Goal: Task Accomplishment & Management: Manage account settings

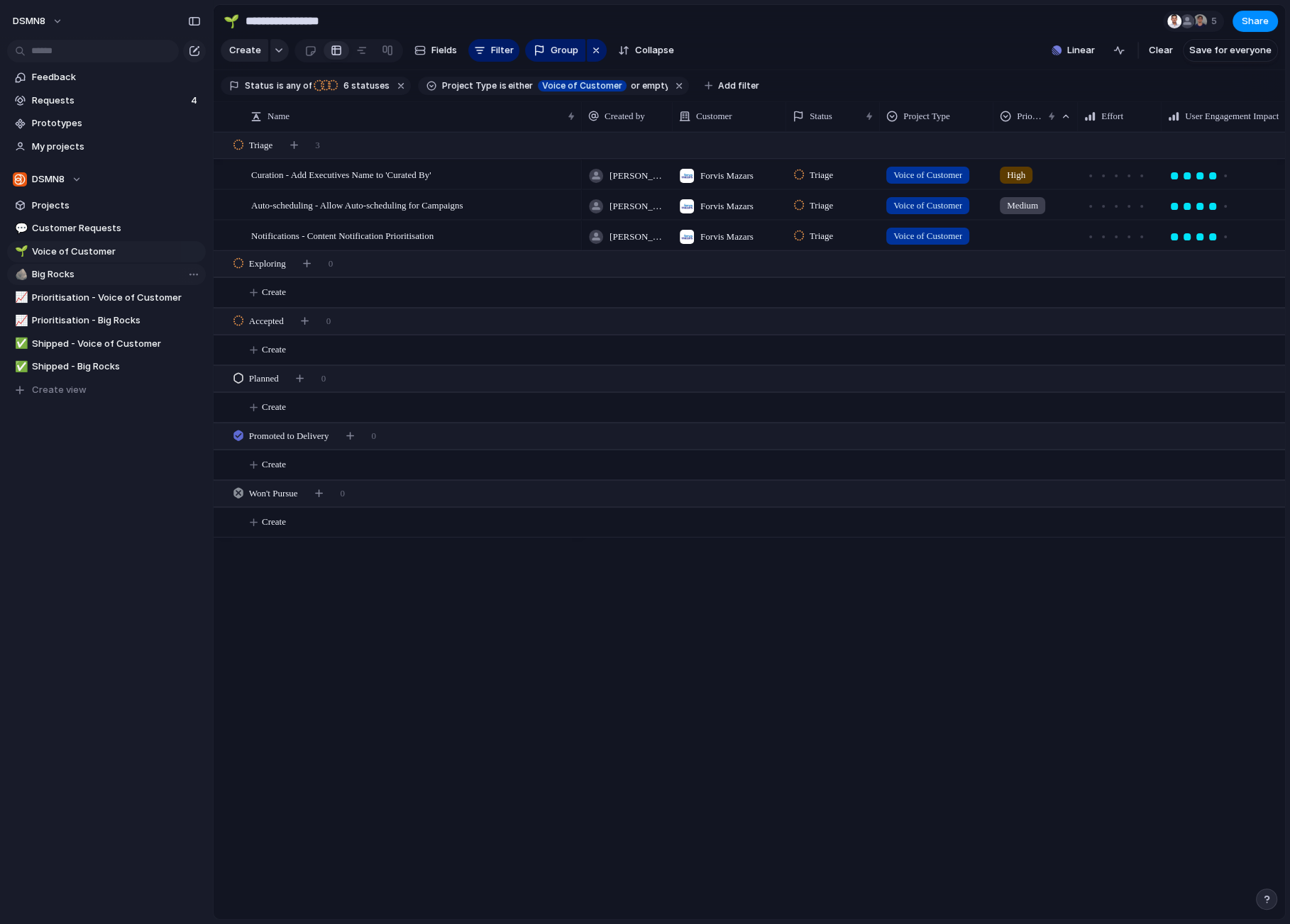
click at [70, 276] on span "Big Rocks" at bounding box center [116, 274] width 169 height 14
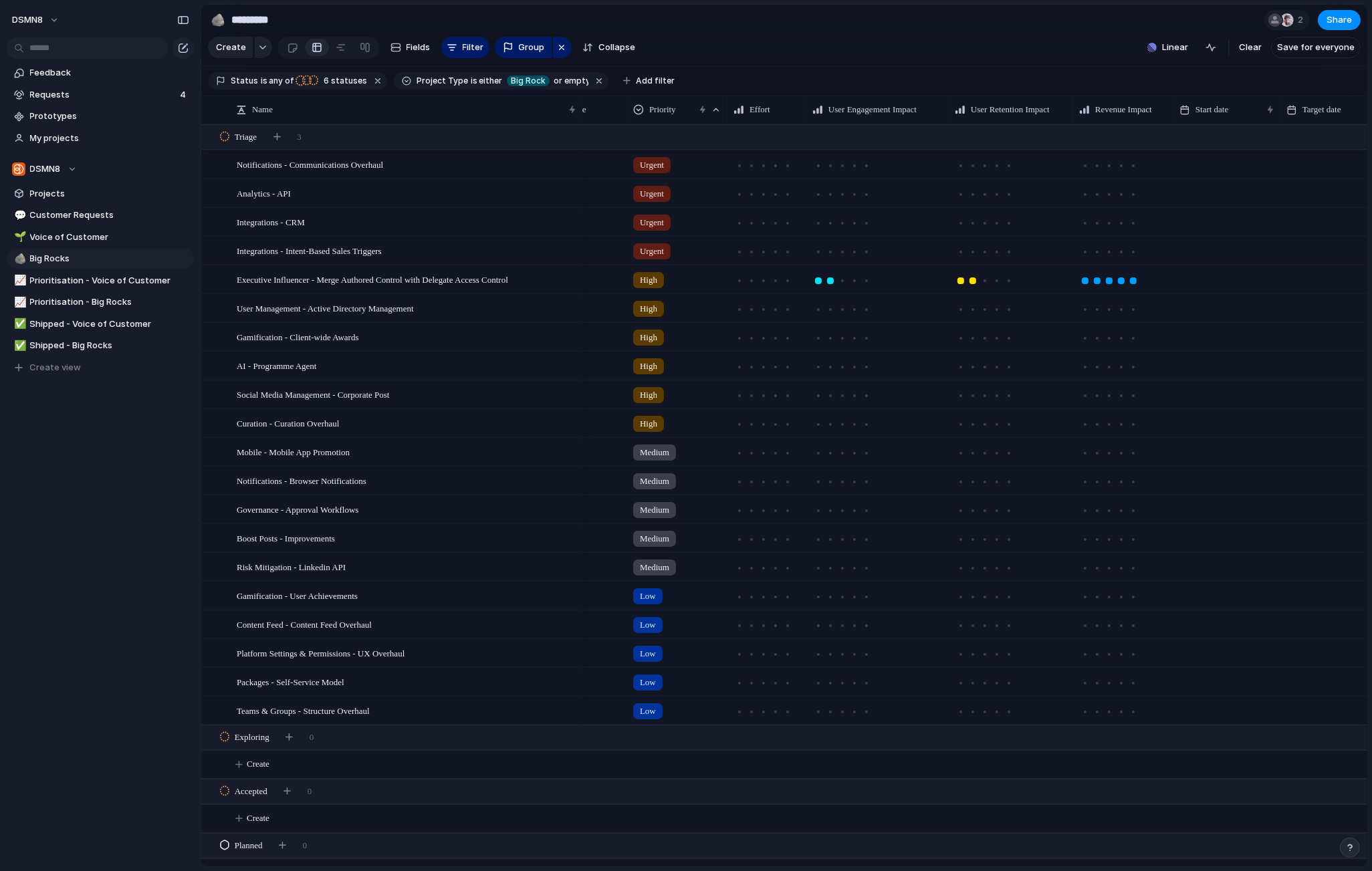
scroll to position [0, 196]
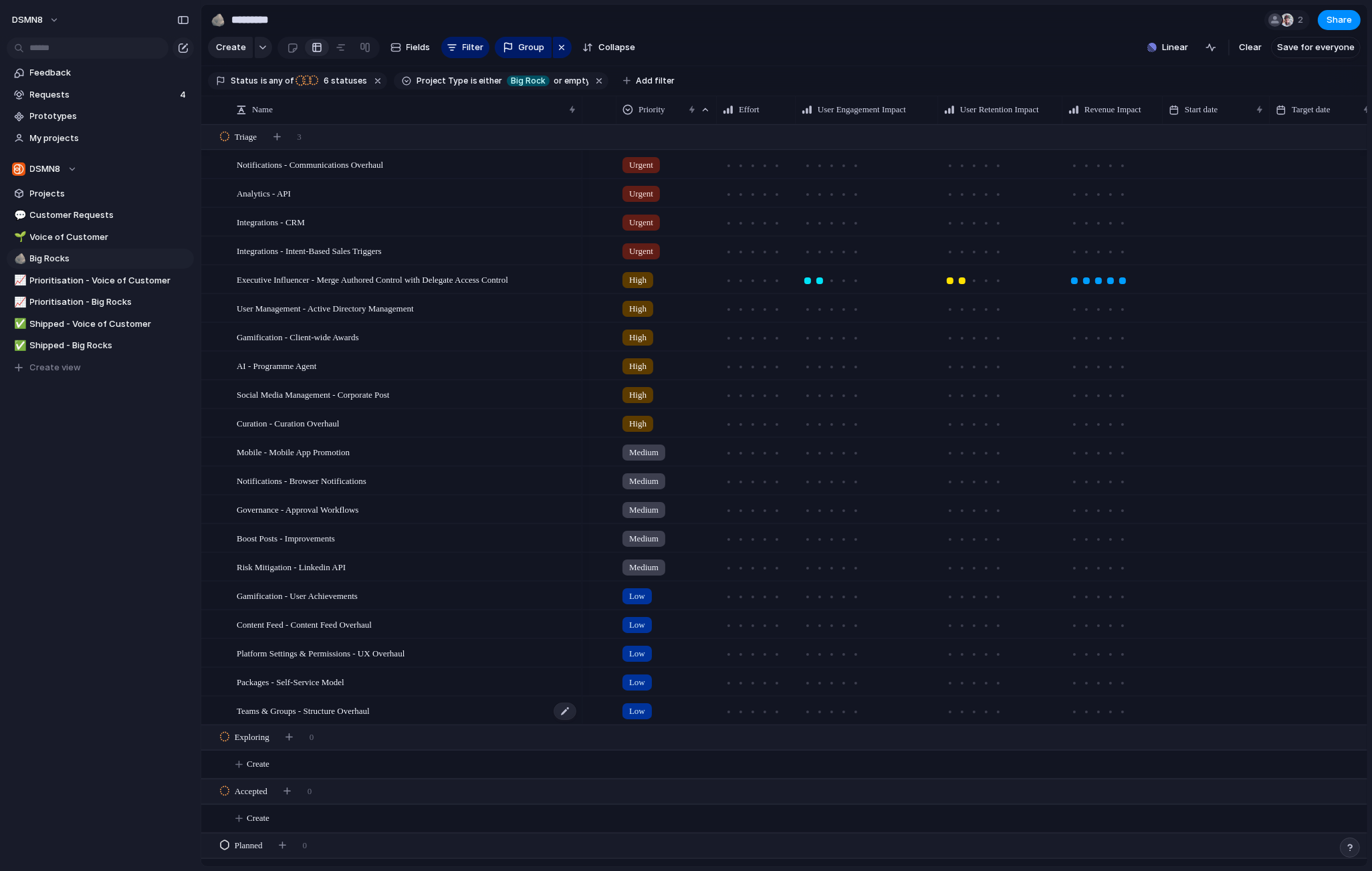
click at [424, 710] on div "Teams & Groups - Structure Overhaul" at bounding box center [407, 710] width 341 height 27
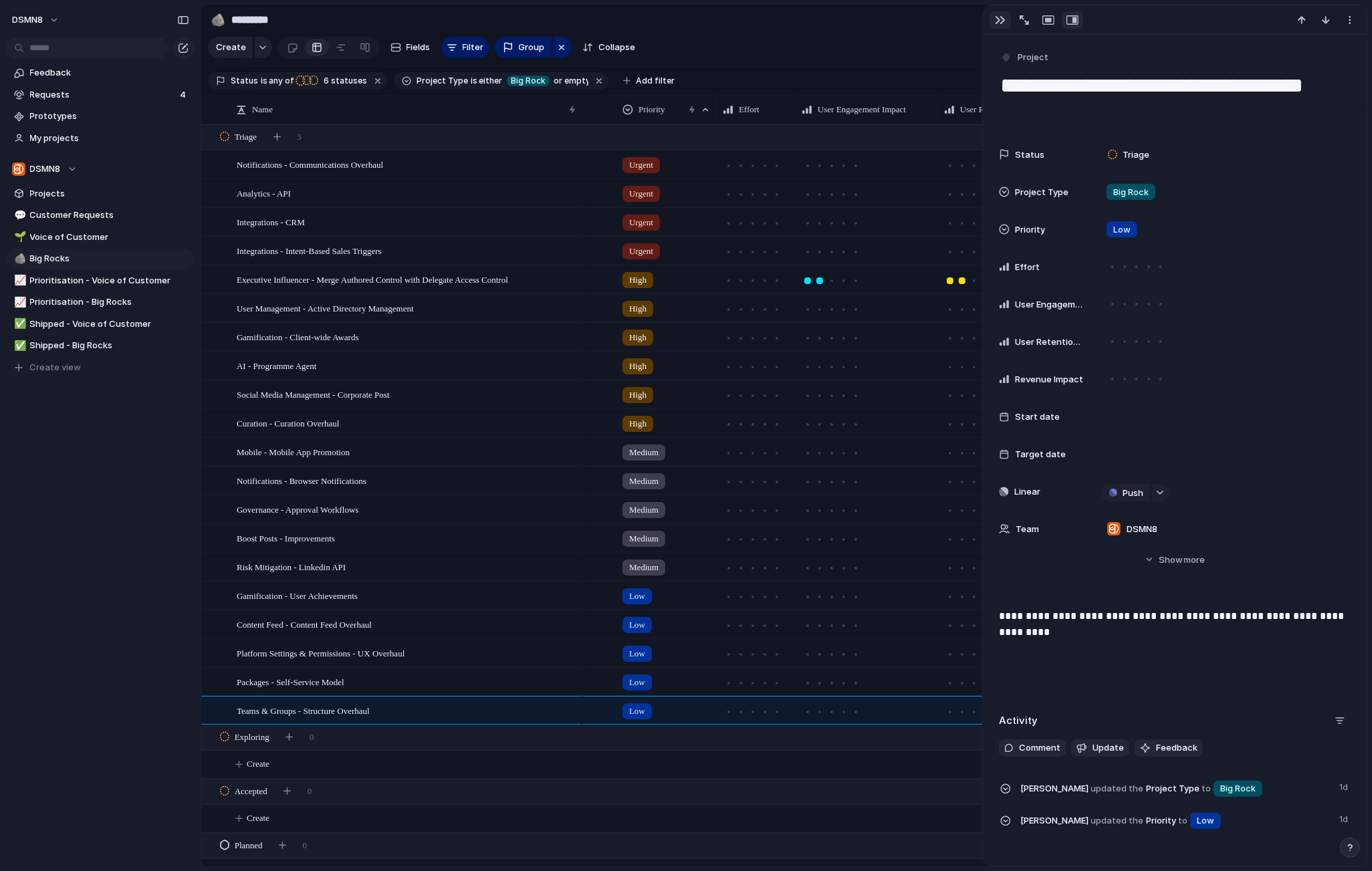
click at [1000, 17] on div "button" at bounding box center [1000, 20] width 11 height 11
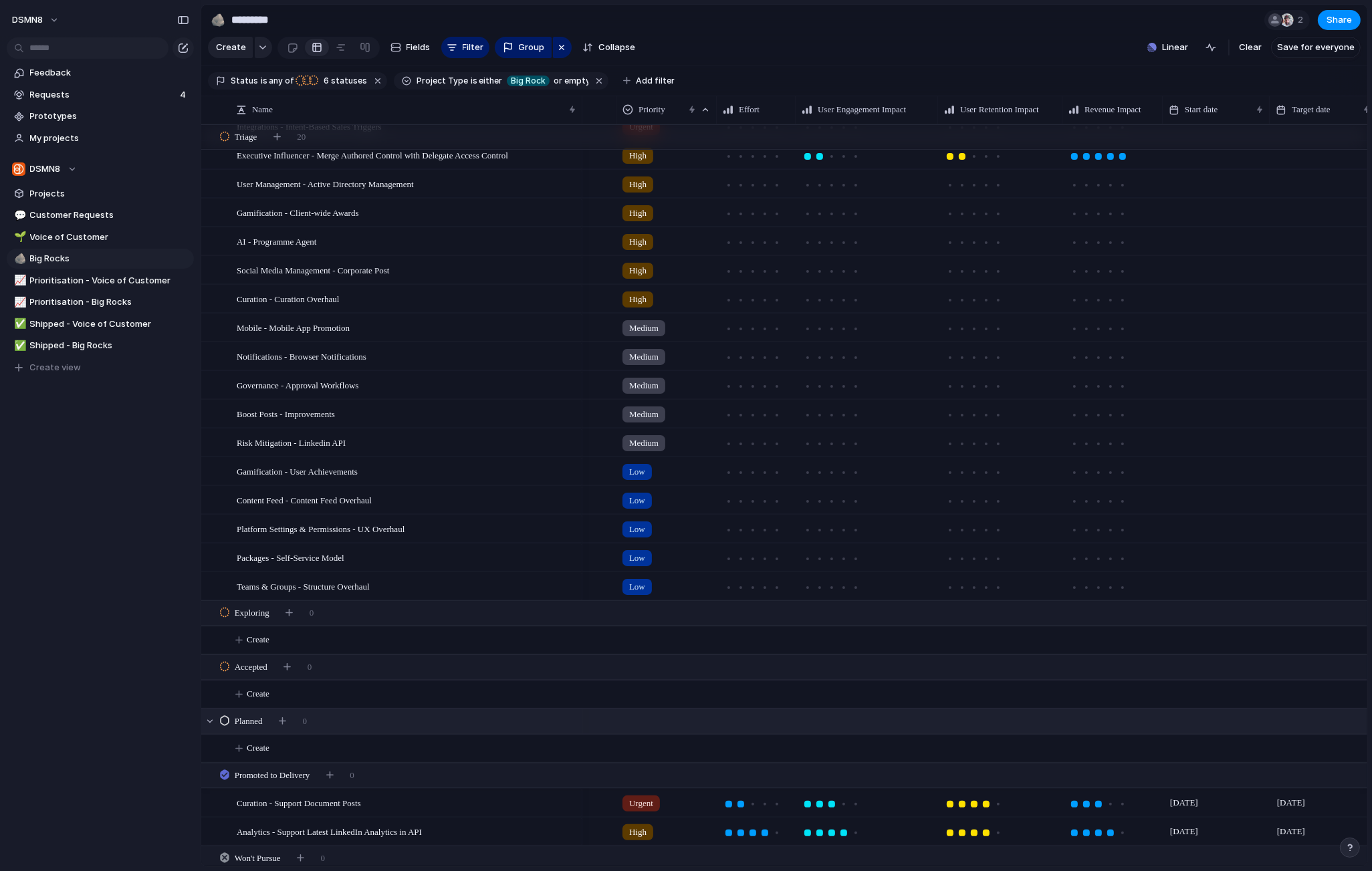
scroll to position [157, 0]
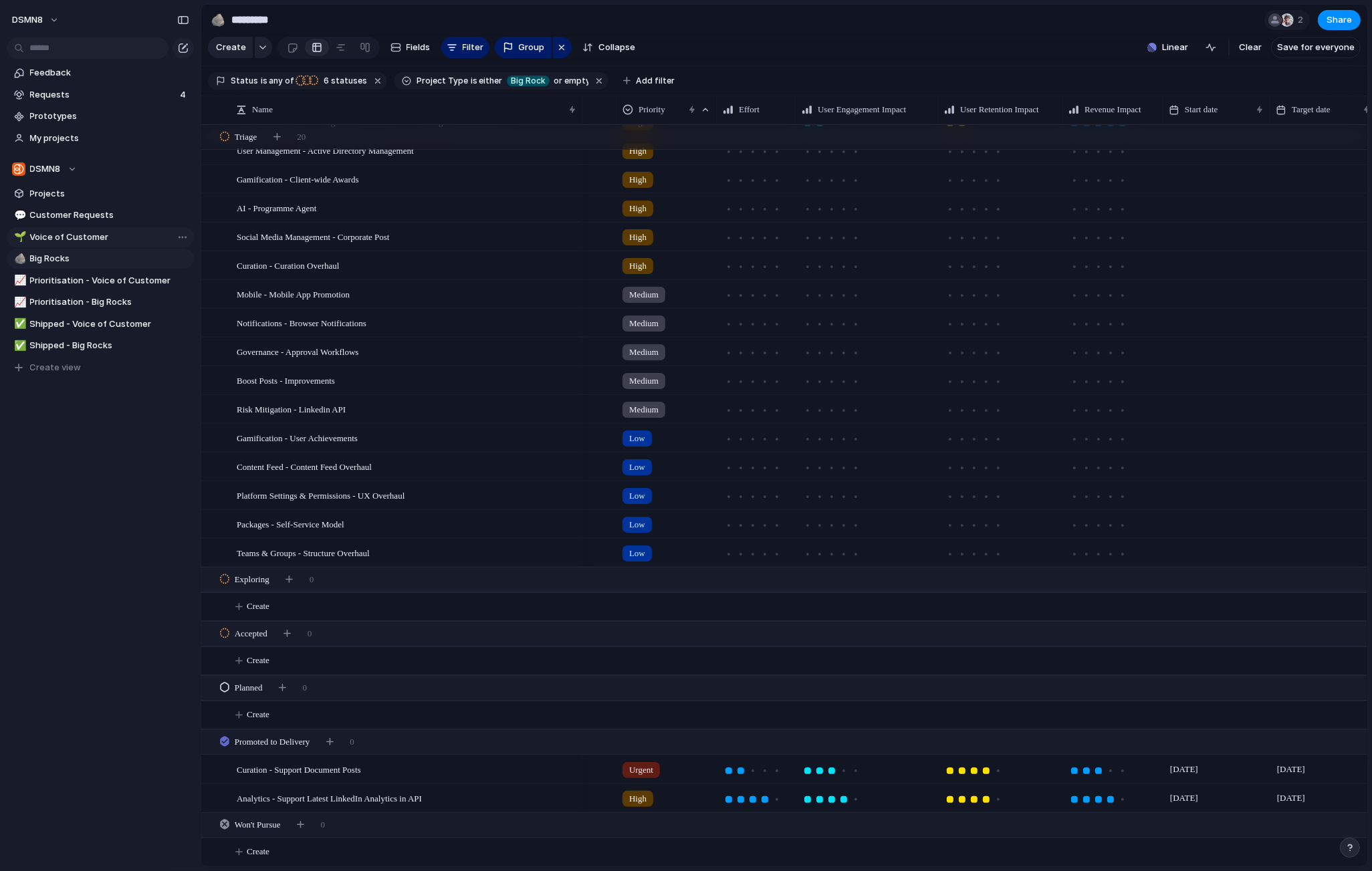
click at [119, 237] on span "Voice of Customer" at bounding box center [109, 237] width 159 height 13
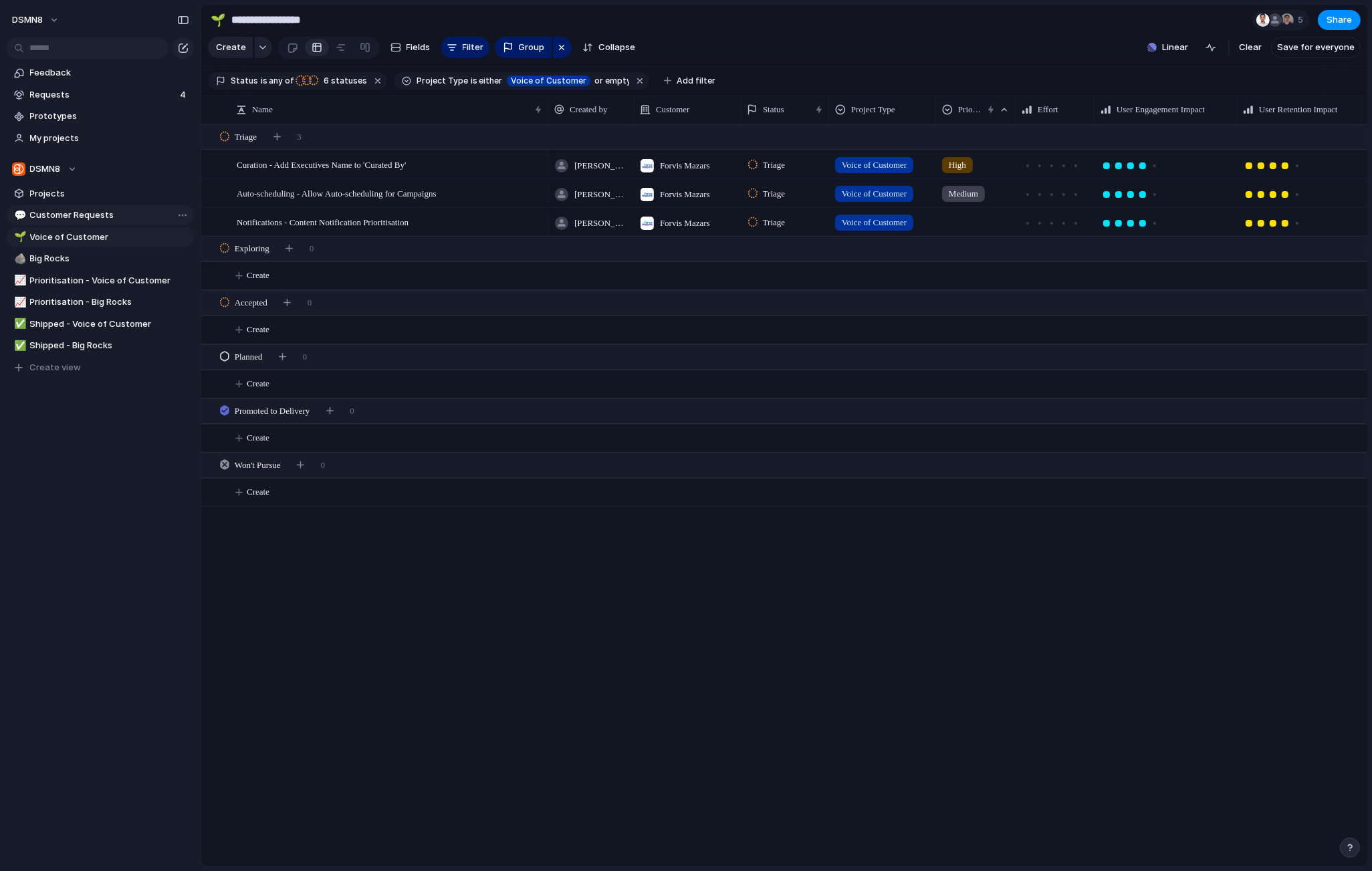
click at [126, 217] on span "Customer Requests" at bounding box center [109, 215] width 159 height 13
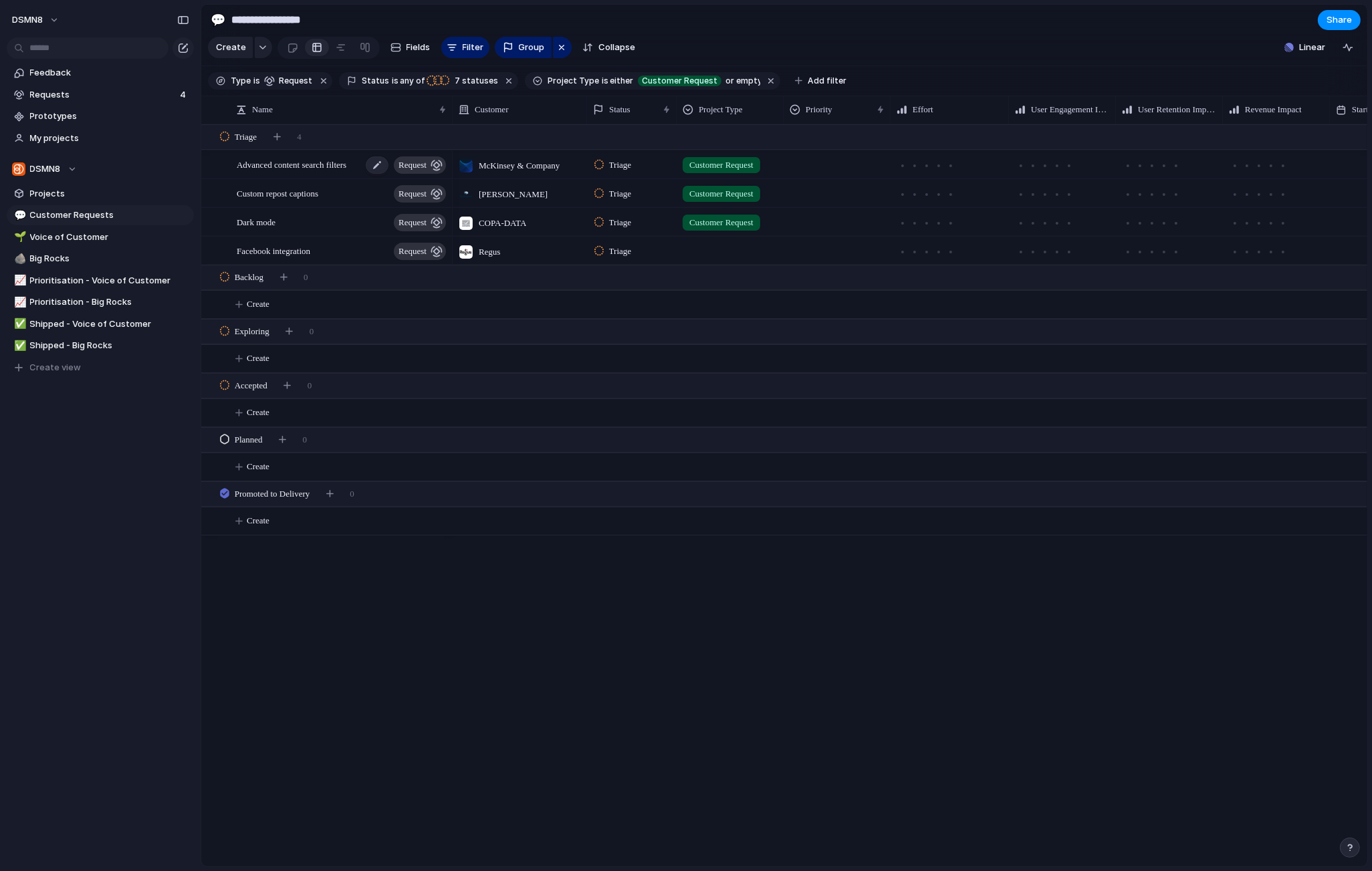
click at [323, 168] on span "Advanced content search filters" at bounding box center [291, 164] width 109 height 16
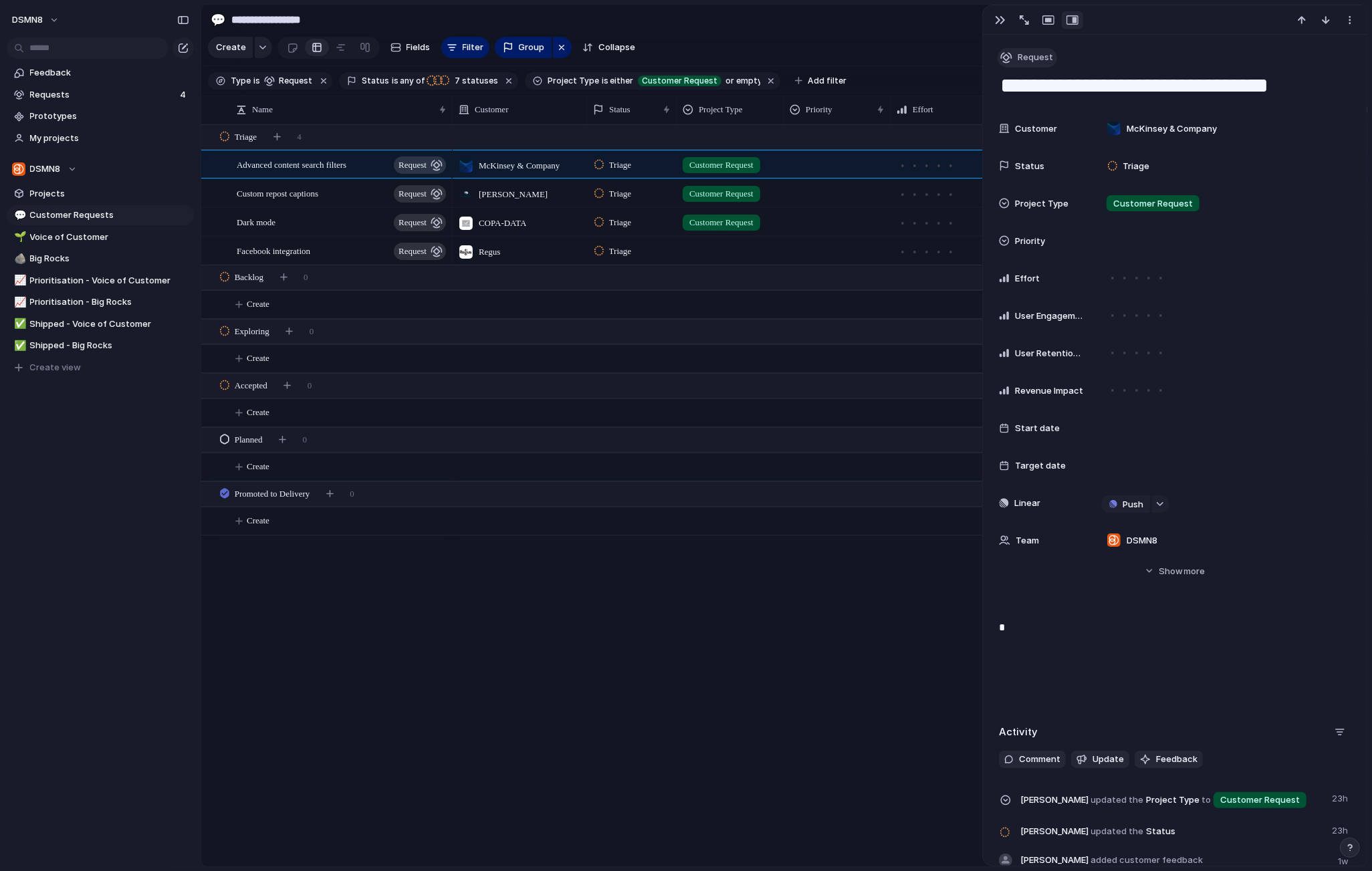
click at [1031, 57] on span "Request" at bounding box center [1035, 57] width 36 height 13
click at [71, 239] on div "Goal Program Initiative Launch Request Project Customize" at bounding box center [686, 435] width 1372 height 871
click at [71, 239] on span "Voice of Customer" at bounding box center [109, 237] width 159 height 13
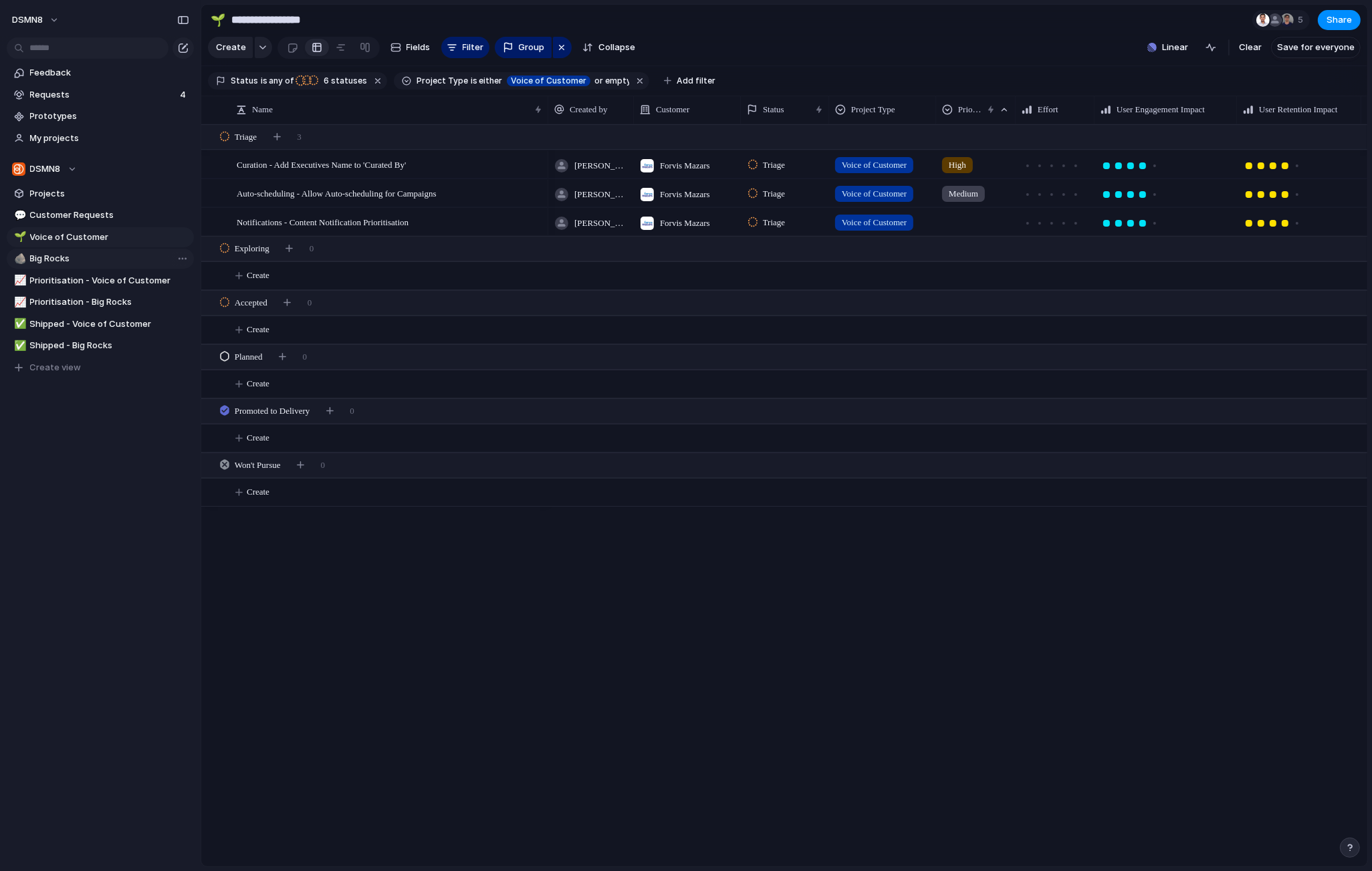
click at [84, 260] on span "Big Rocks" at bounding box center [109, 258] width 159 height 13
type input "*********"
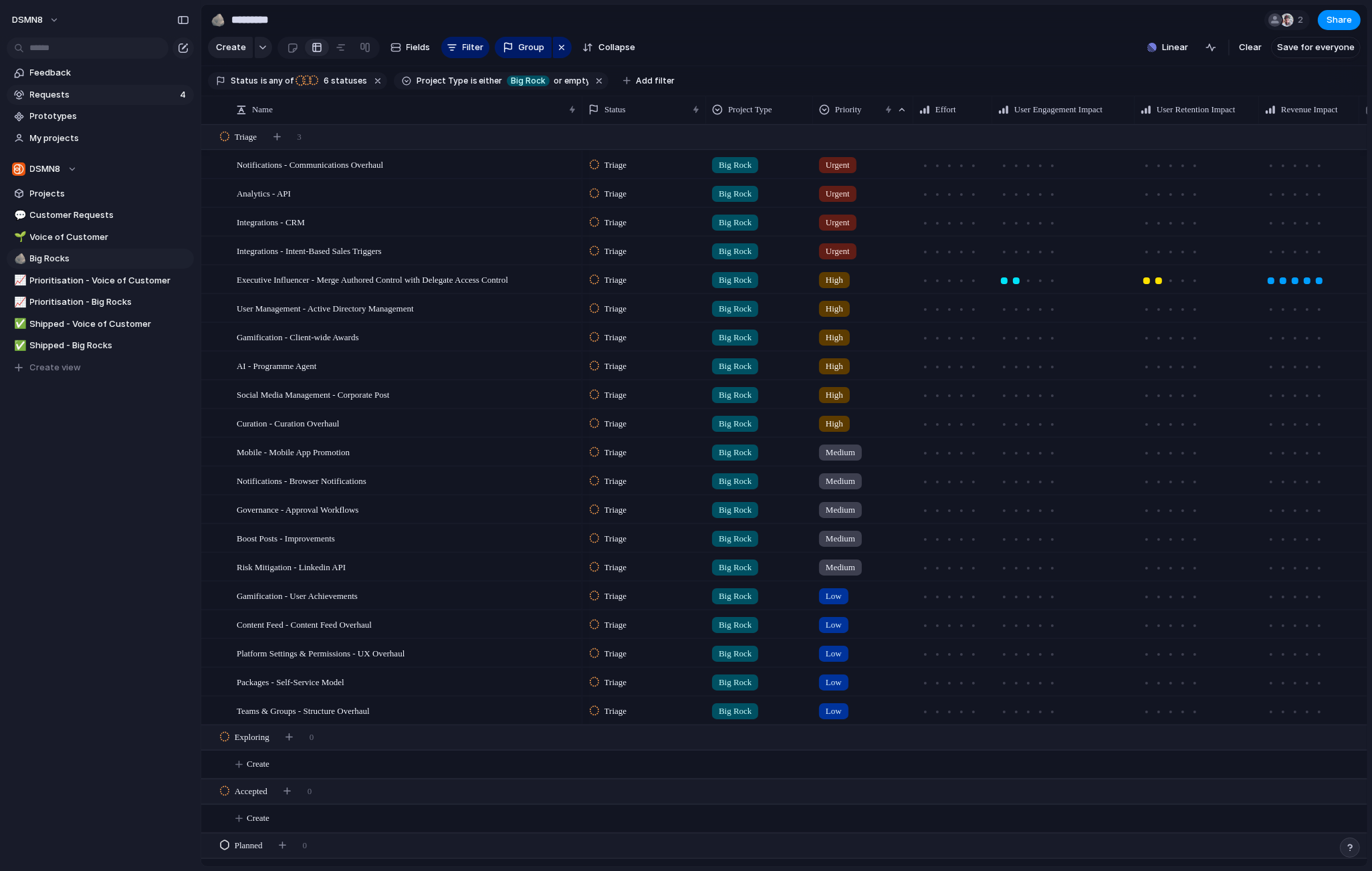
click at [129, 96] on span "Requests" at bounding box center [103, 95] width 146 height 13
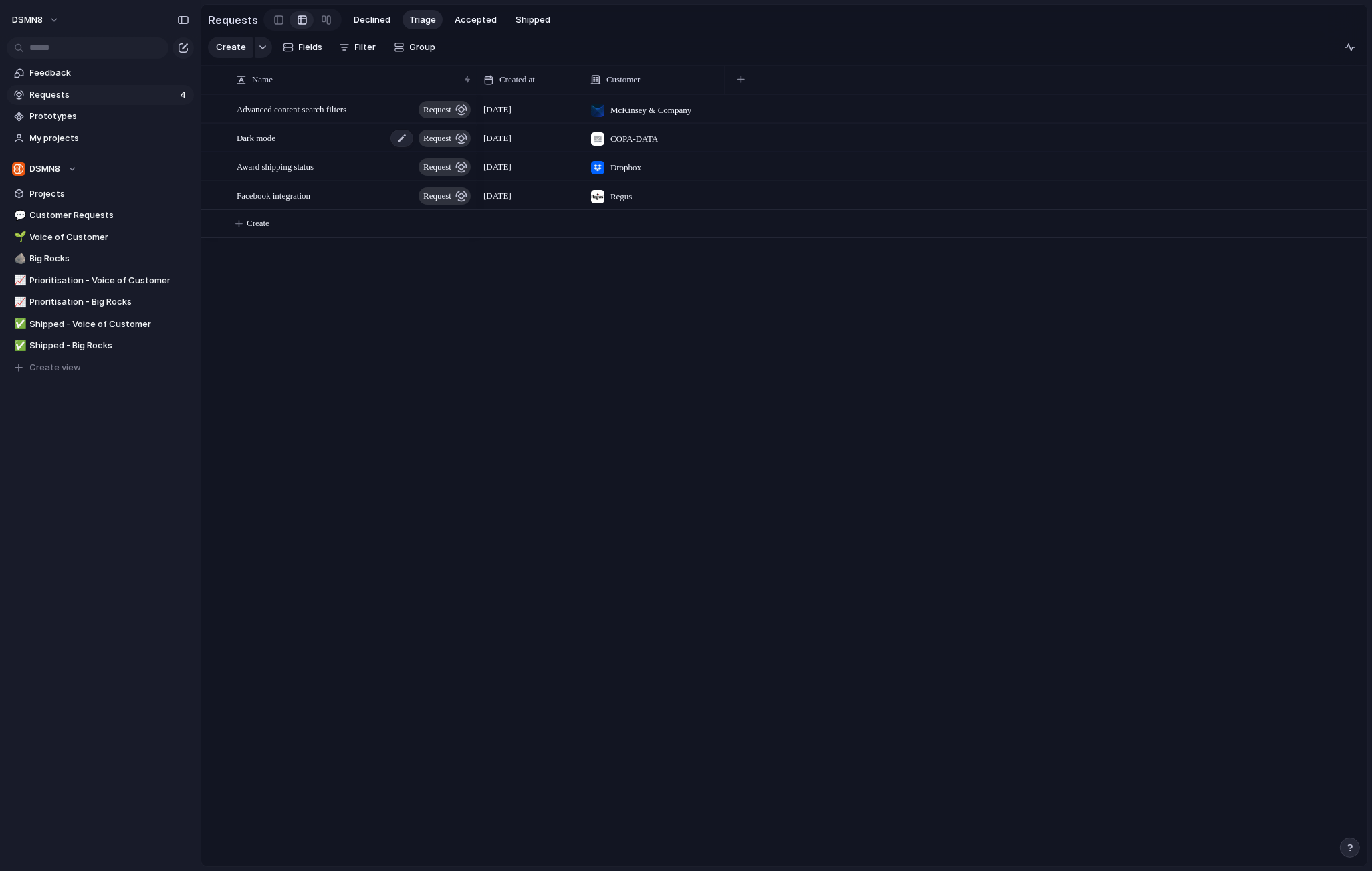
click at [298, 138] on div "Dark mode request" at bounding box center [354, 137] width 236 height 27
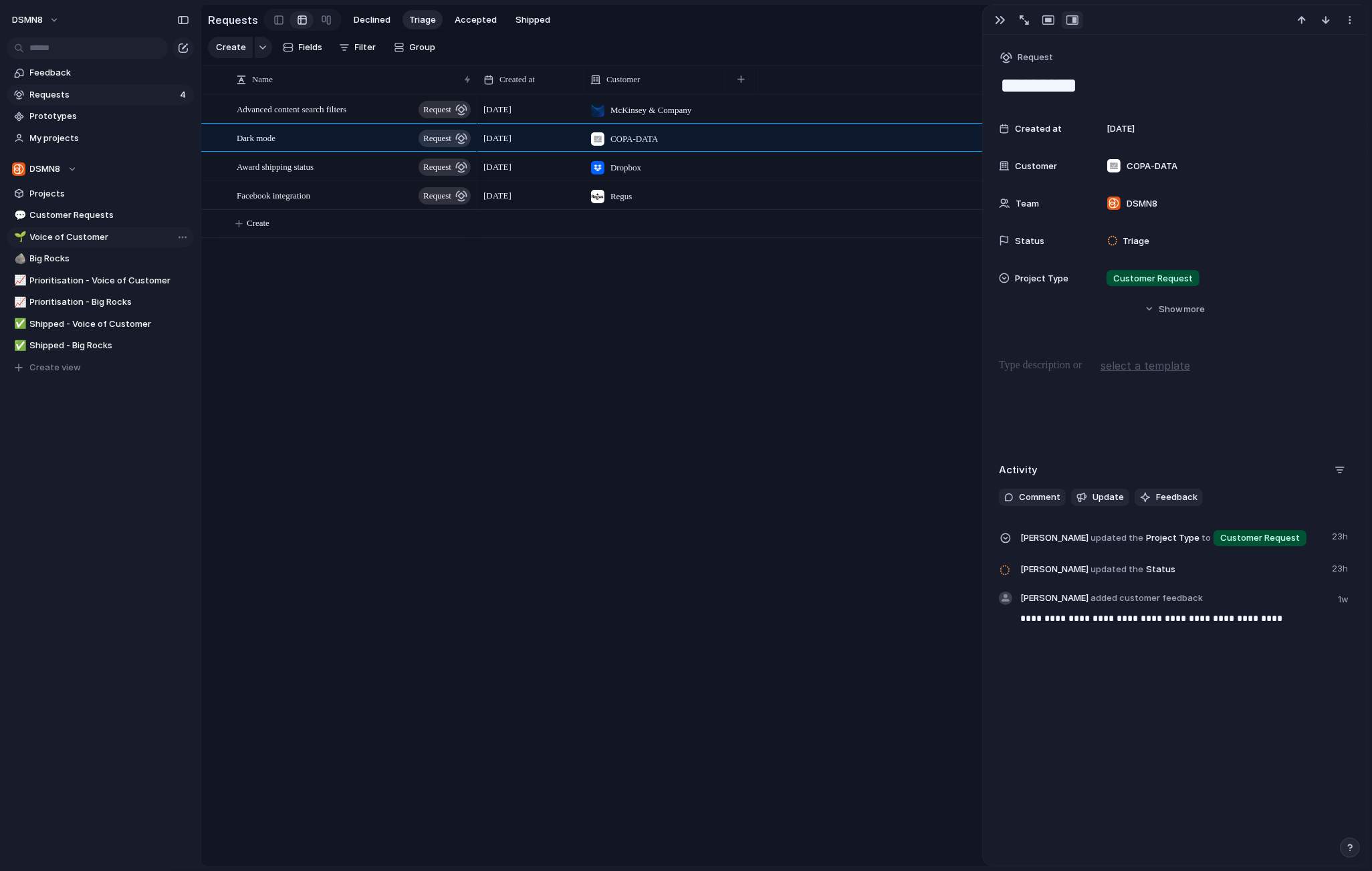
click at [88, 237] on span "Voice of Customer" at bounding box center [109, 237] width 159 height 13
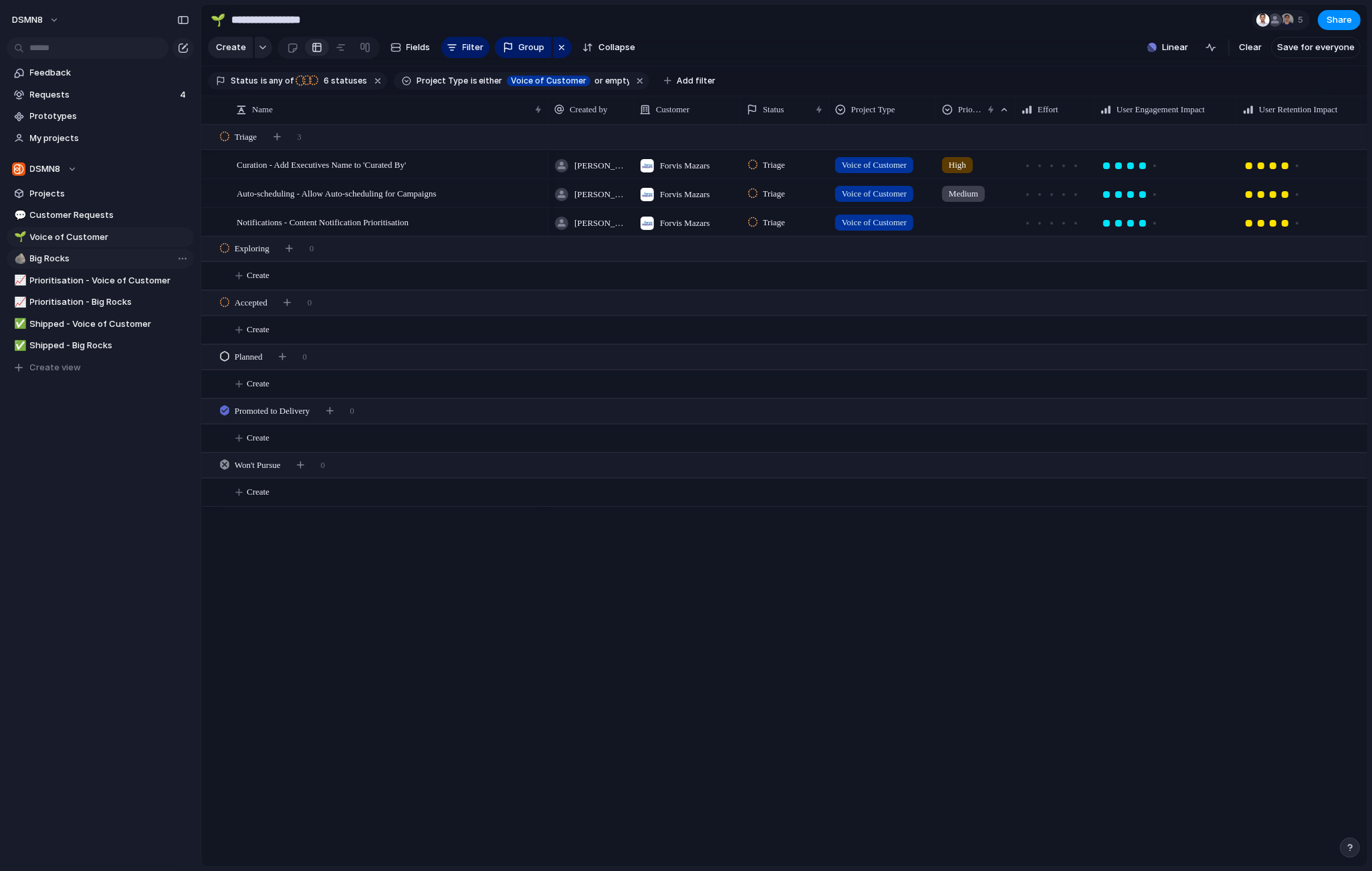
click at [74, 261] on span "Big Rocks" at bounding box center [109, 258] width 159 height 13
type input "*********"
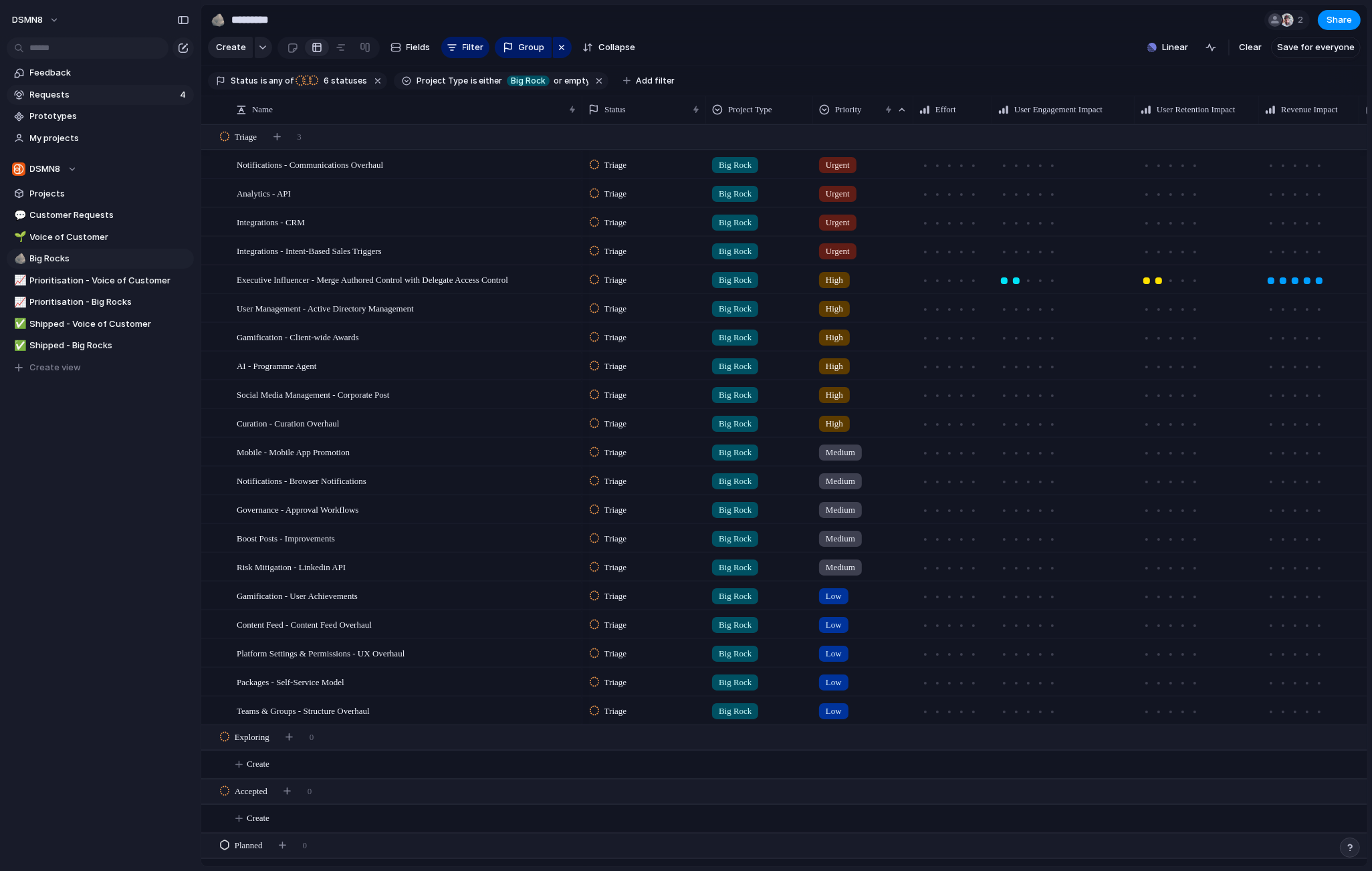
click at [80, 97] on span "Requests" at bounding box center [103, 95] width 146 height 13
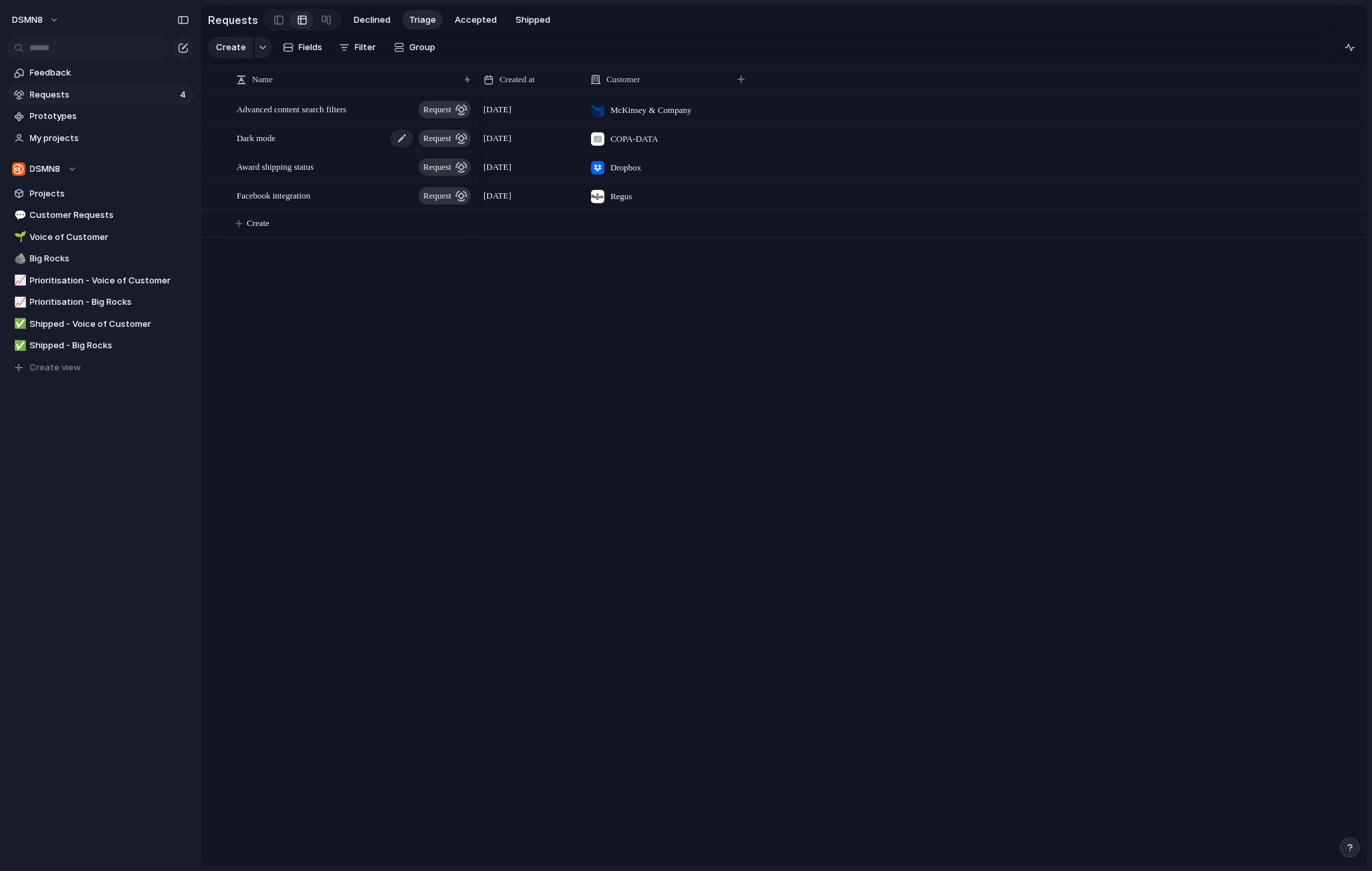
click at [295, 139] on div "Dark mode request" at bounding box center [354, 137] width 236 height 27
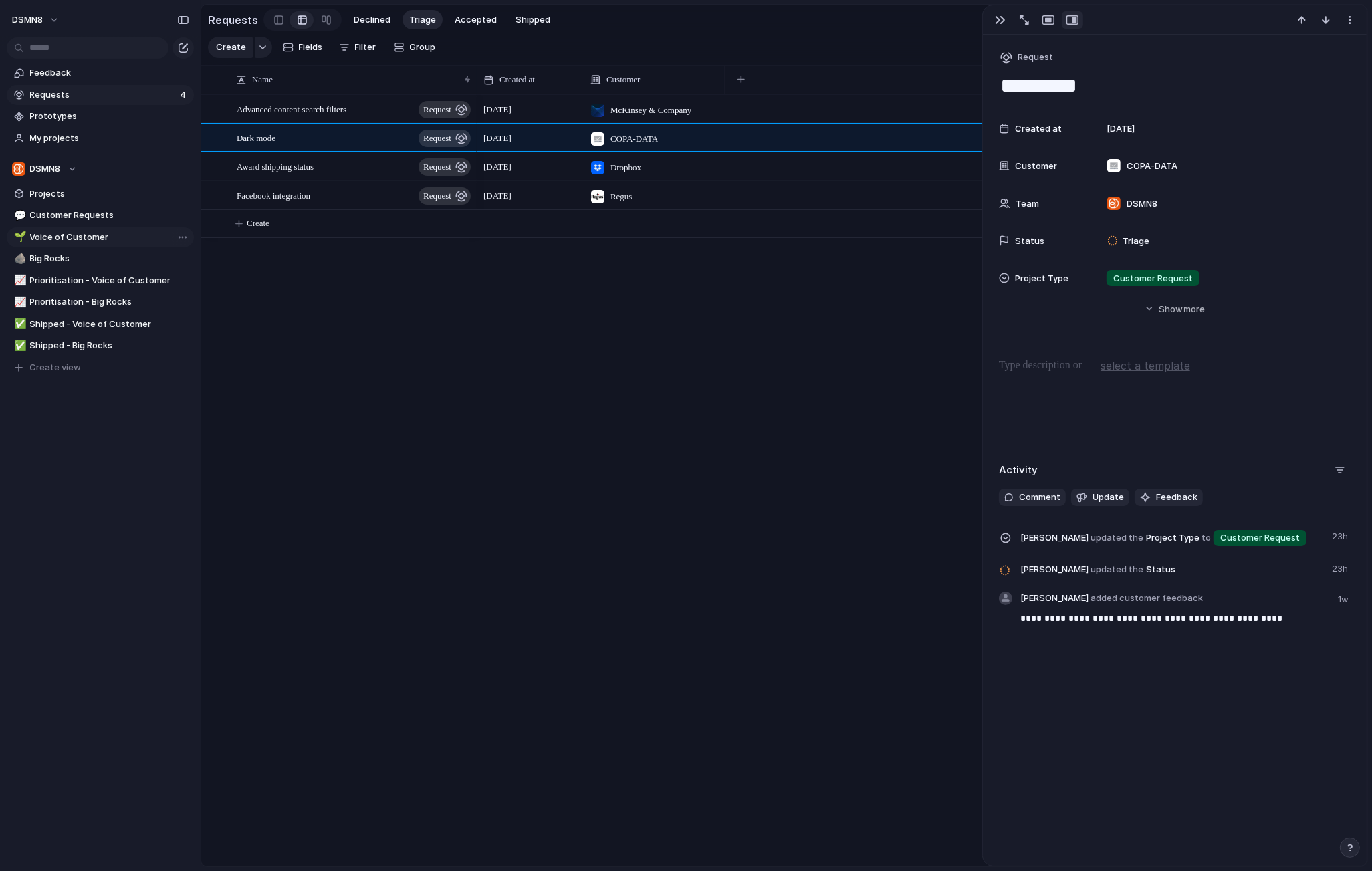
click at [84, 235] on span "Voice of Customer" at bounding box center [109, 237] width 159 height 13
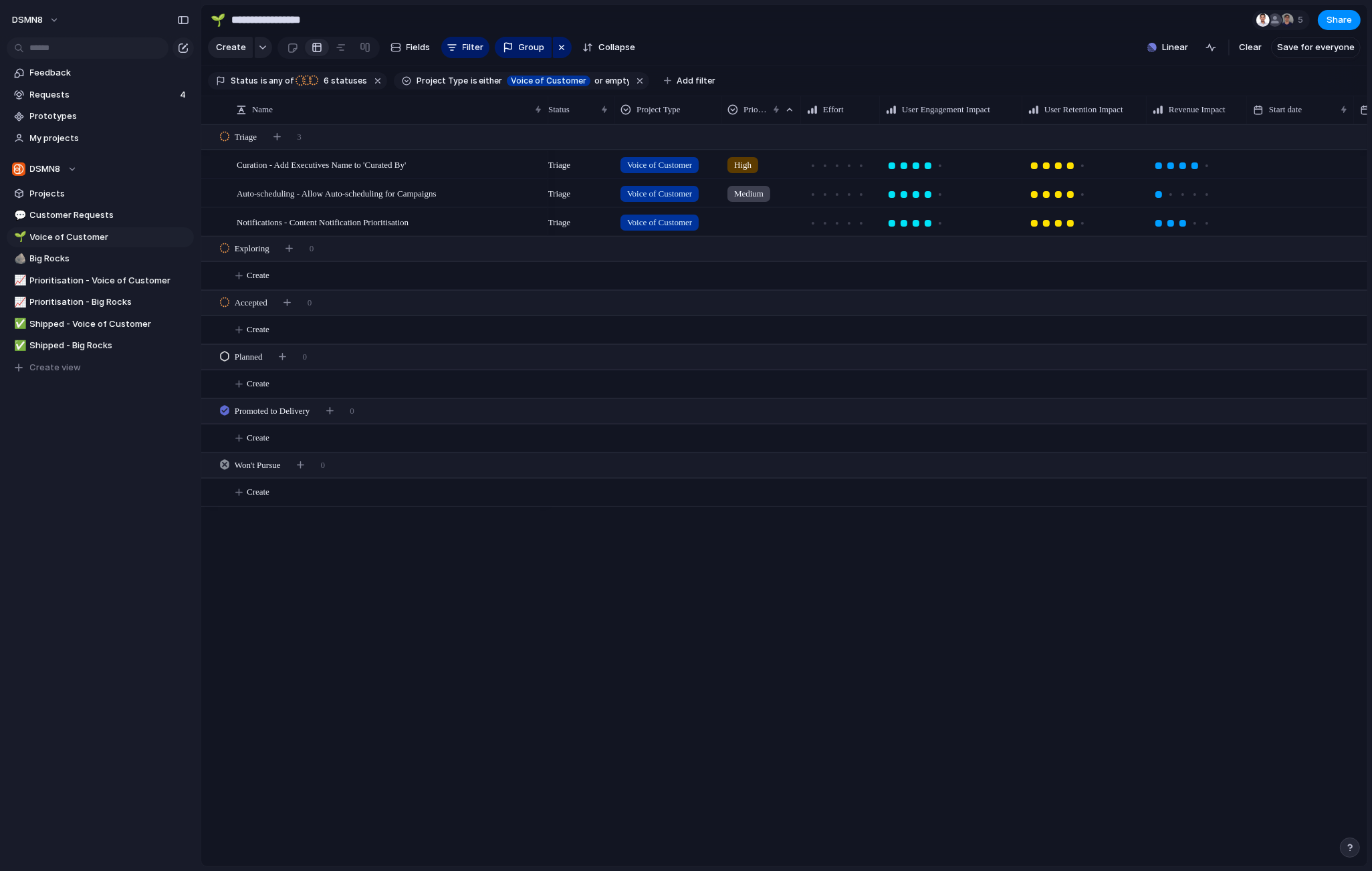
scroll to position [0, 269]
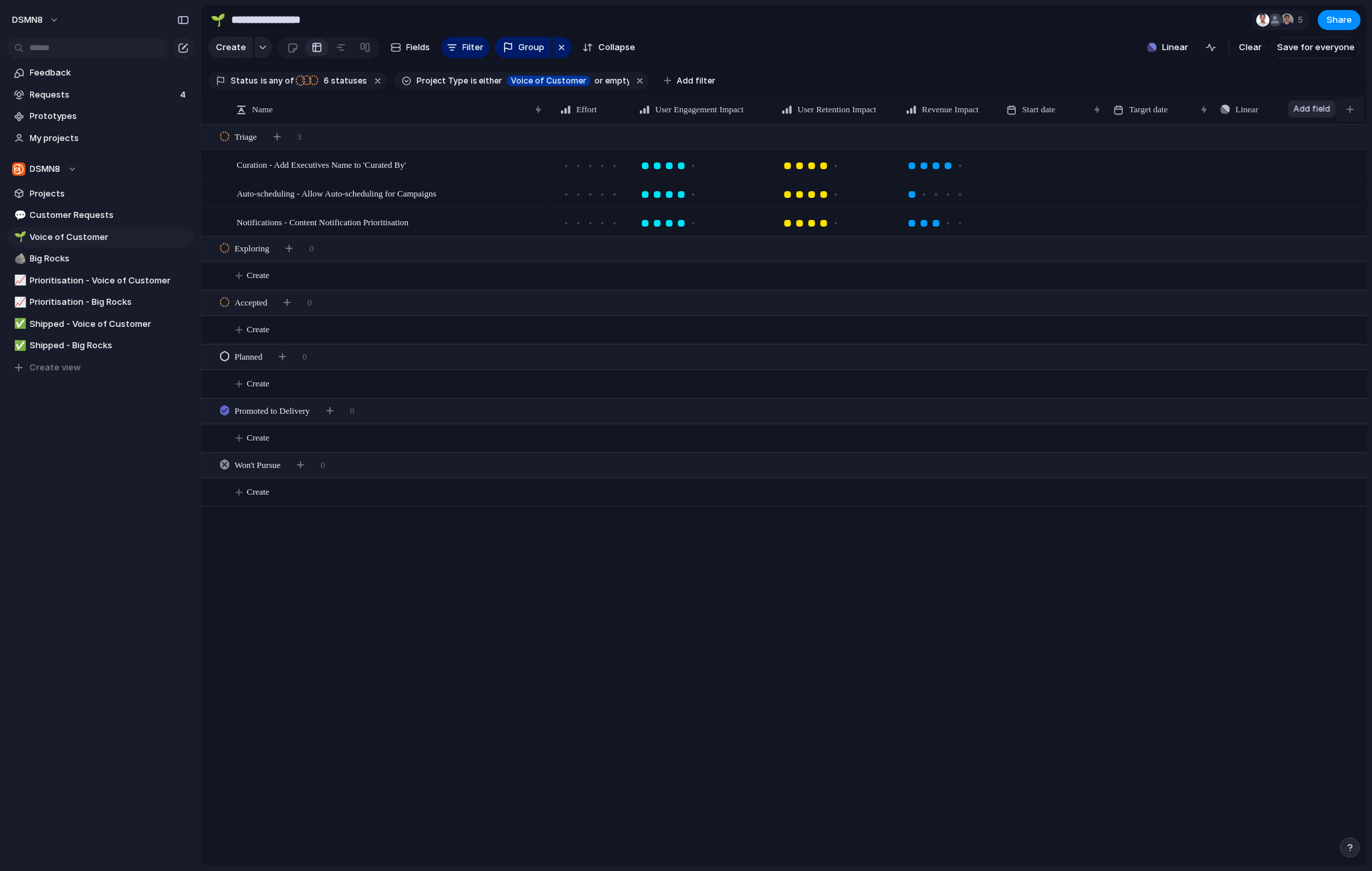
click at [1215, 110] on div "button" at bounding box center [1350, 109] width 7 height 7
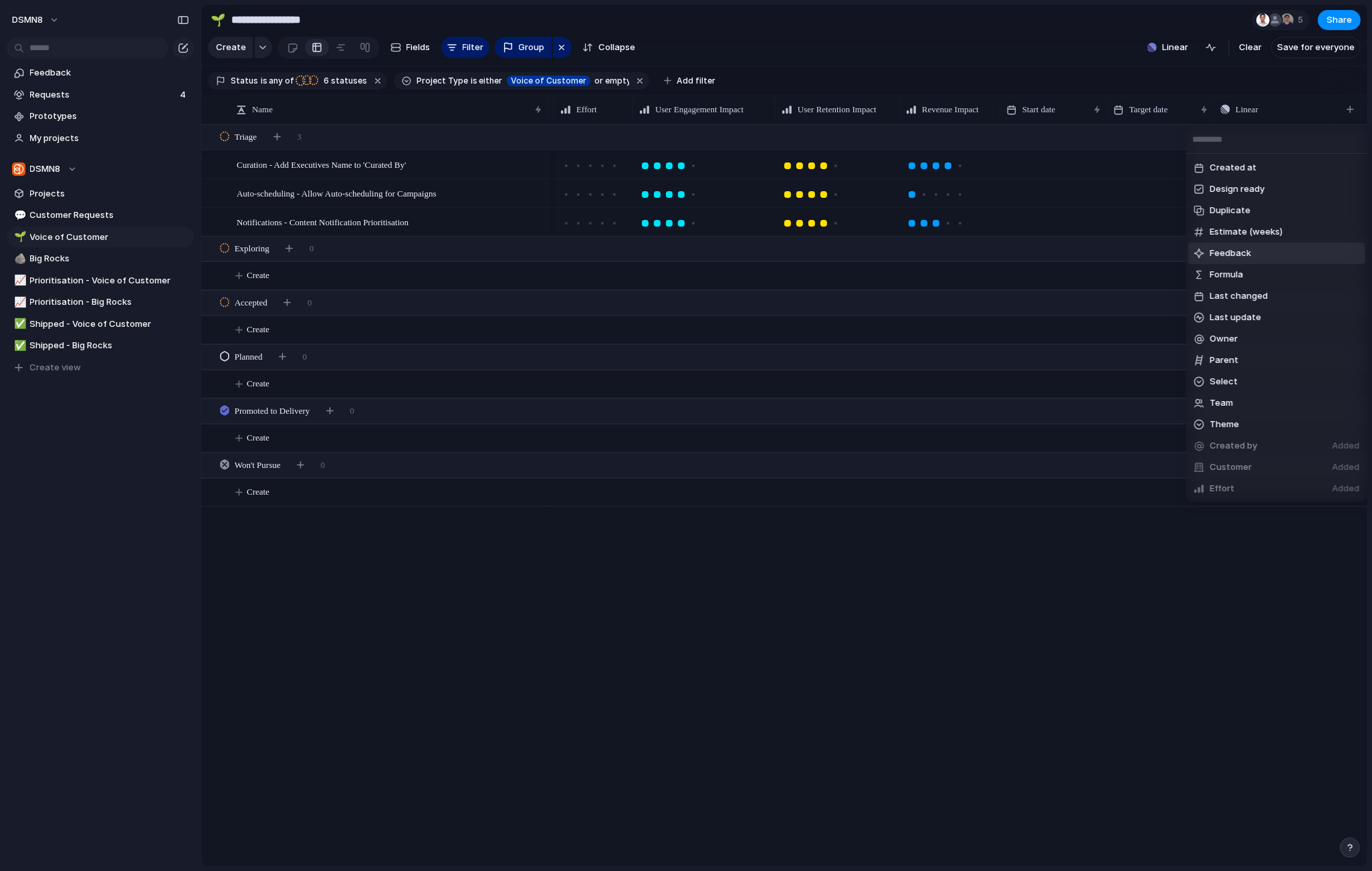
click at [1215, 254] on span "Feedback" at bounding box center [1230, 253] width 41 height 13
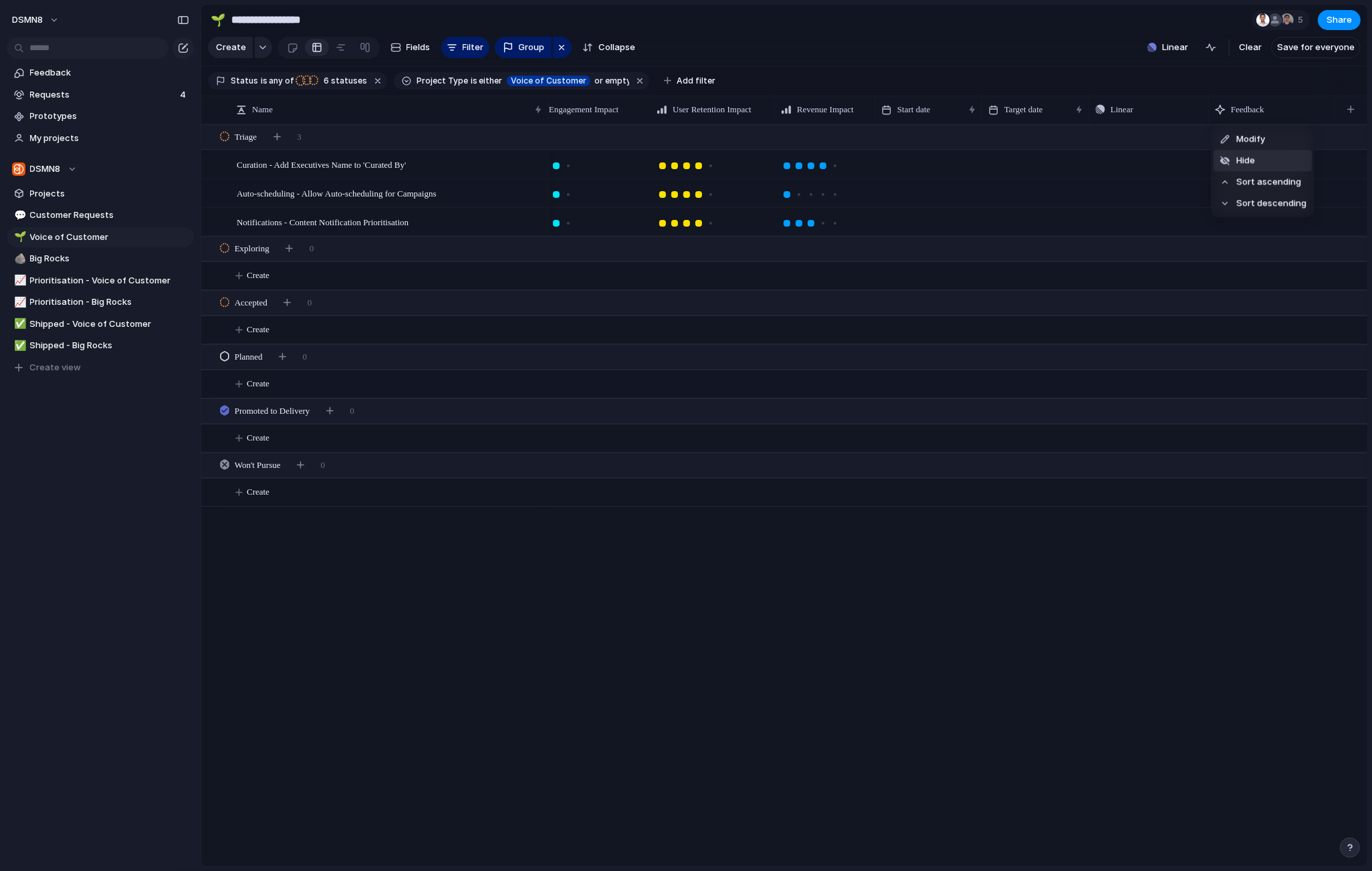
click at [1215, 162] on li "Hide" at bounding box center [1263, 161] width 98 height 22
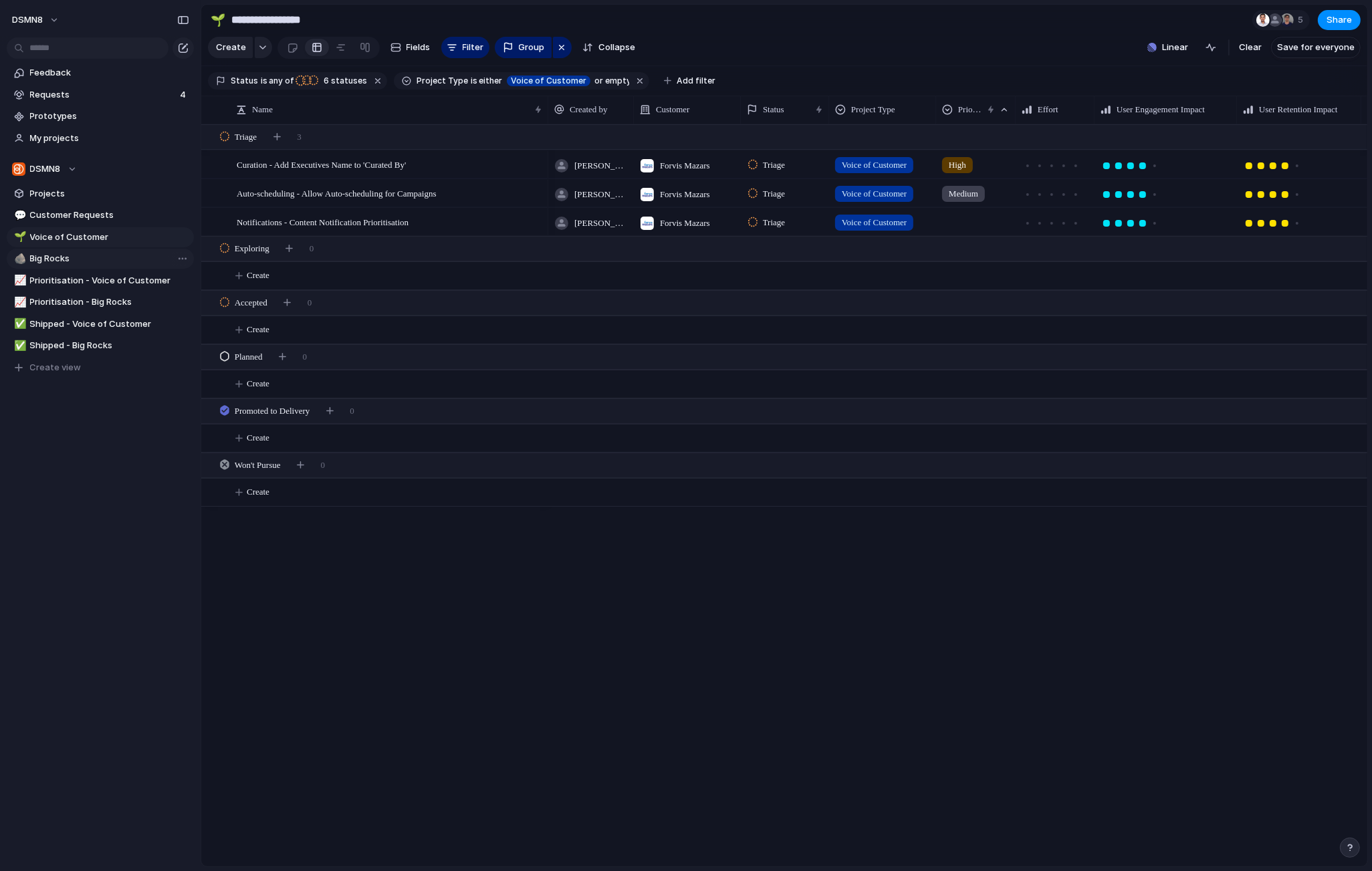
click at [71, 260] on span "Big Rocks" at bounding box center [109, 258] width 159 height 13
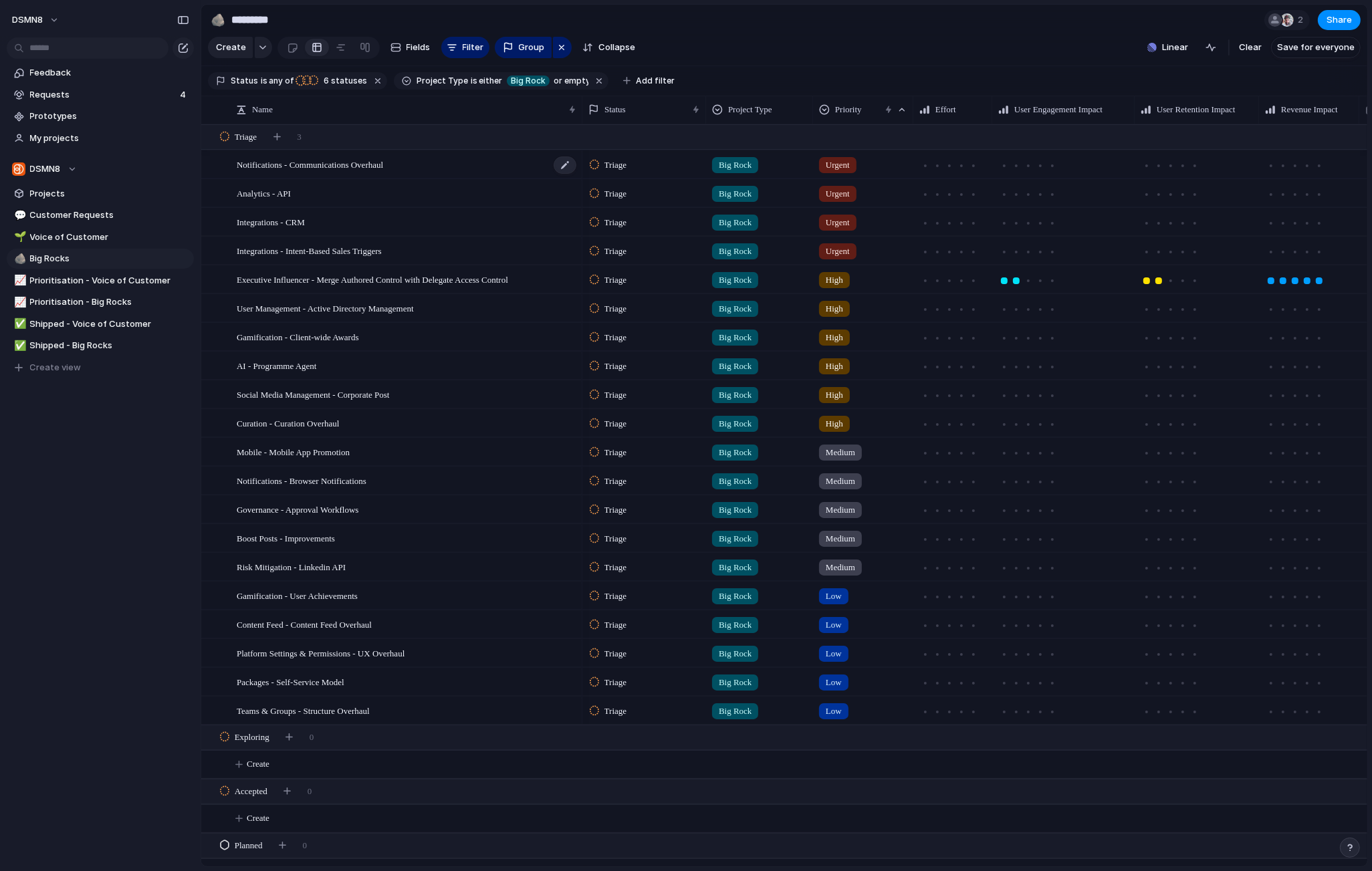
click at [432, 169] on div "Notifications - Communications Overhaul" at bounding box center [407, 164] width 341 height 27
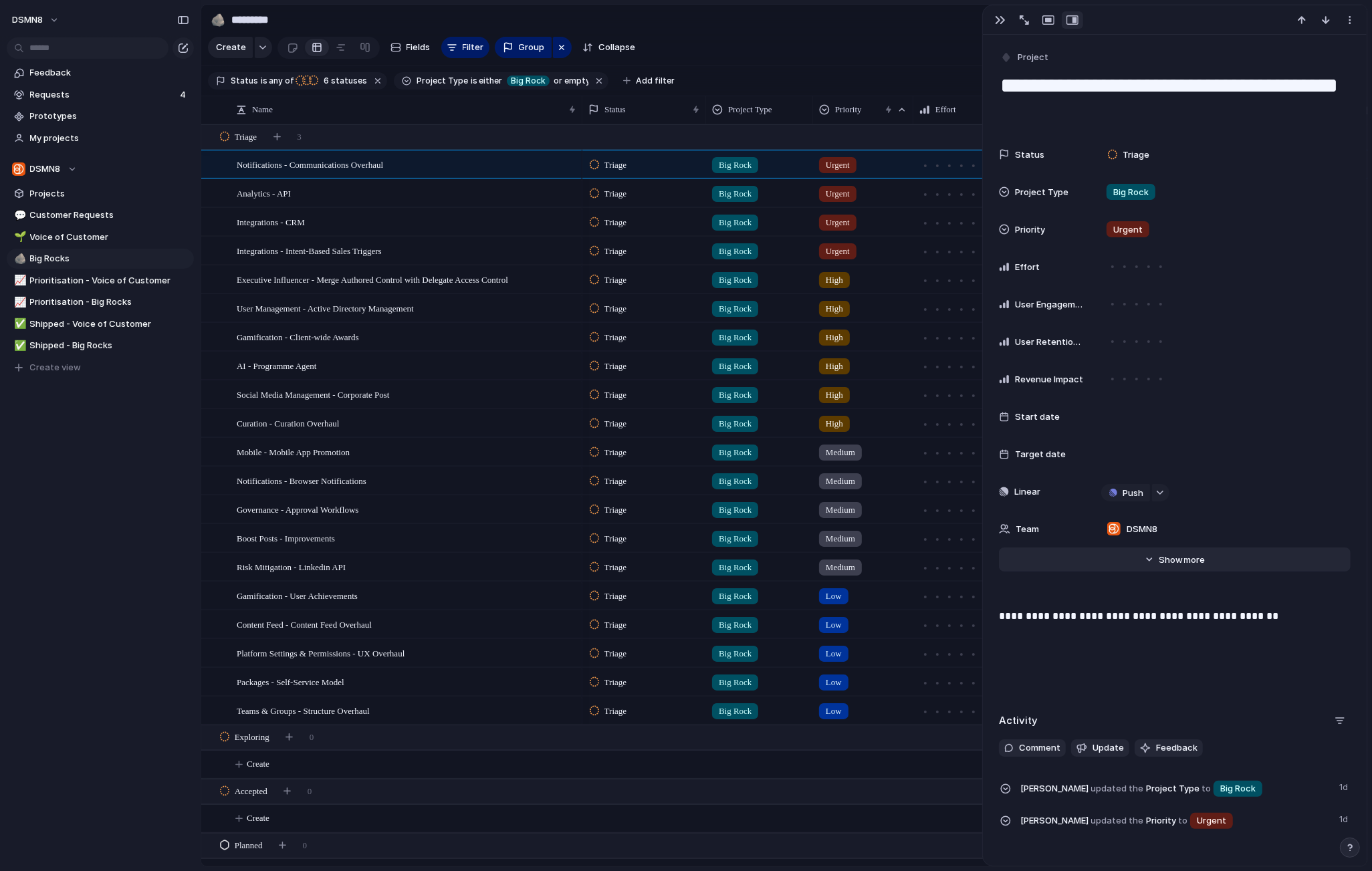
click at [1187, 563] on span "more" at bounding box center [1195, 560] width 22 height 13
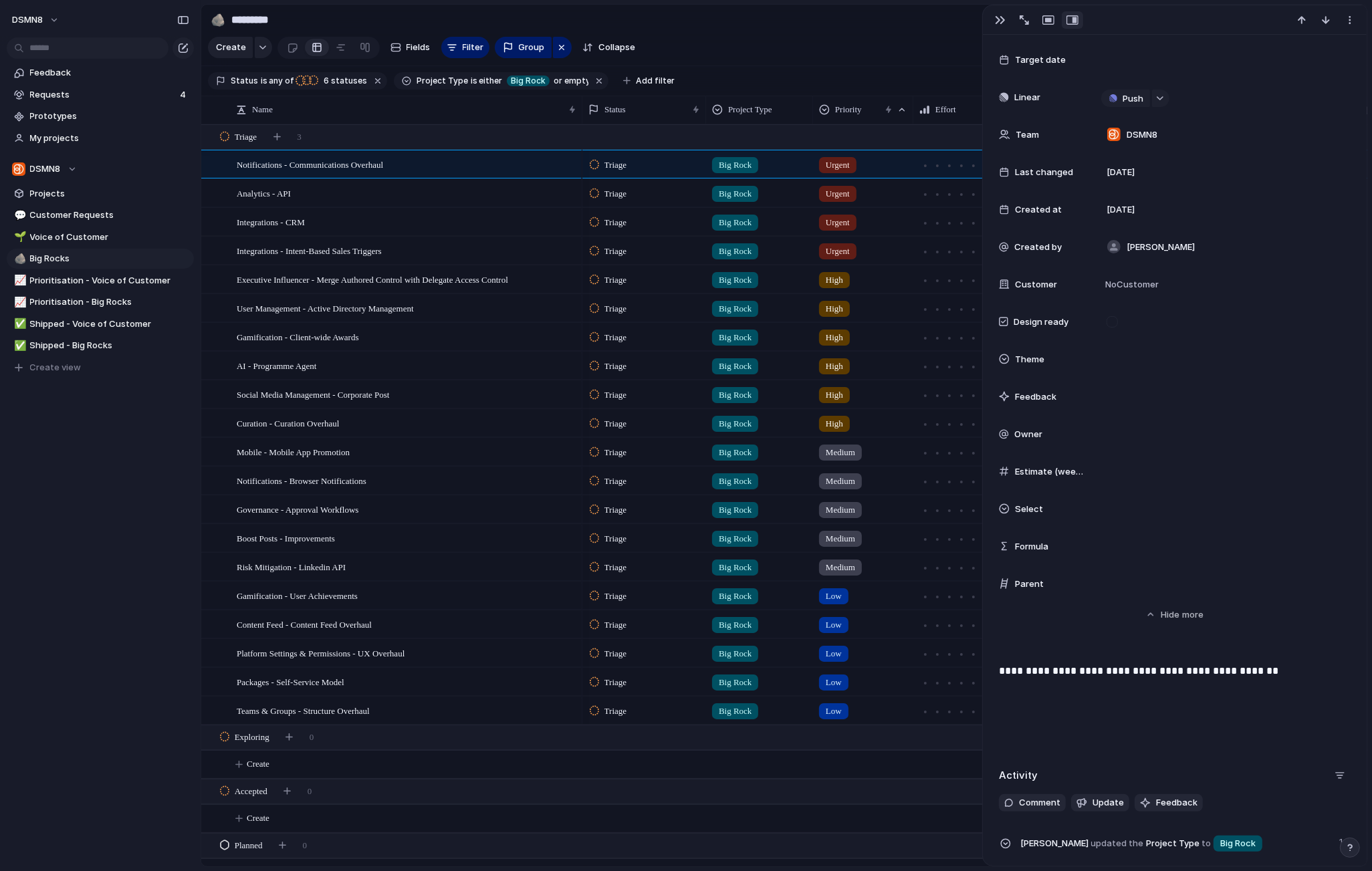
click at [1045, 396] on span "Feedback" at bounding box center [1035, 397] width 41 height 13
click at [1132, 398] on div at bounding box center [1222, 396] width 255 height 26
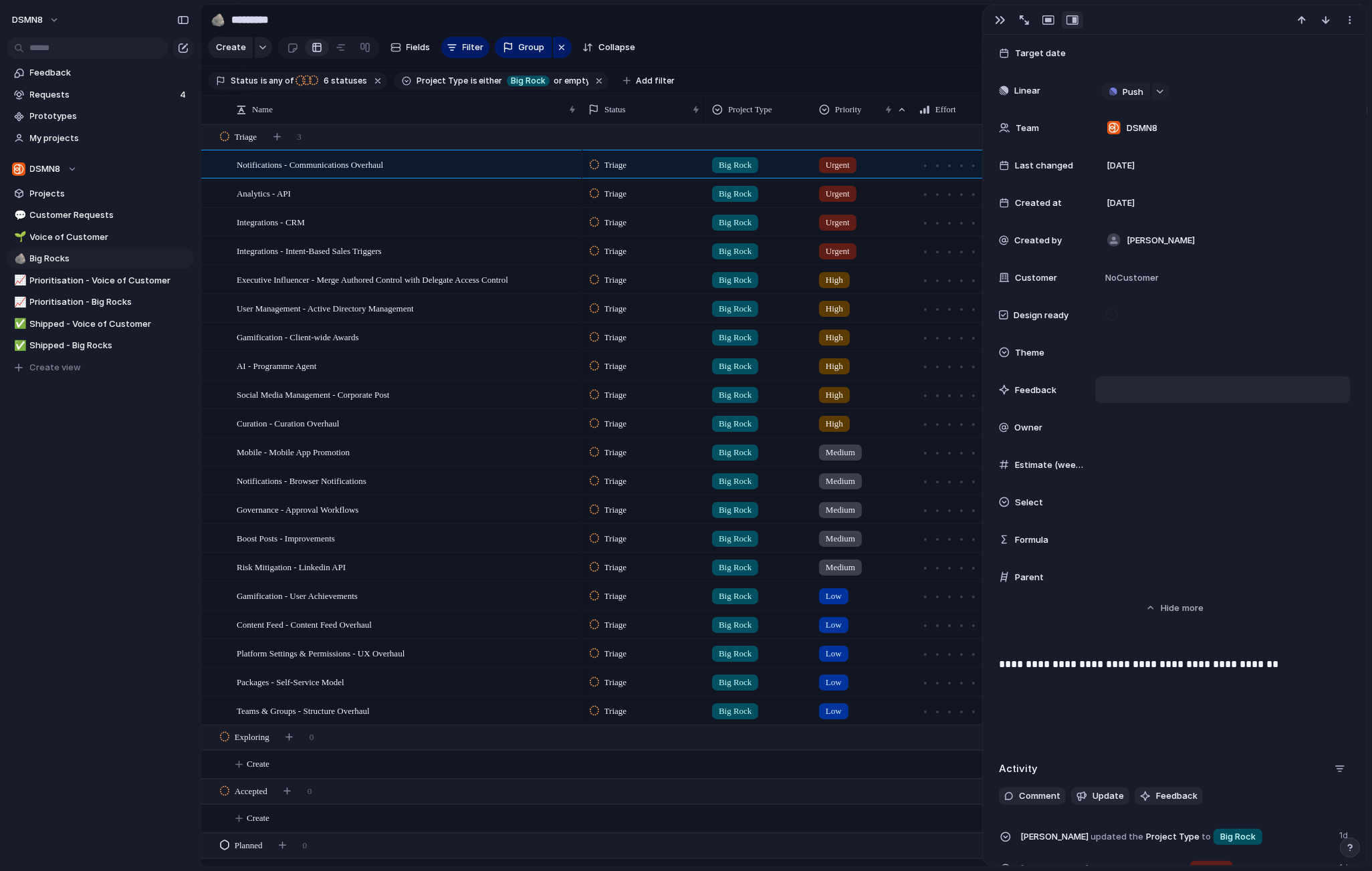
click at [1132, 393] on div at bounding box center [1222, 389] width 255 height 26
click at [1131, 393] on div at bounding box center [1222, 389] width 255 height 26
click at [1215, 395] on div at bounding box center [1222, 389] width 255 height 26
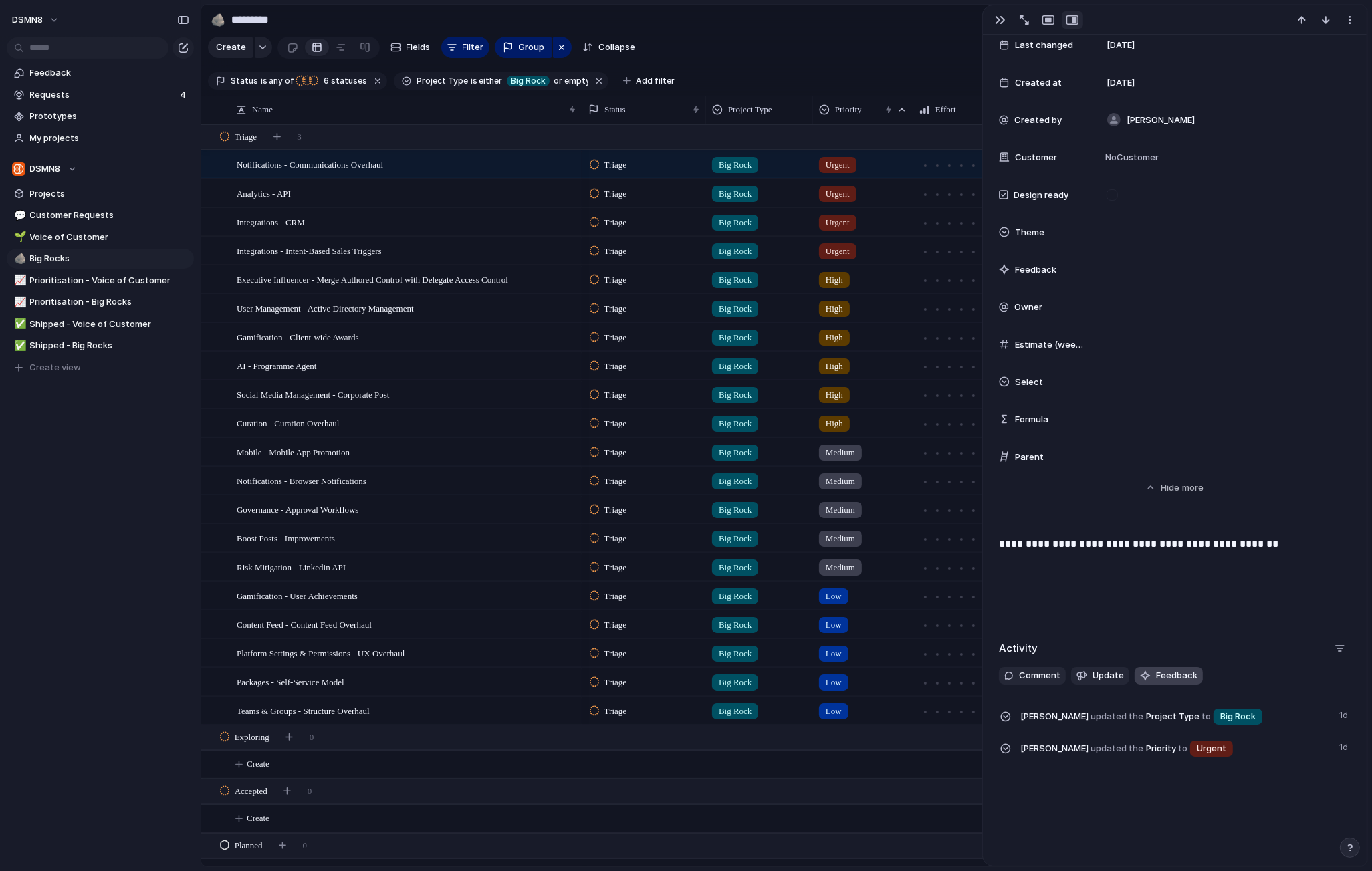
click at [1163, 678] on span "Feedback" at bounding box center [1177, 676] width 41 height 13
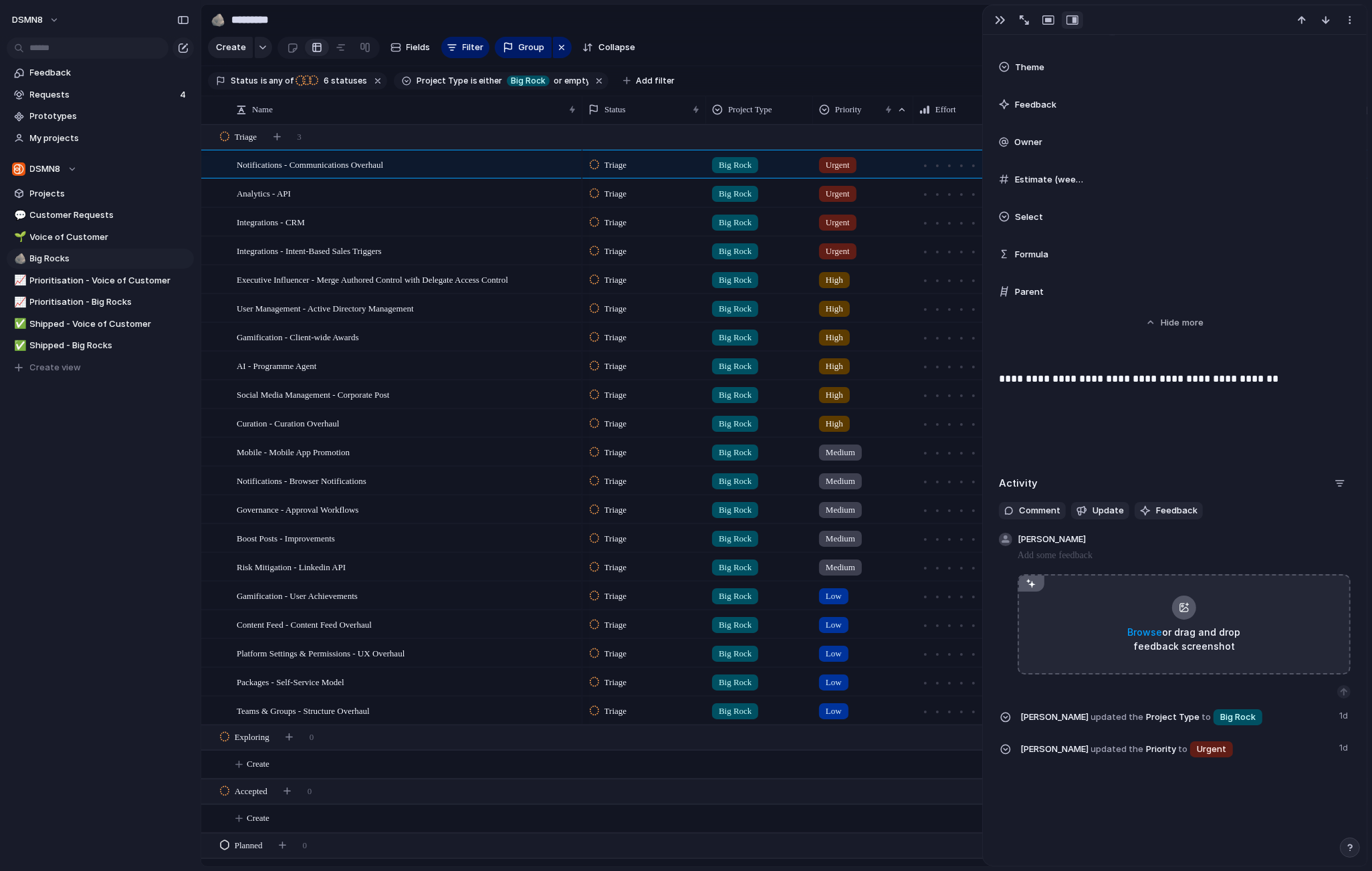
click at [1127, 556] on p at bounding box center [1184, 555] width 333 height 16
click at [1000, 21] on div "button" at bounding box center [1000, 20] width 11 height 11
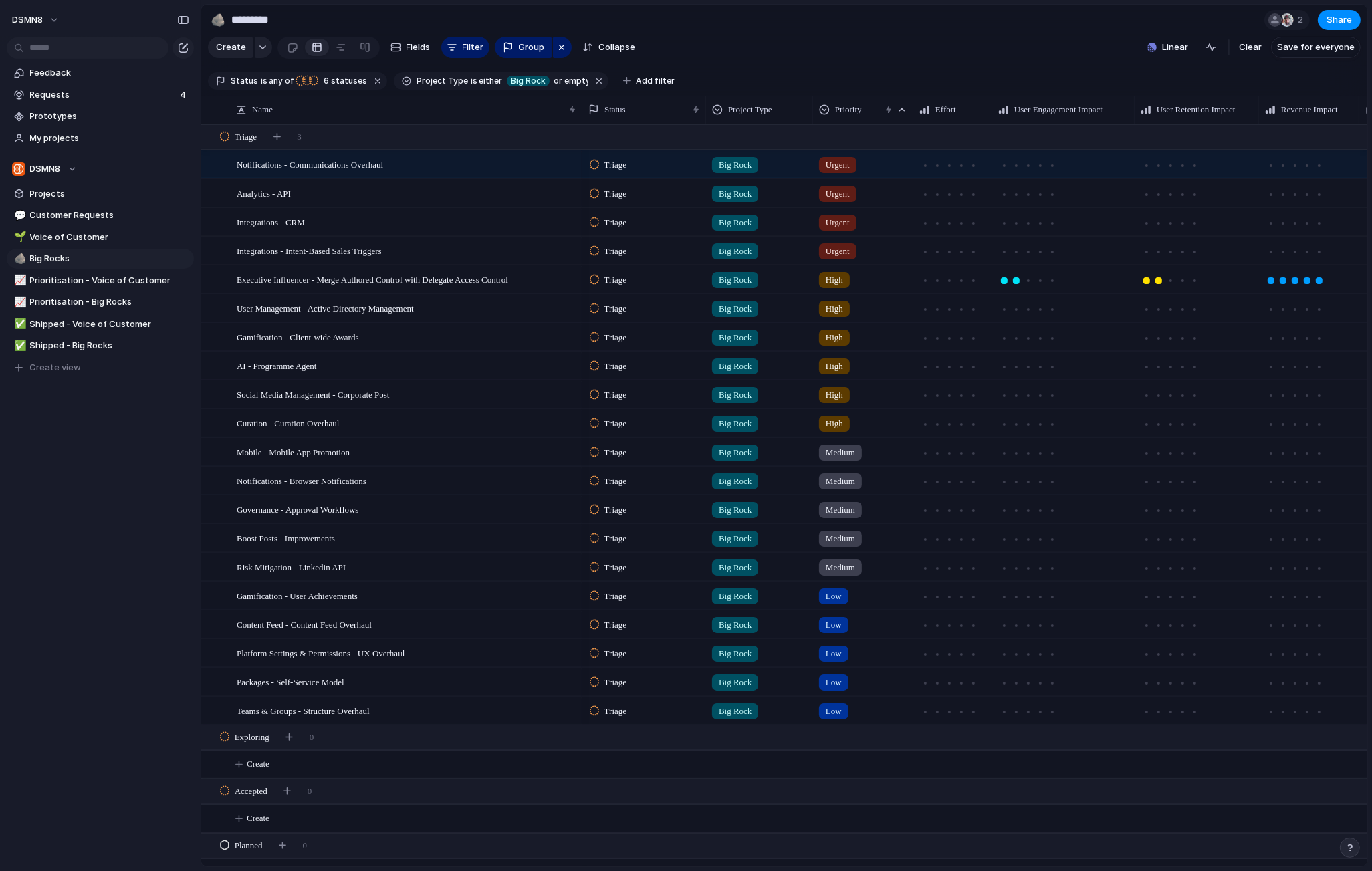
scroll to position [522, 0]
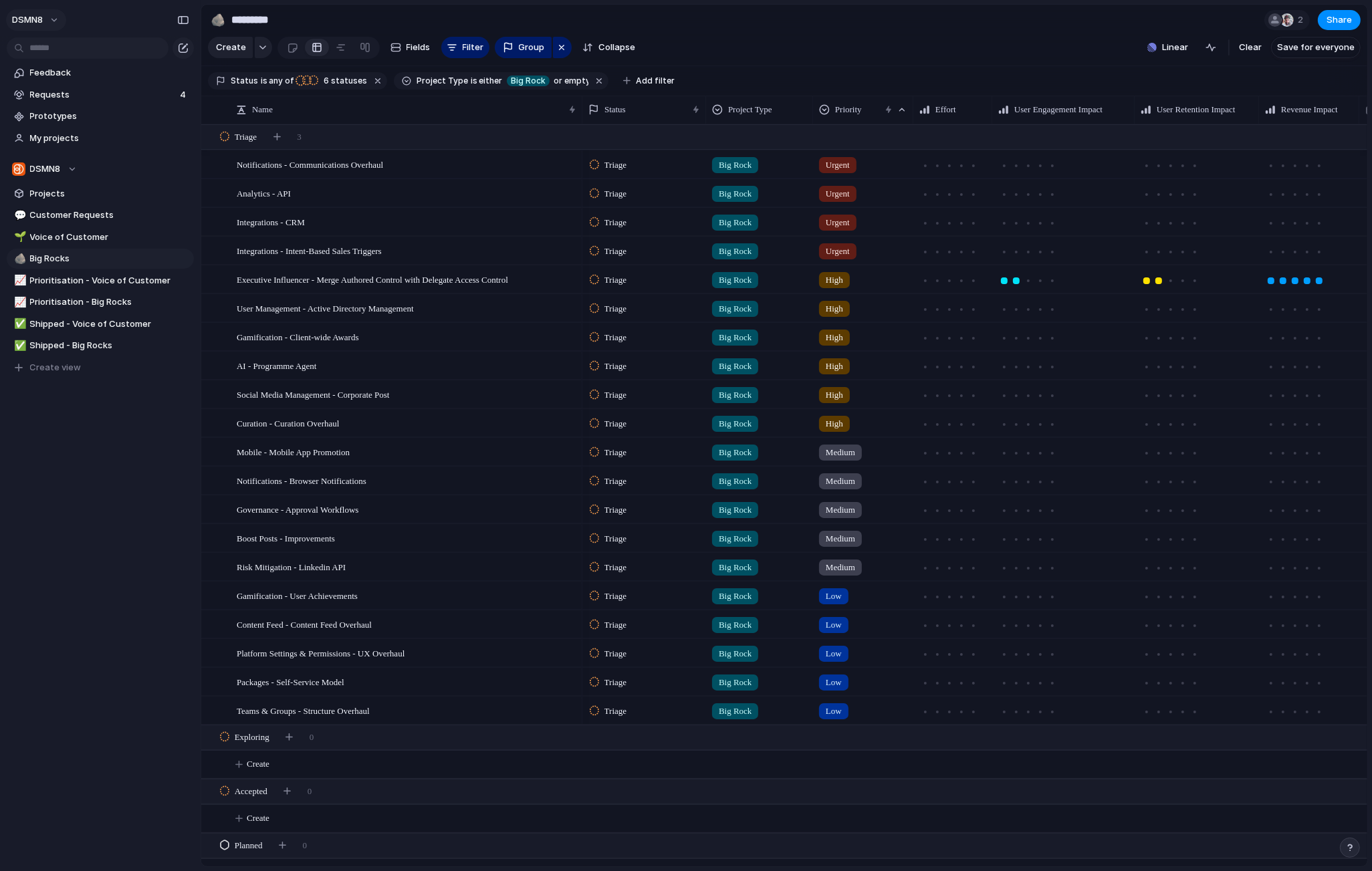
click at [47, 22] on button "DSMN8" at bounding box center [36, 20] width 60 height 22
click at [65, 56] on li "Settings" at bounding box center [64, 50] width 111 height 22
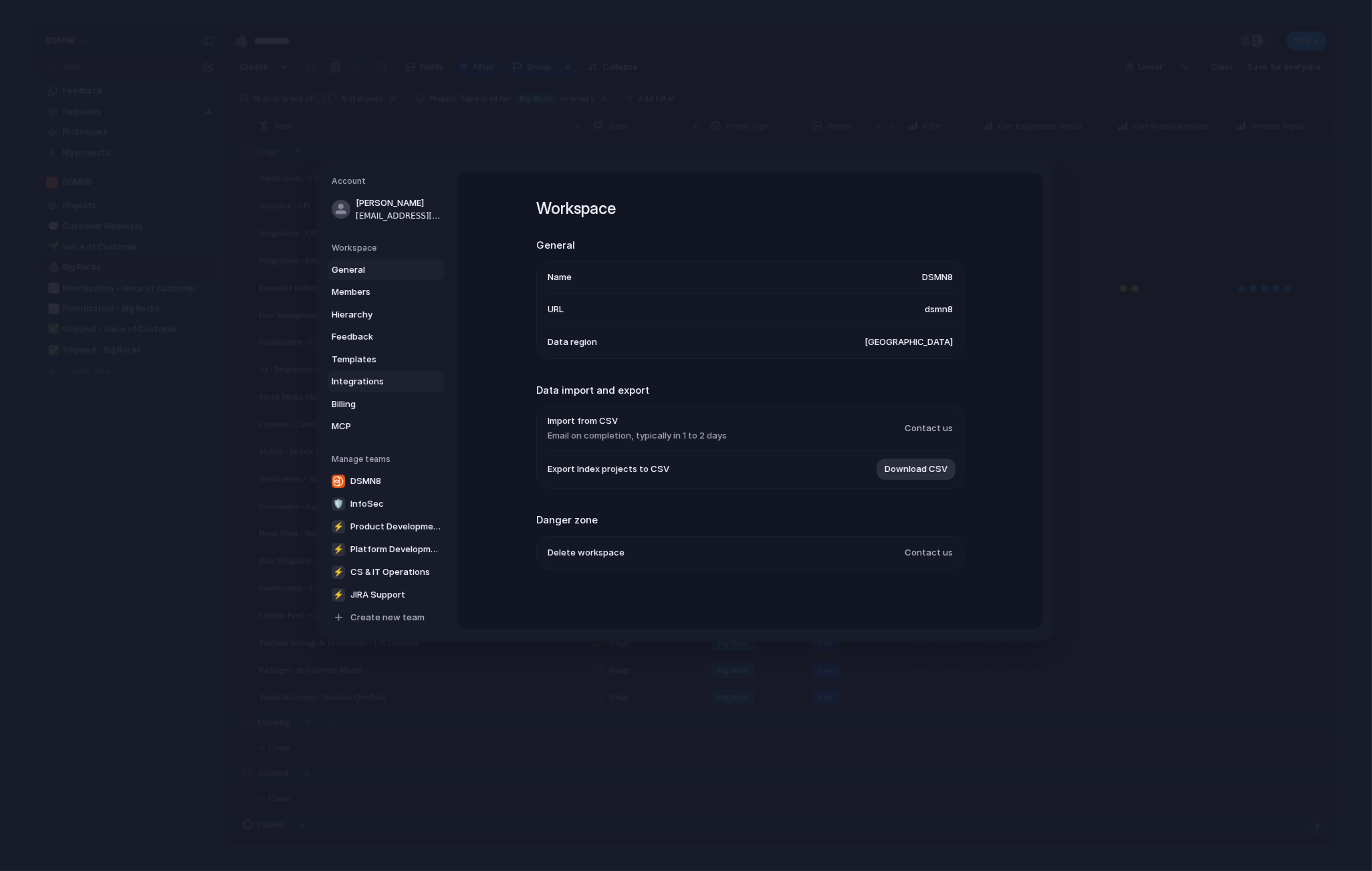
click at [367, 384] on span "Integrations" at bounding box center [375, 382] width 85 height 13
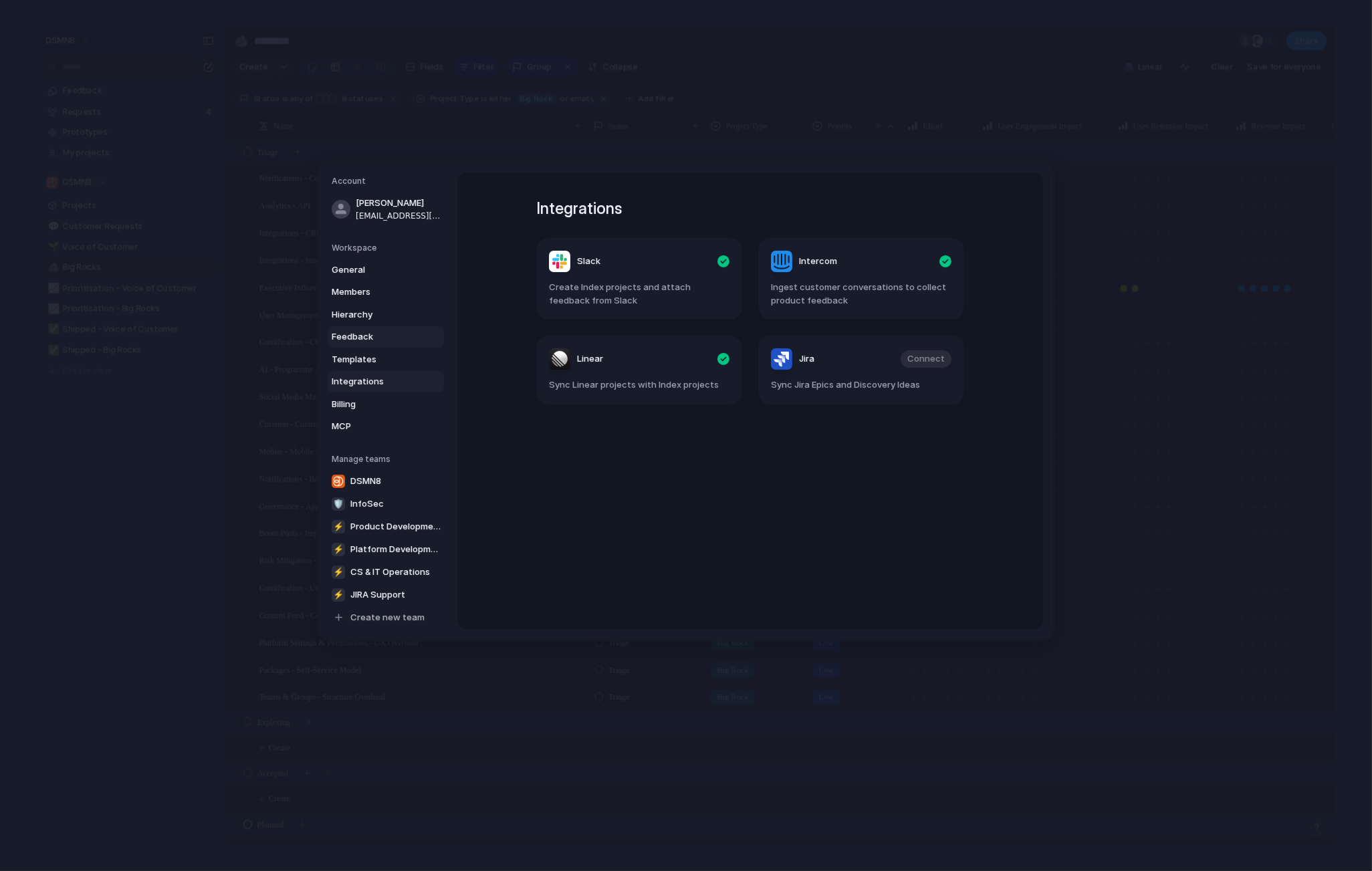
click at [380, 340] on span "Feedback" at bounding box center [375, 337] width 85 height 13
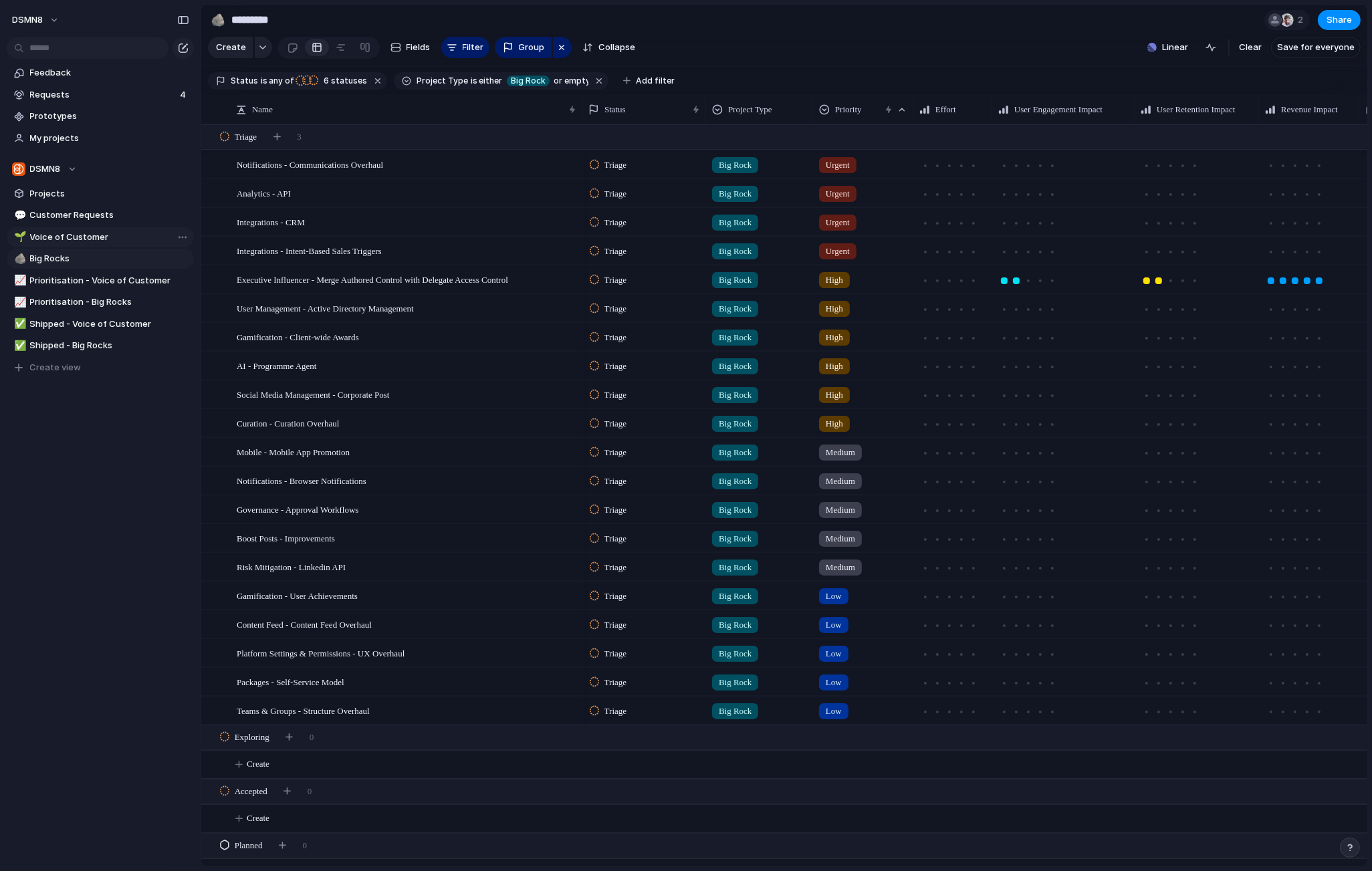
click at [85, 239] on span "Voice of Customer" at bounding box center [109, 237] width 159 height 13
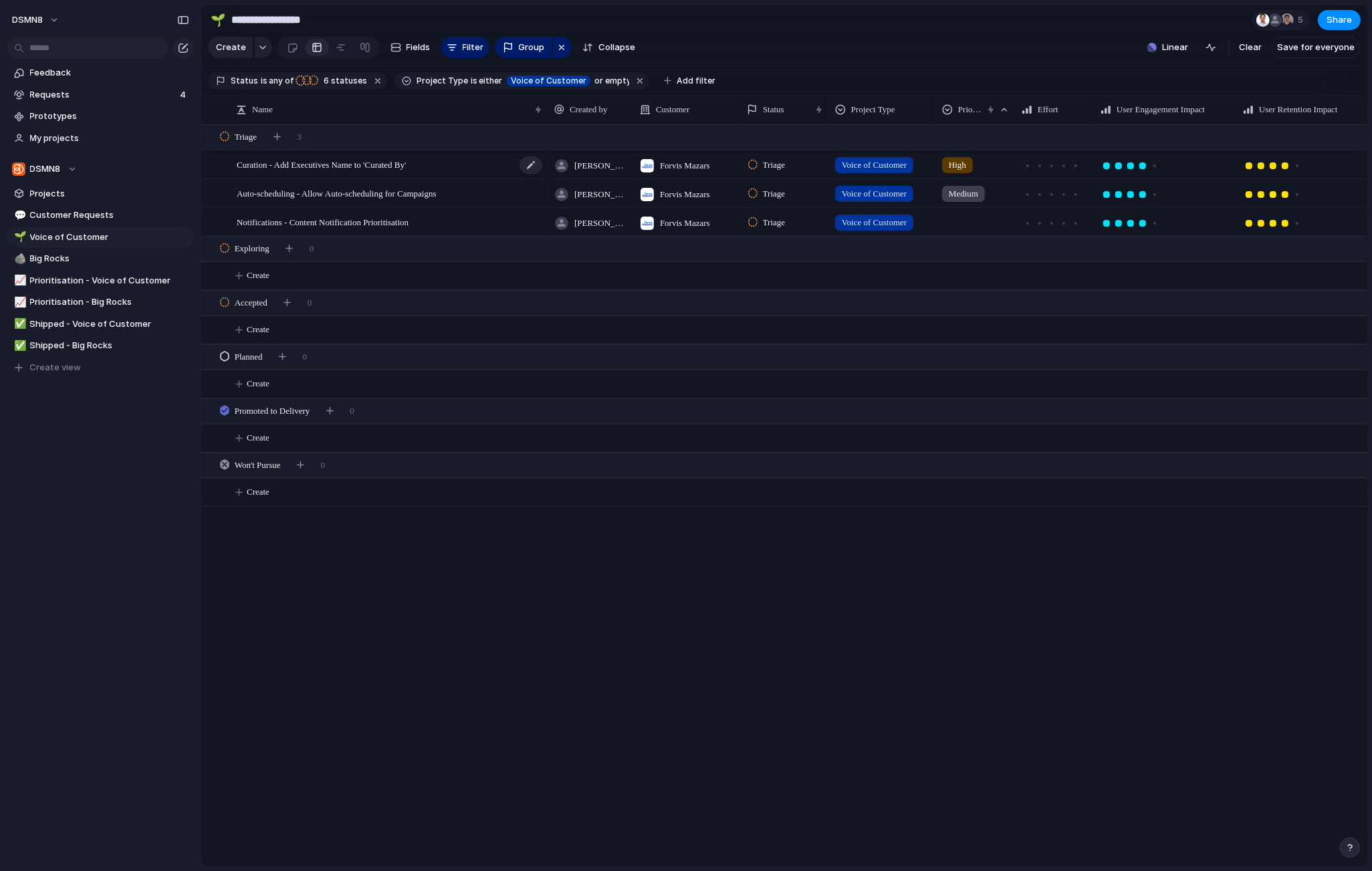
click at [463, 167] on div "Curation - Add Executives Name to 'Curated By'" at bounding box center [390, 164] width 307 height 27
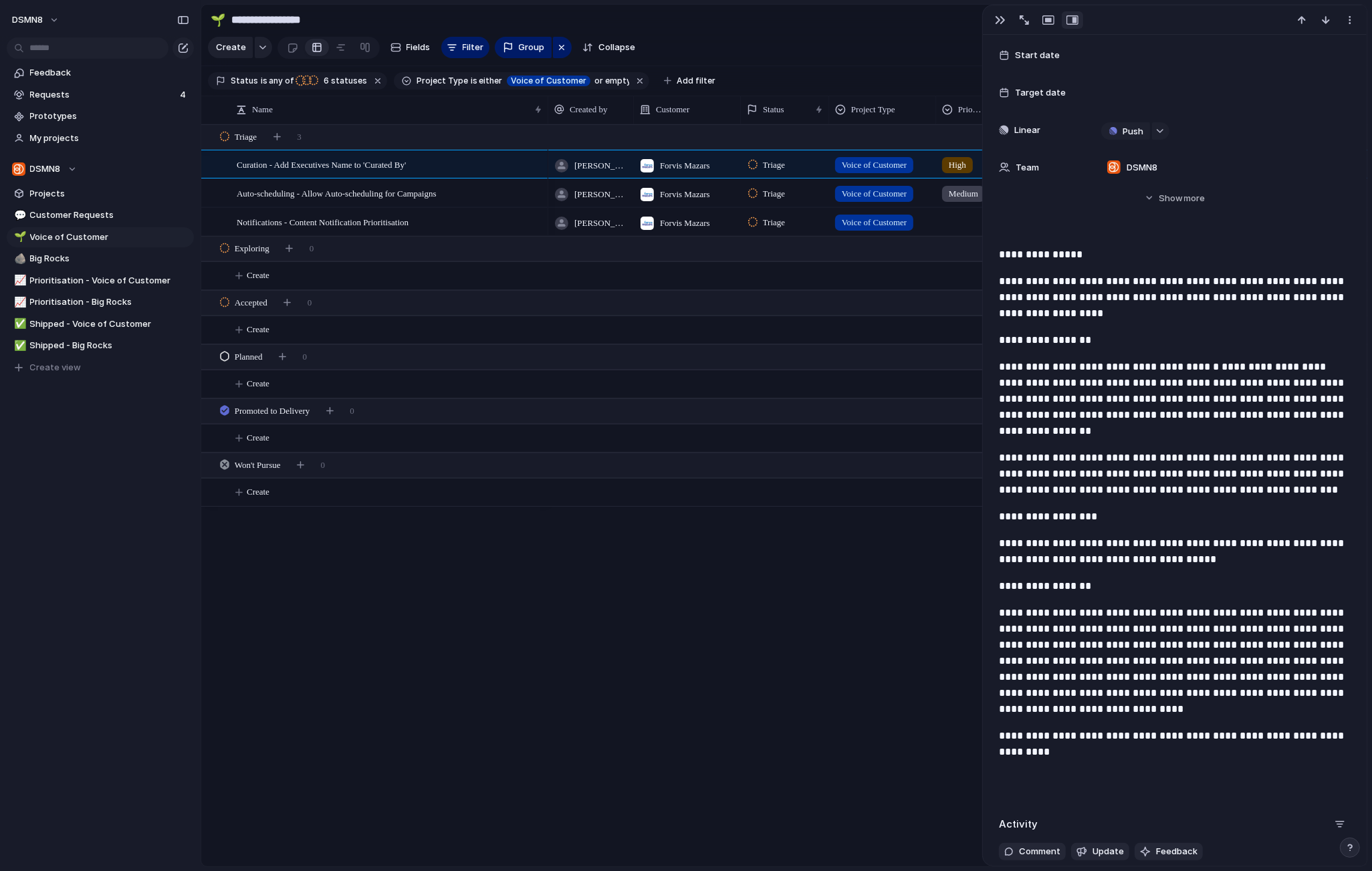
scroll to position [445, 0]
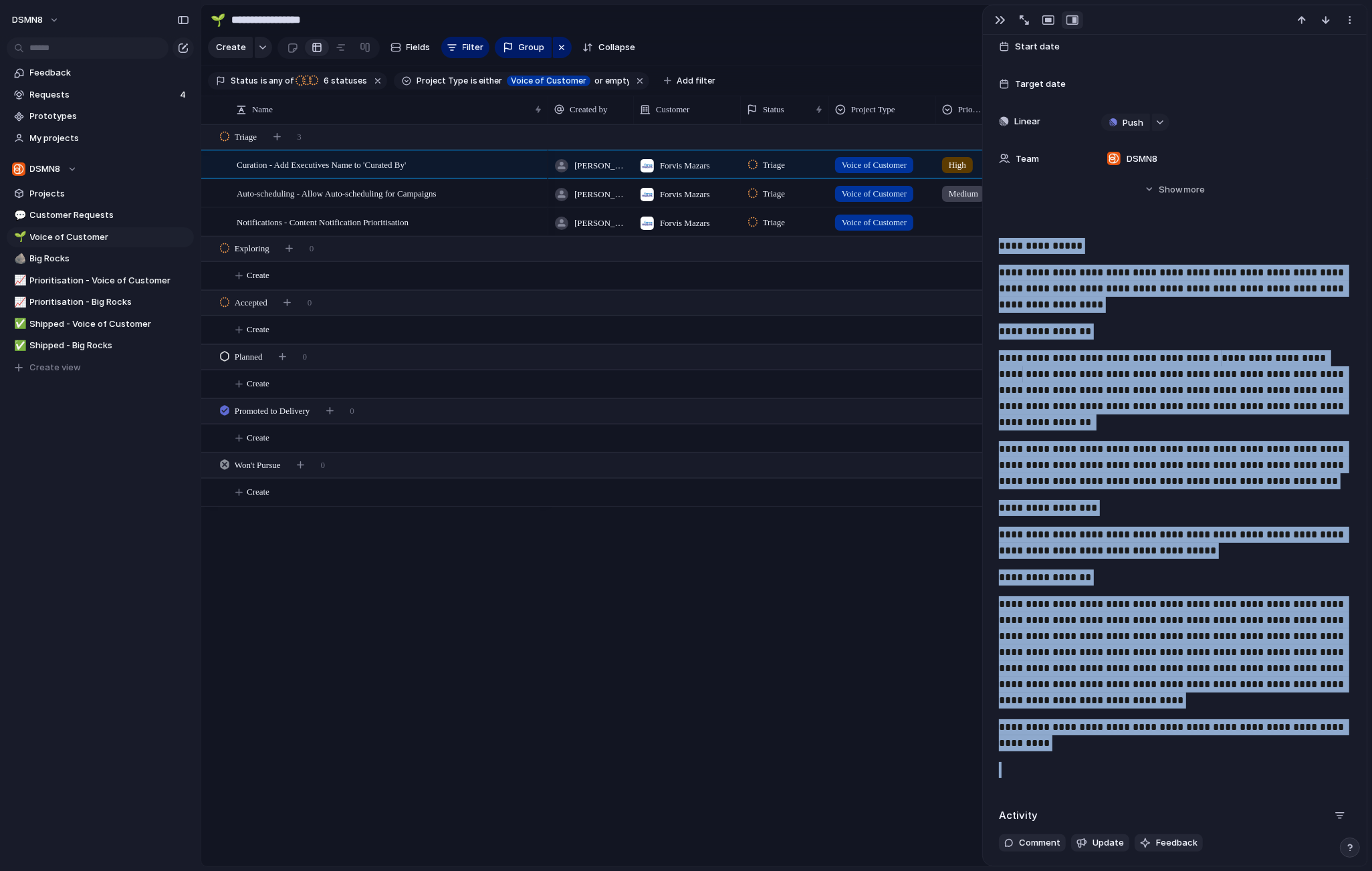
drag, startPoint x: 1000, startPoint y: 247, endPoint x: 1284, endPoint y: 758, distance: 584.6
click at [1215, 758] on div "**********" at bounding box center [1175, 513] width 352 height 551
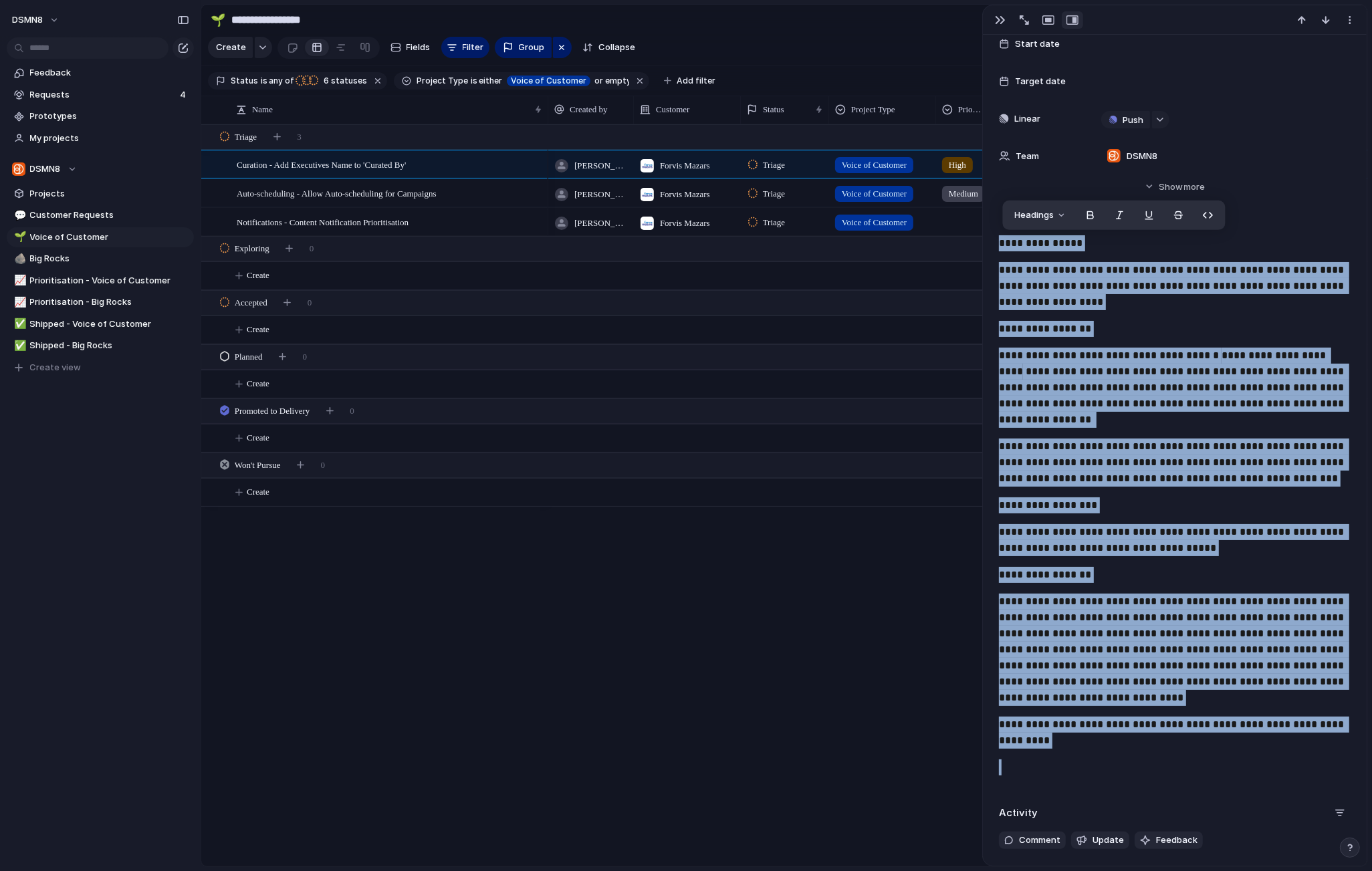
click at [1102, 309] on p "**********" at bounding box center [1175, 286] width 352 height 48
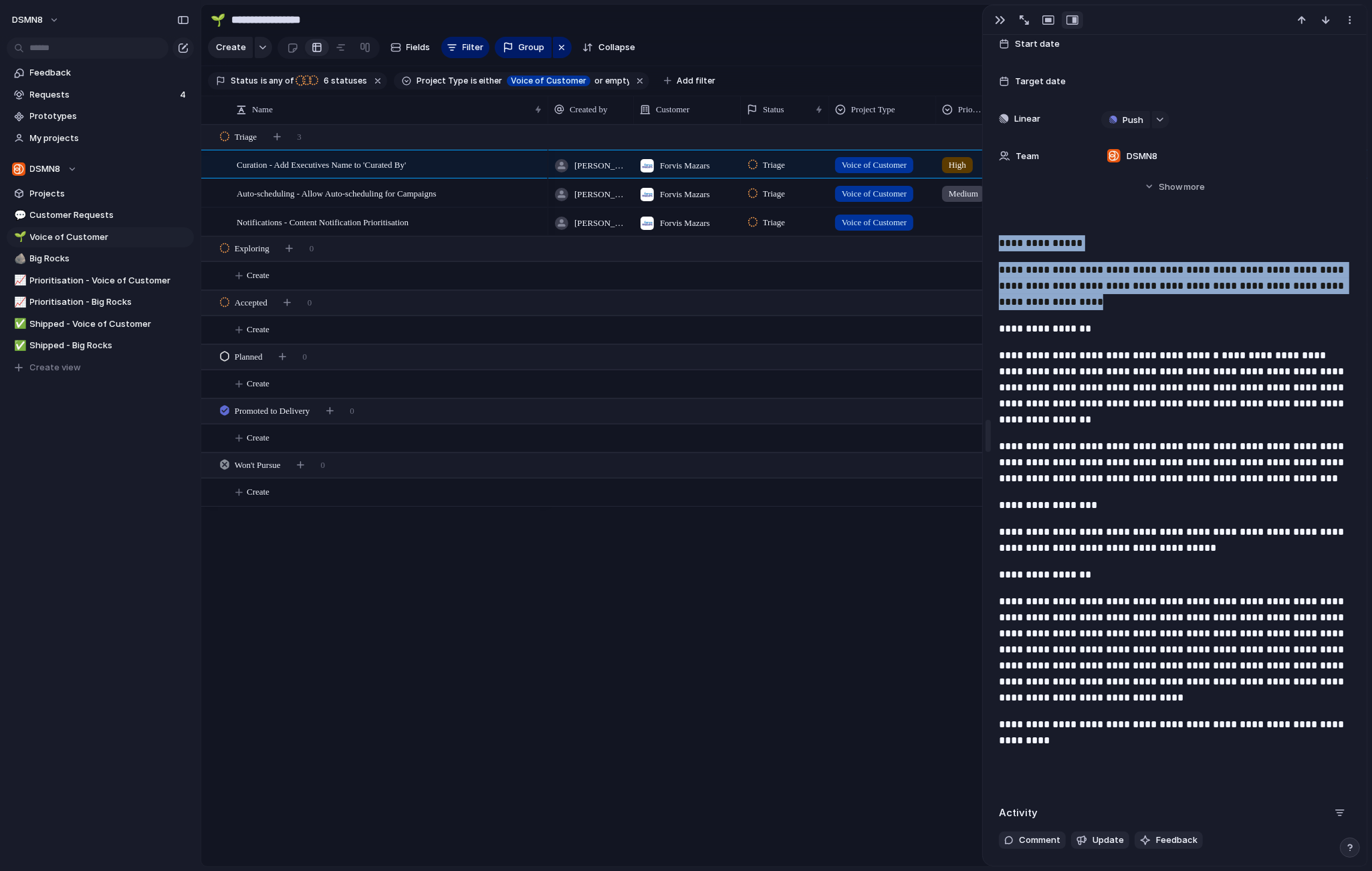
drag, startPoint x: 1096, startPoint y: 306, endPoint x: 988, endPoint y: 247, distance: 123.1
click at [988, 247] on div "**********" at bounding box center [1175, 435] width 385 height 862
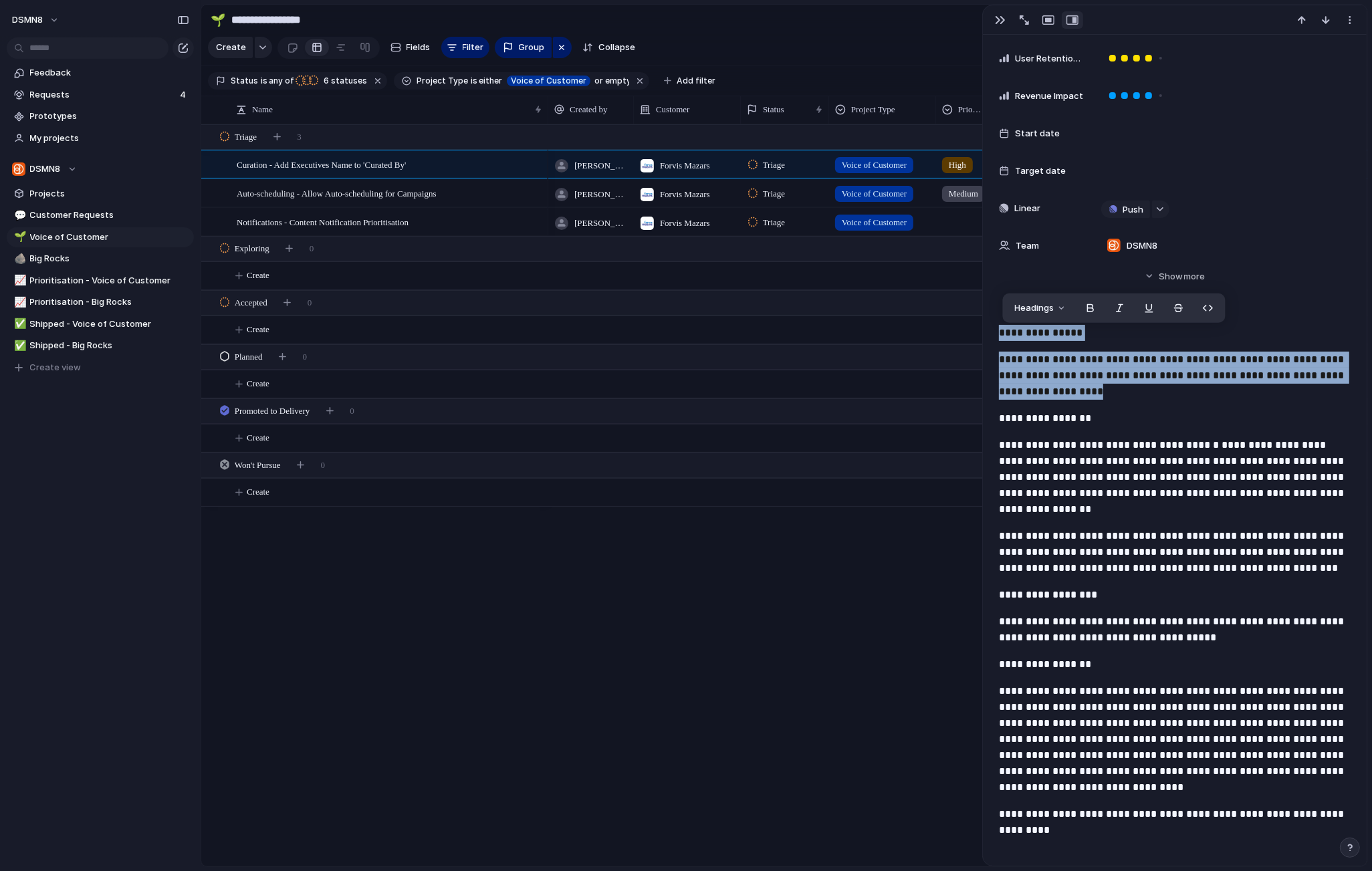
scroll to position [352, 0]
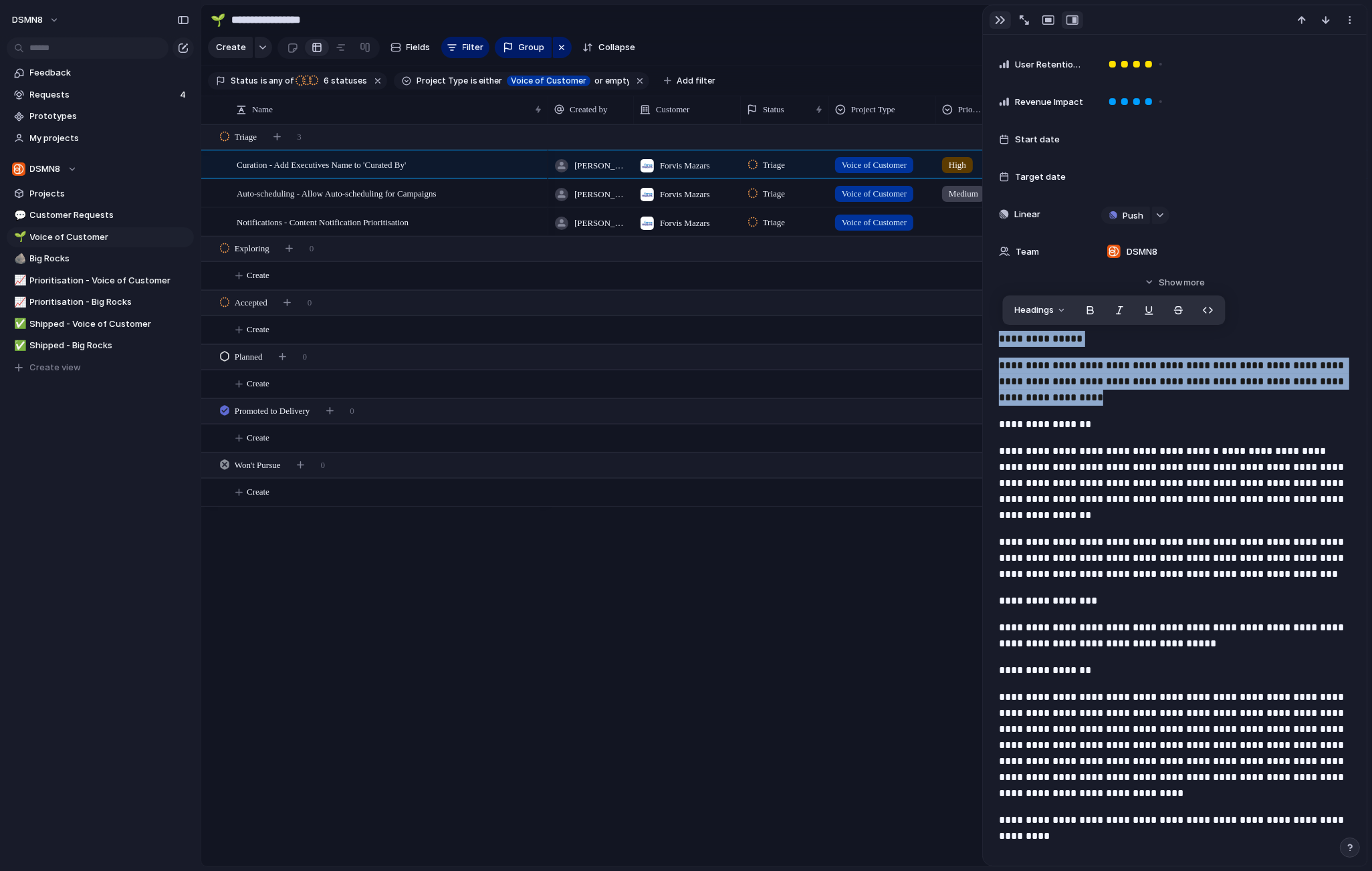
click at [1001, 18] on div "button" at bounding box center [1000, 20] width 11 height 11
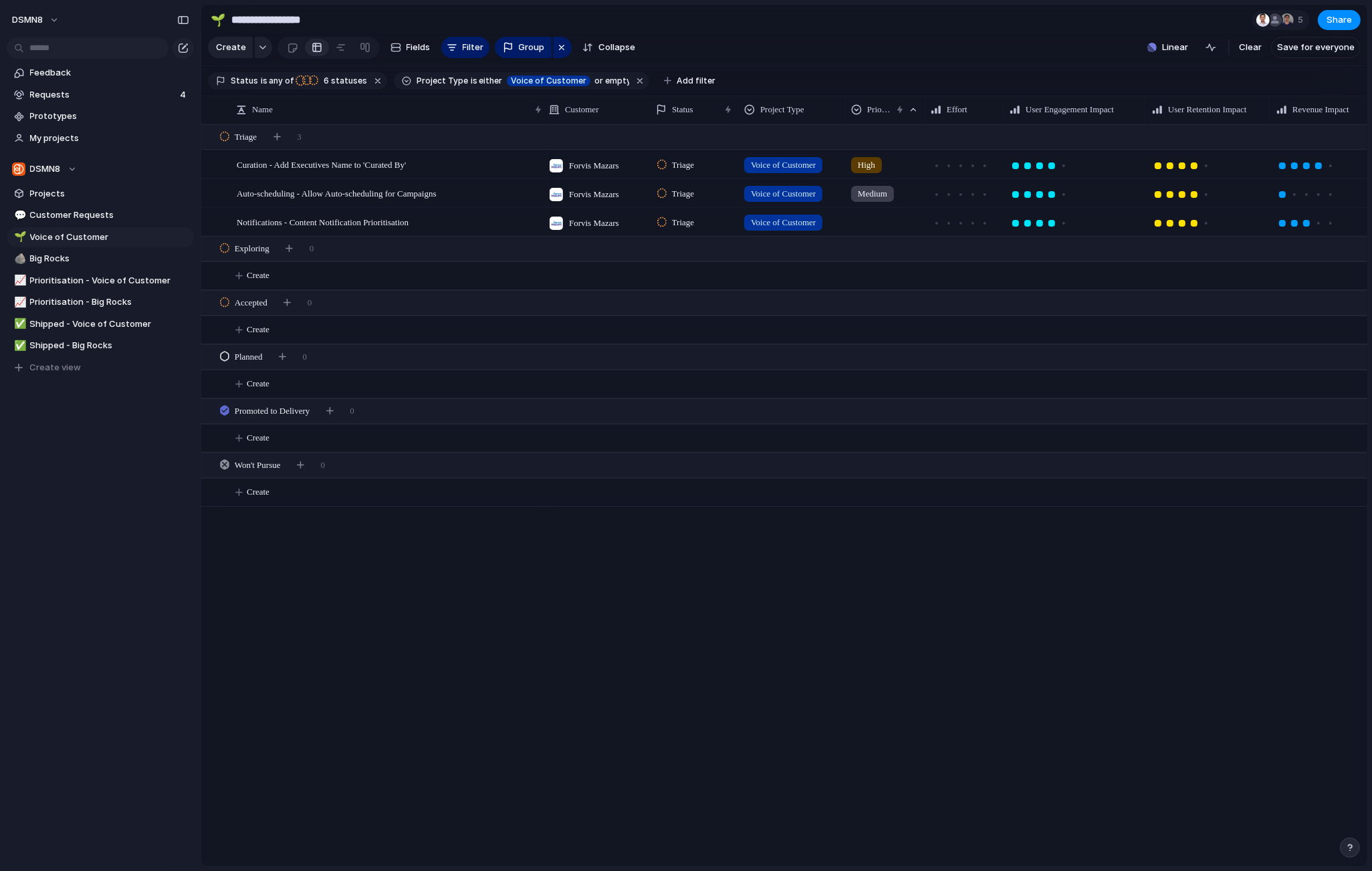
scroll to position [0, 35]
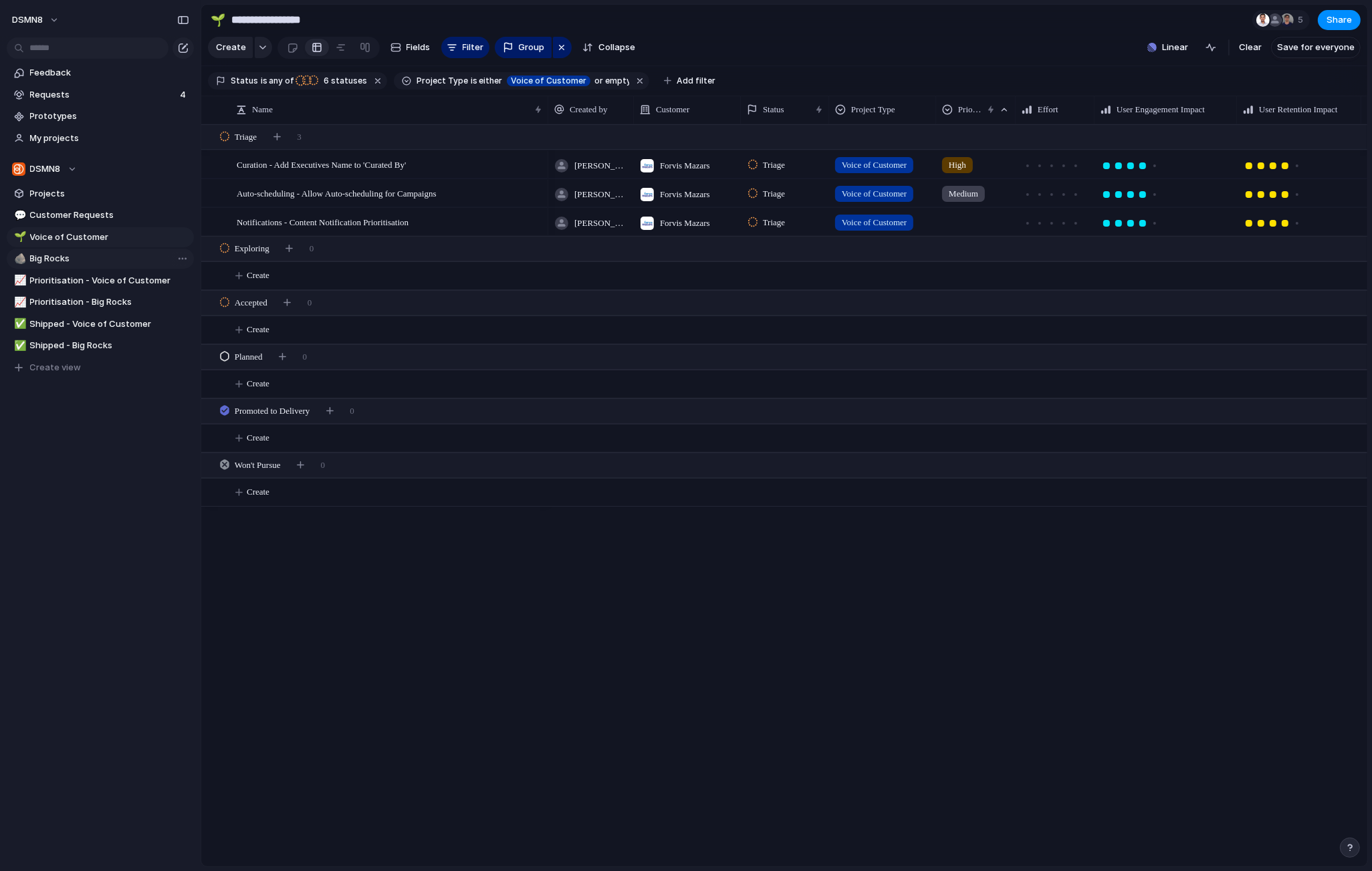
click at [97, 262] on span "Big Rocks" at bounding box center [109, 258] width 159 height 13
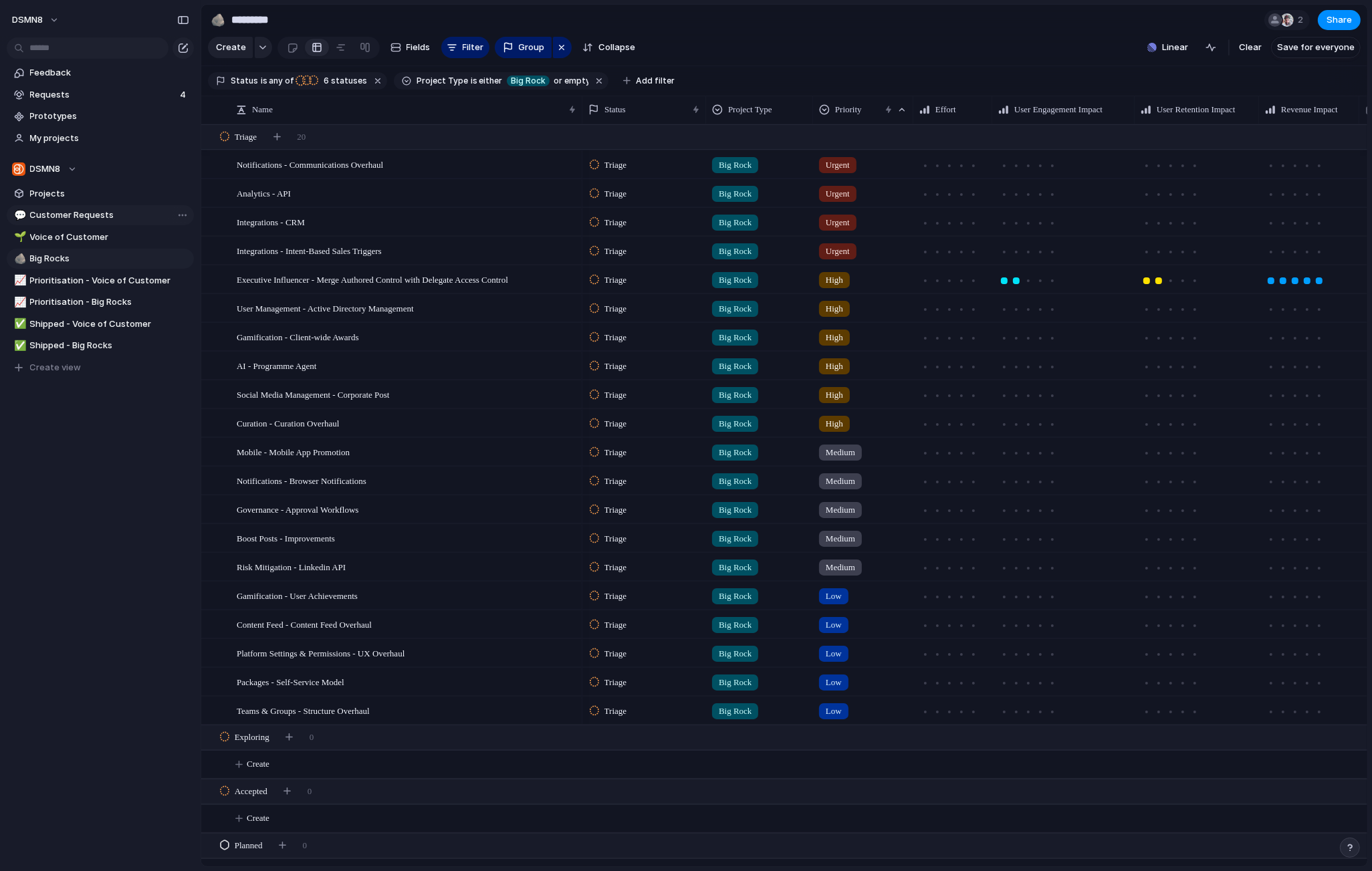
click at [101, 211] on span "Customer Requests" at bounding box center [109, 215] width 159 height 13
type input "**********"
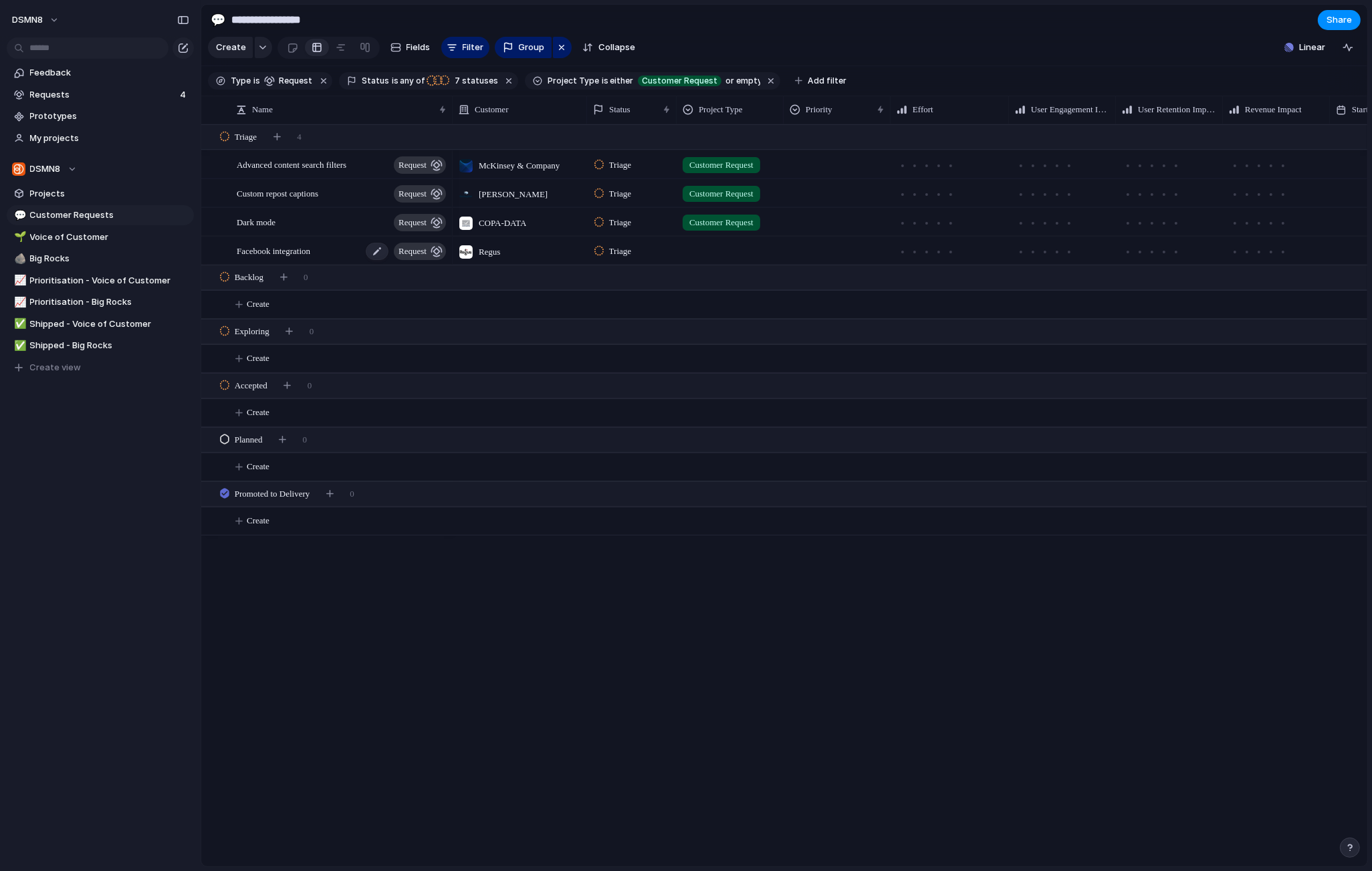
click at [327, 249] on div "Facebook integration request" at bounding box center [342, 251] width 211 height 27
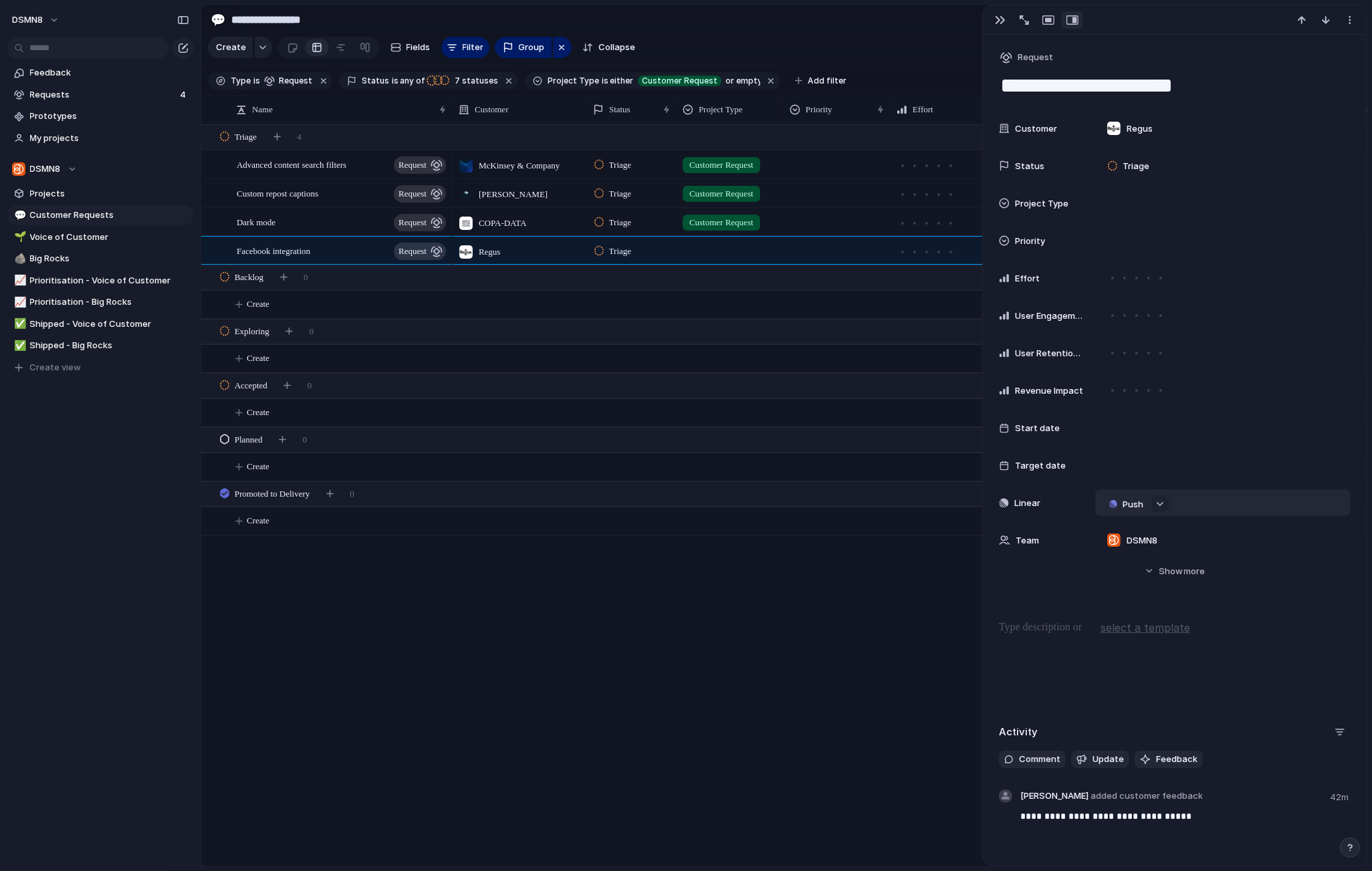
scroll to position [71, 0]
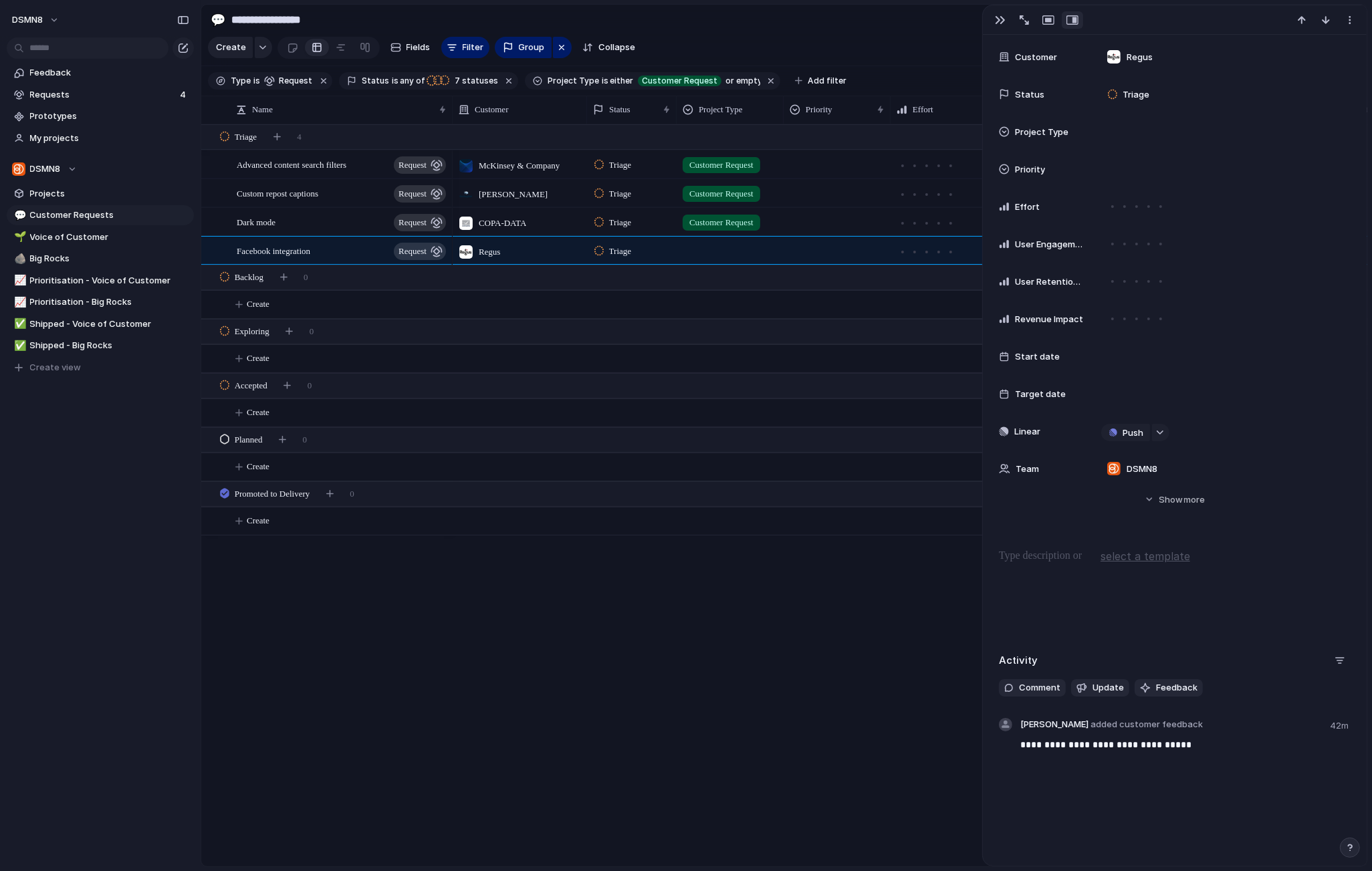
click at [730, 250] on div at bounding box center [730, 248] width 105 height 22
click at [693, 352] on div at bounding box center [691, 351] width 23 height 23
click at [997, 20] on div "Big Rock Voice of Customer Customer Request" at bounding box center [686, 435] width 1372 height 871
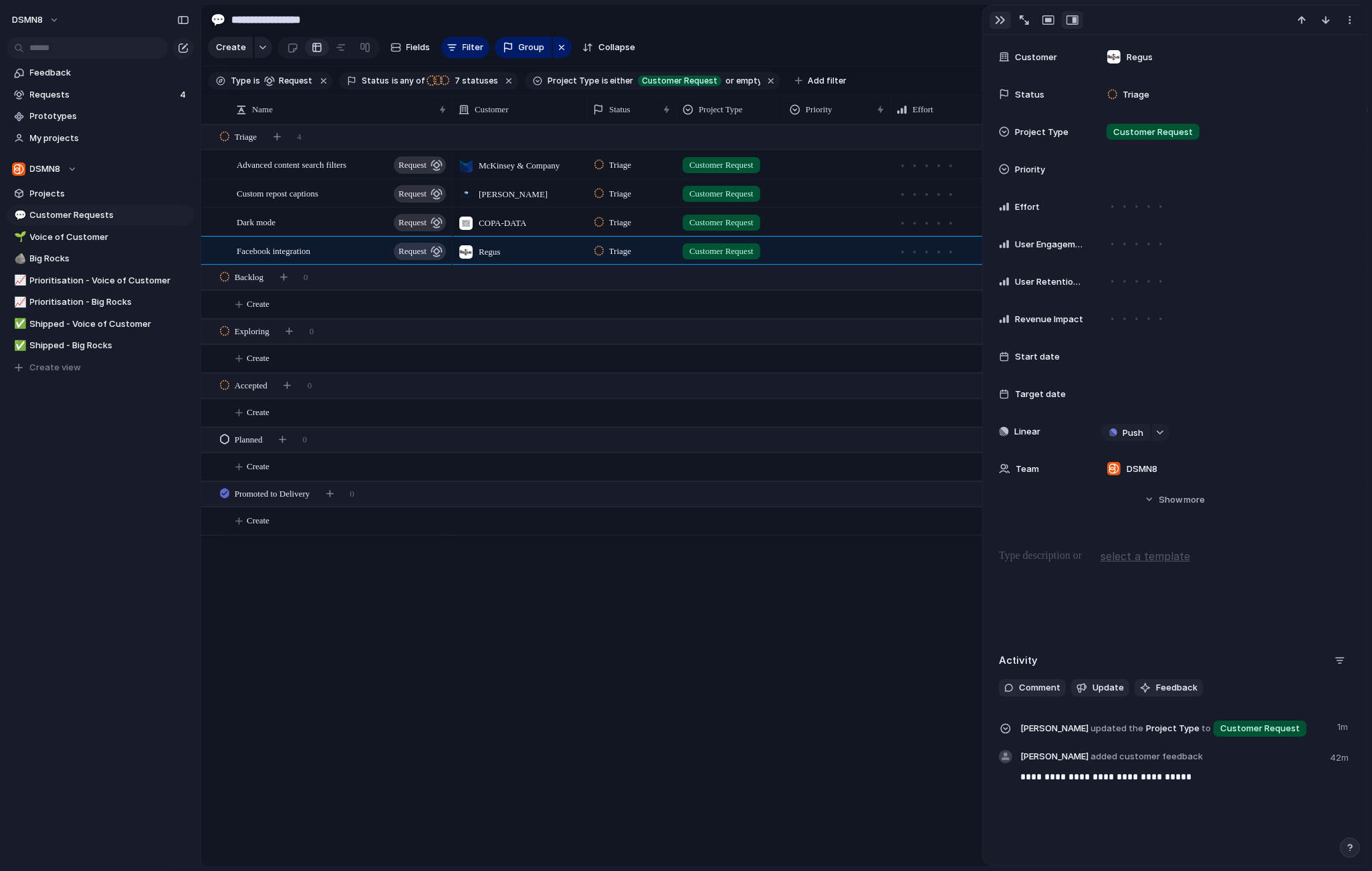
click at [999, 19] on div "button" at bounding box center [1000, 20] width 11 height 11
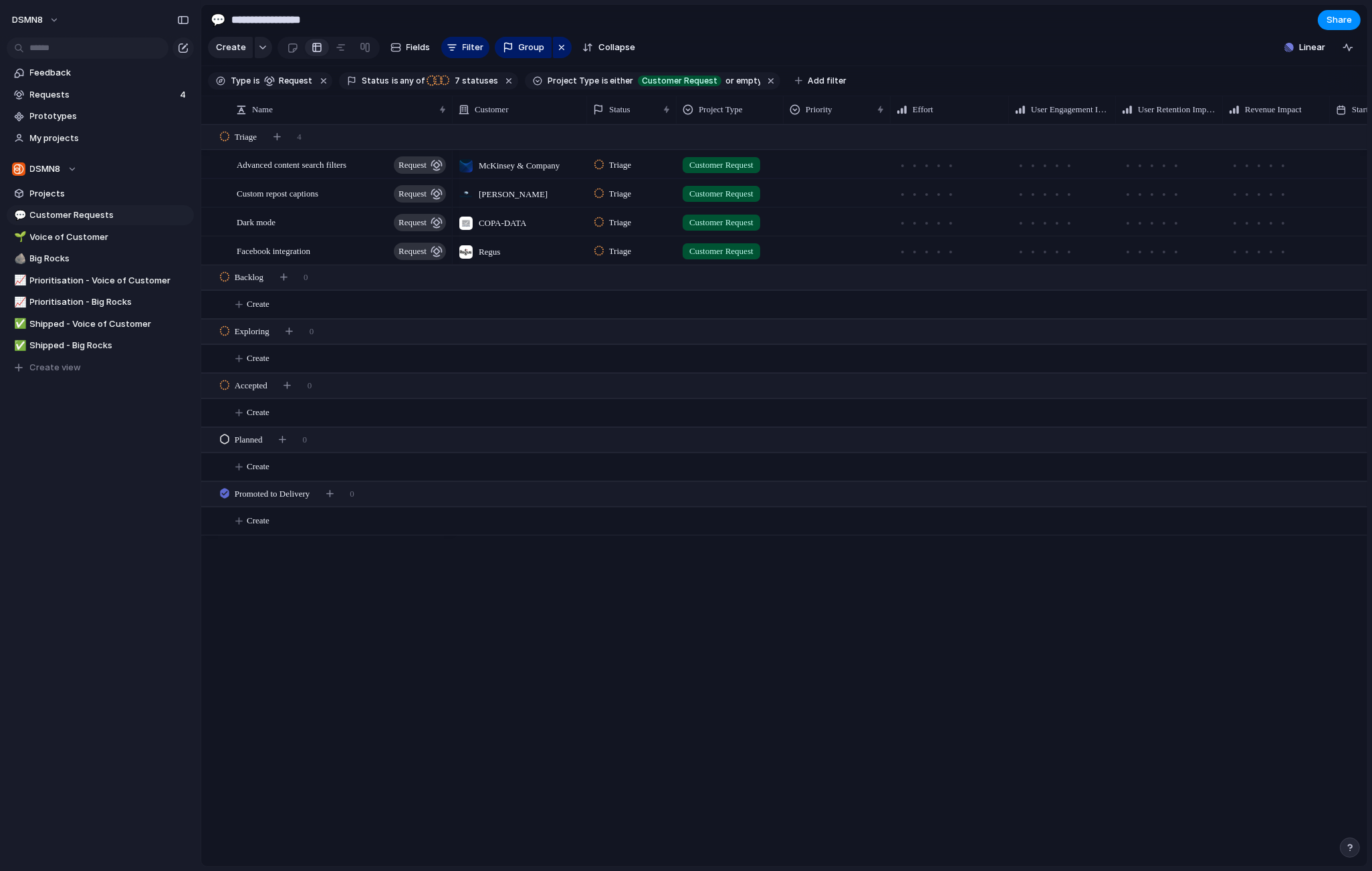
scroll to position [0, 52]
click at [81, 195] on span "Projects" at bounding box center [109, 193] width 159 height 13
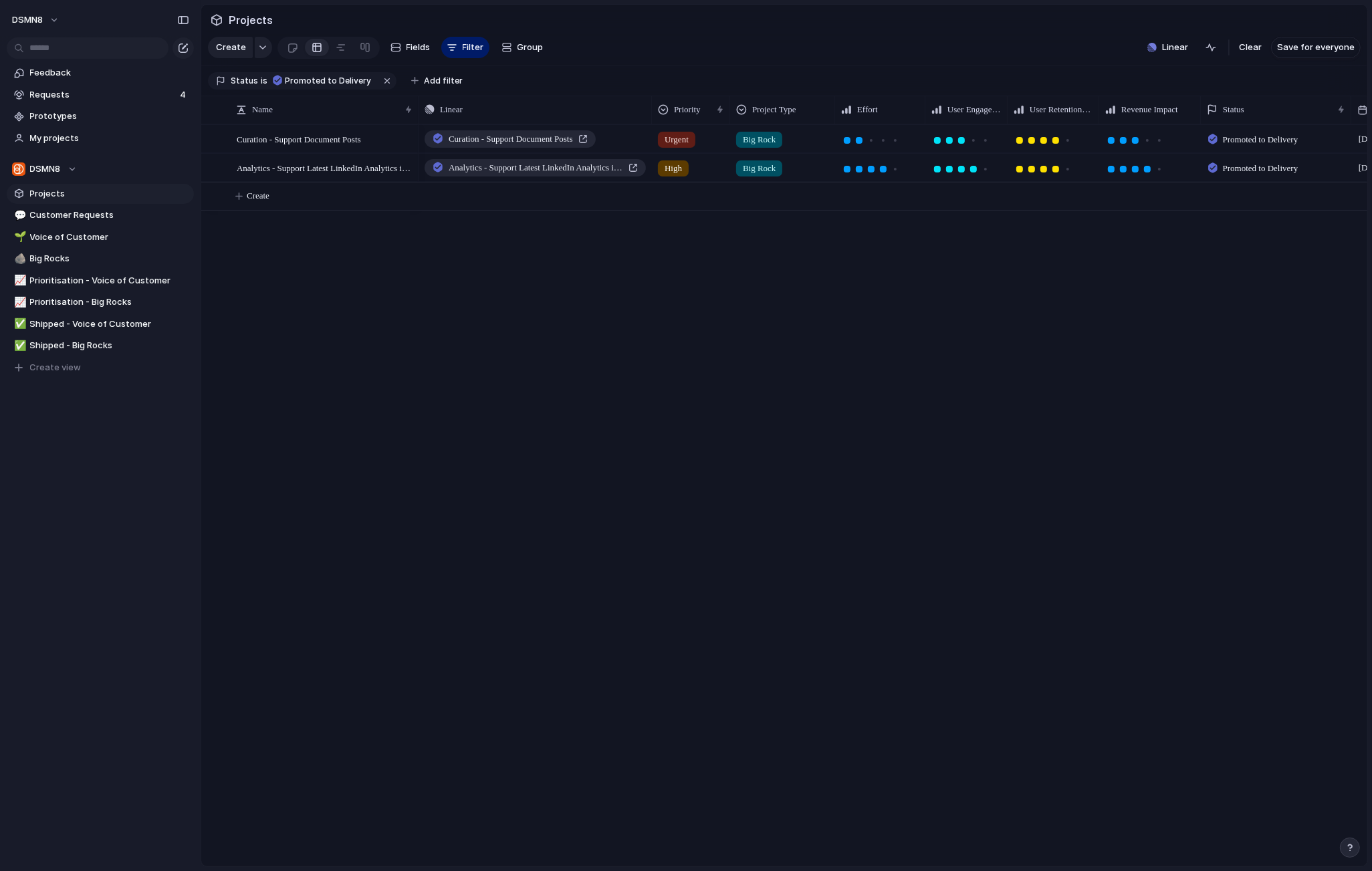
scroll to position [0, 153]
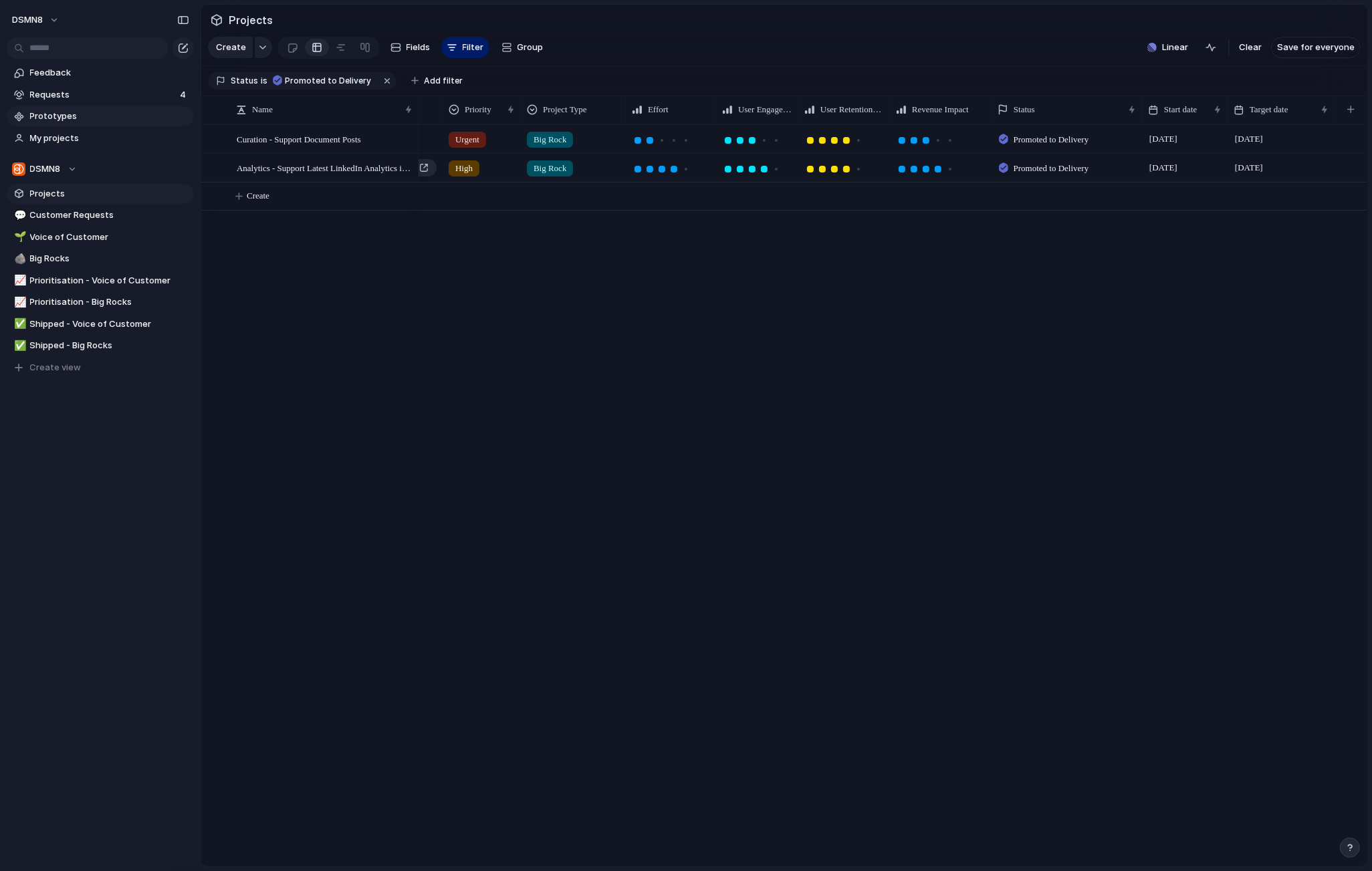
click at [57, 116] on span "Prototypes" at bounding box center [109, 116] width 159 height 13
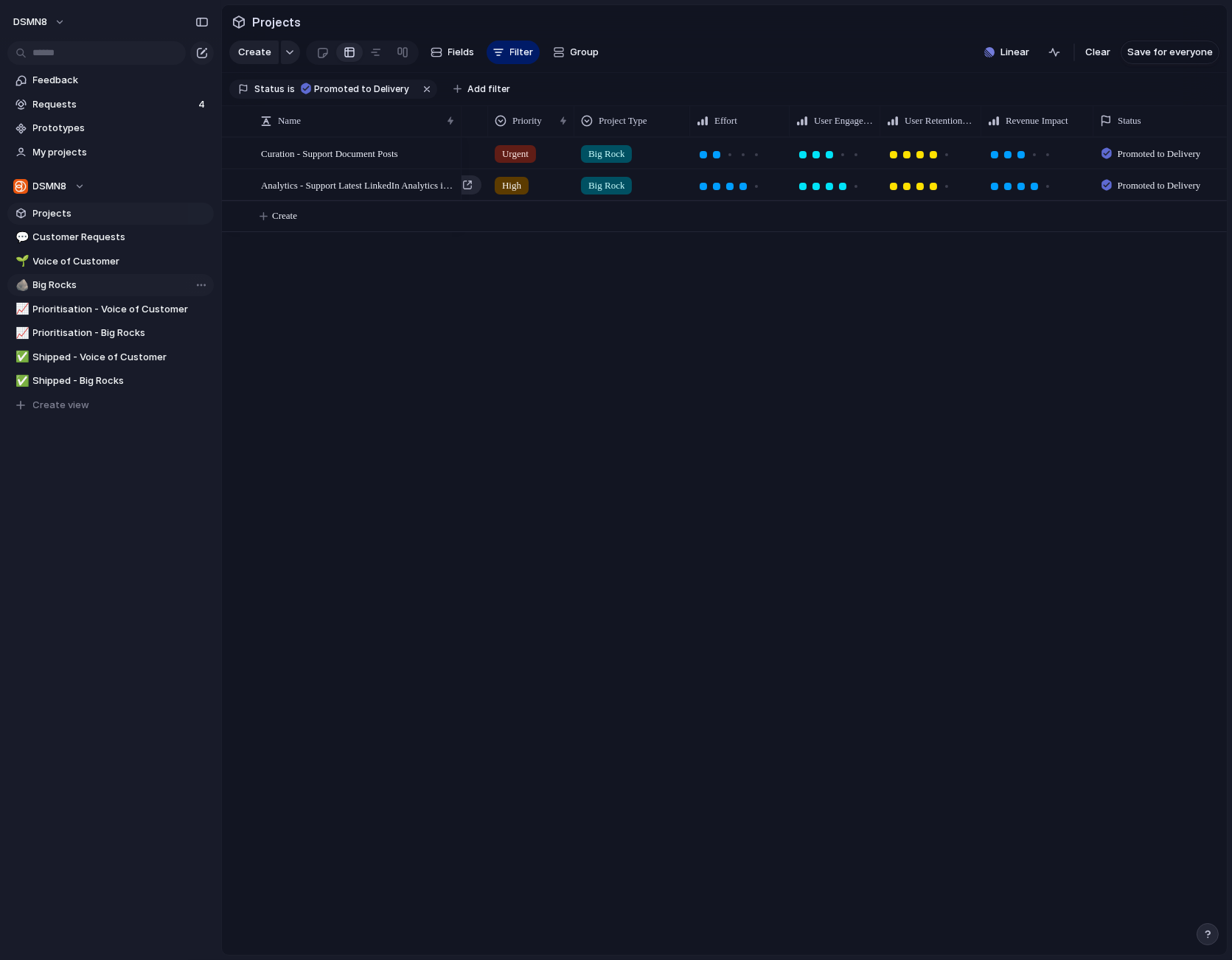
click at [77, 288] on span "Big Rocks" at bounding box center [121, 285] width 175 height 15
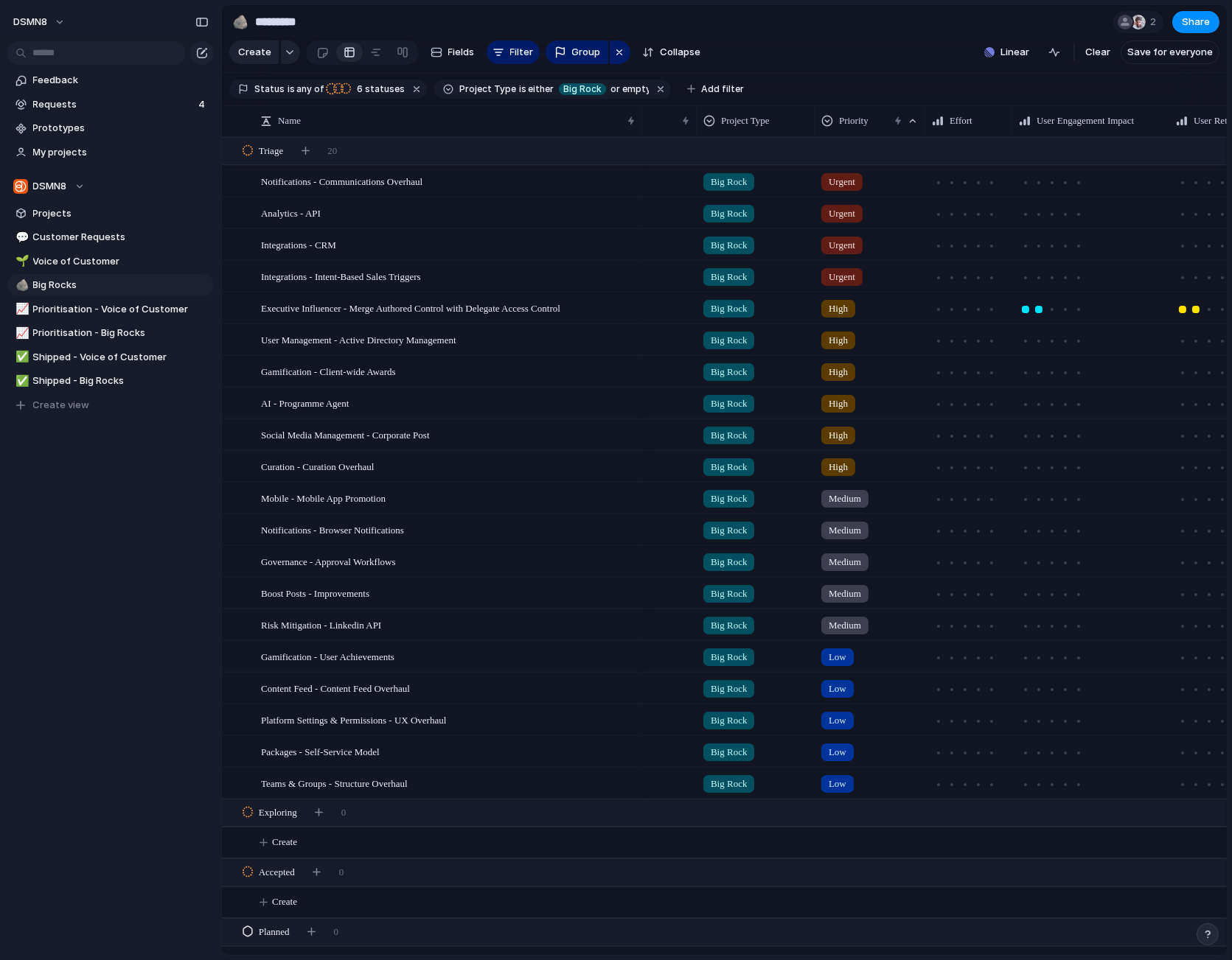
scroll to position [0, 106]
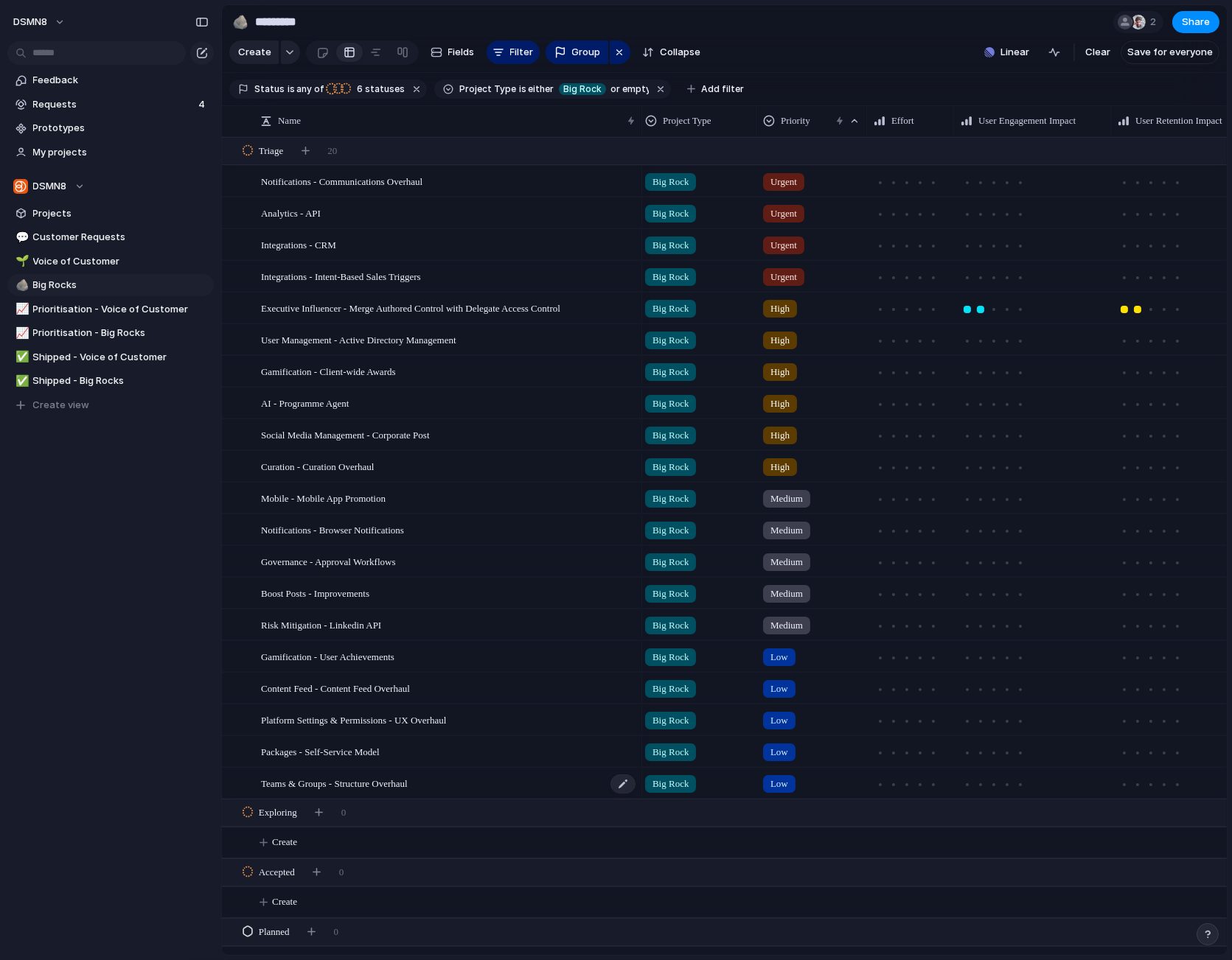
click at [465, 781] on div "Teams & Groups - Structure Overhaul" at bounding box center [449, 783] width 376 height 30
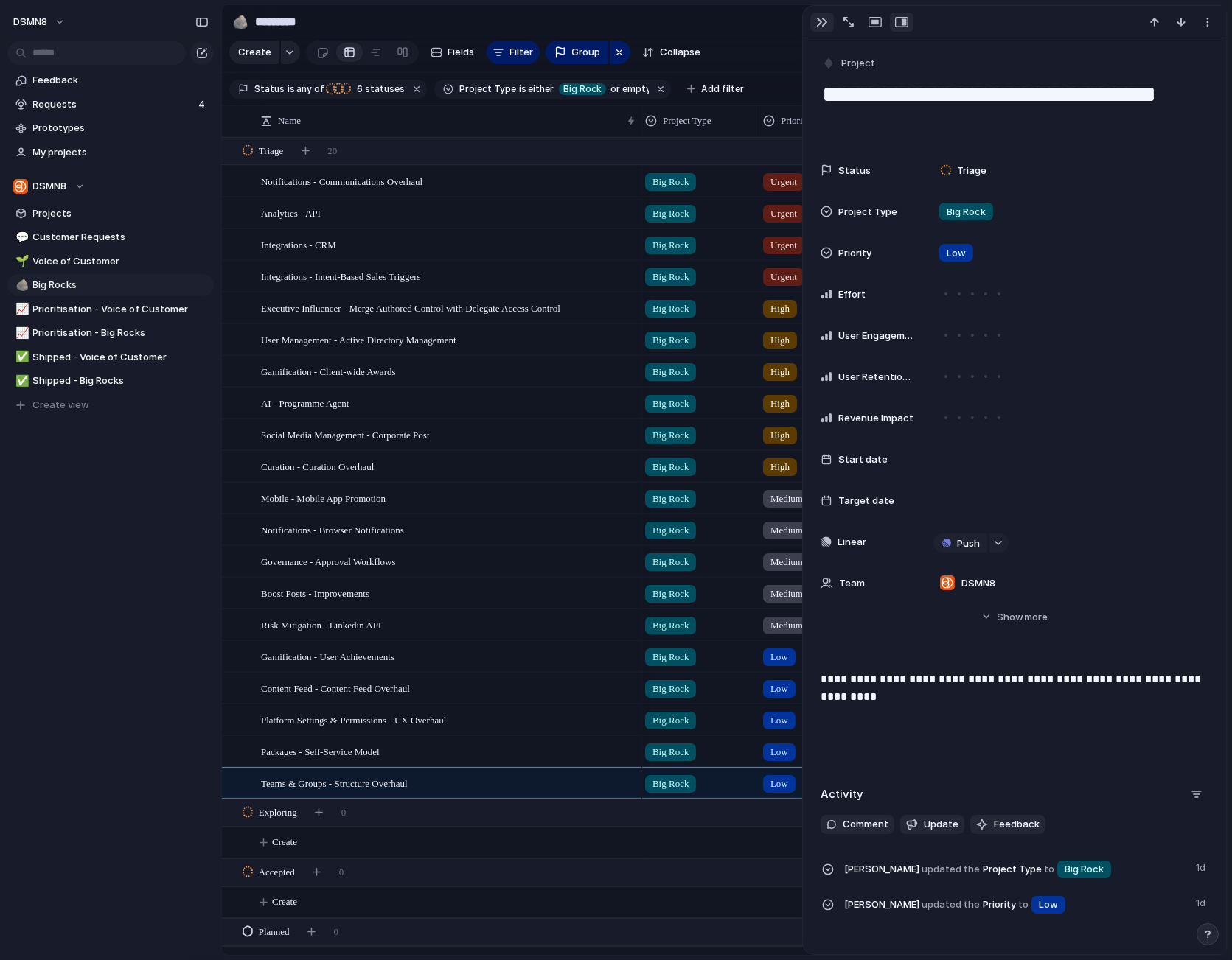
click at [823, 21] on div "button" at bounding box center [822, 22] width 12 height 12
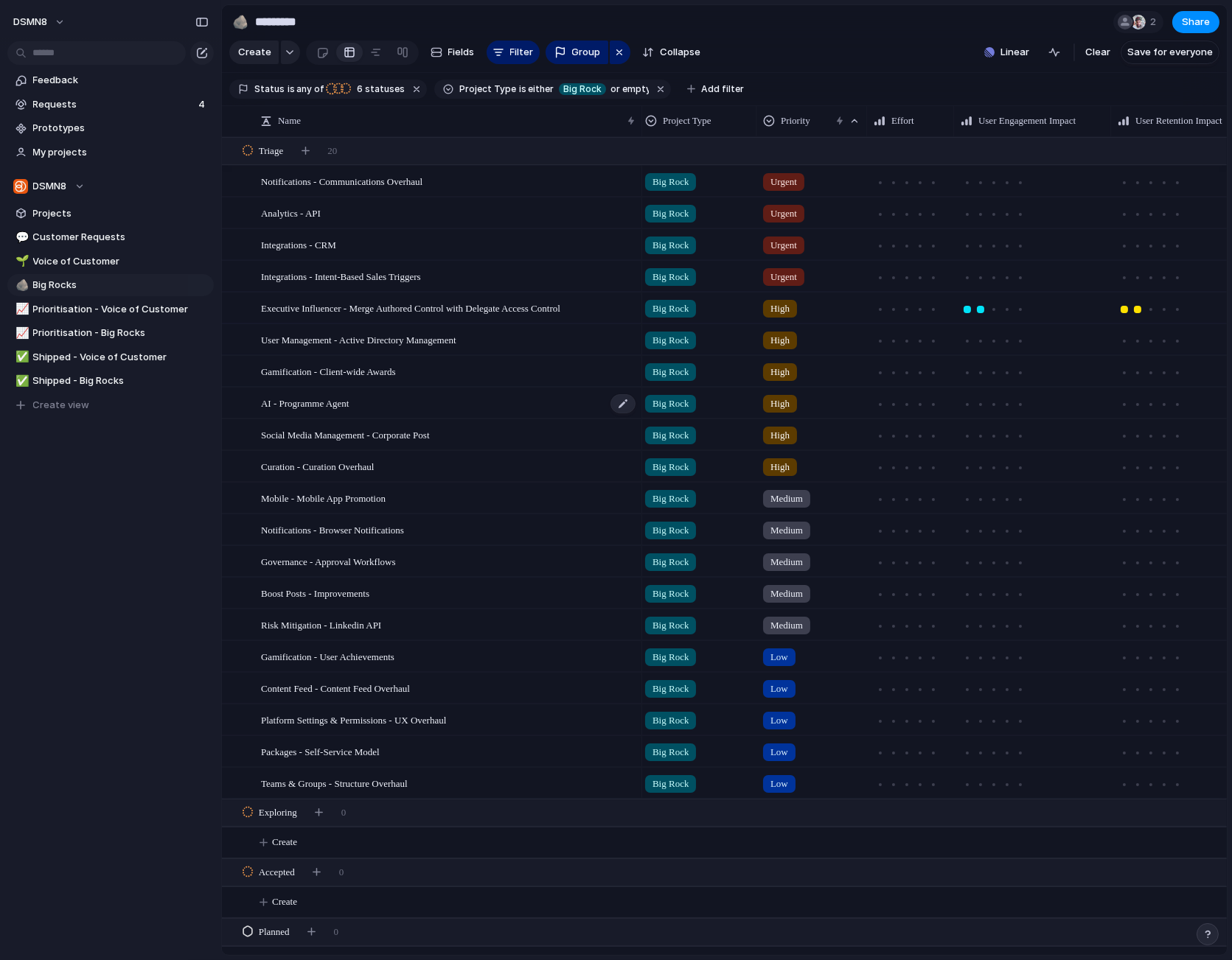
click at [383, 405] on div "AI - Programme Agent" at bounding box center [449, 403] width 376 height 30
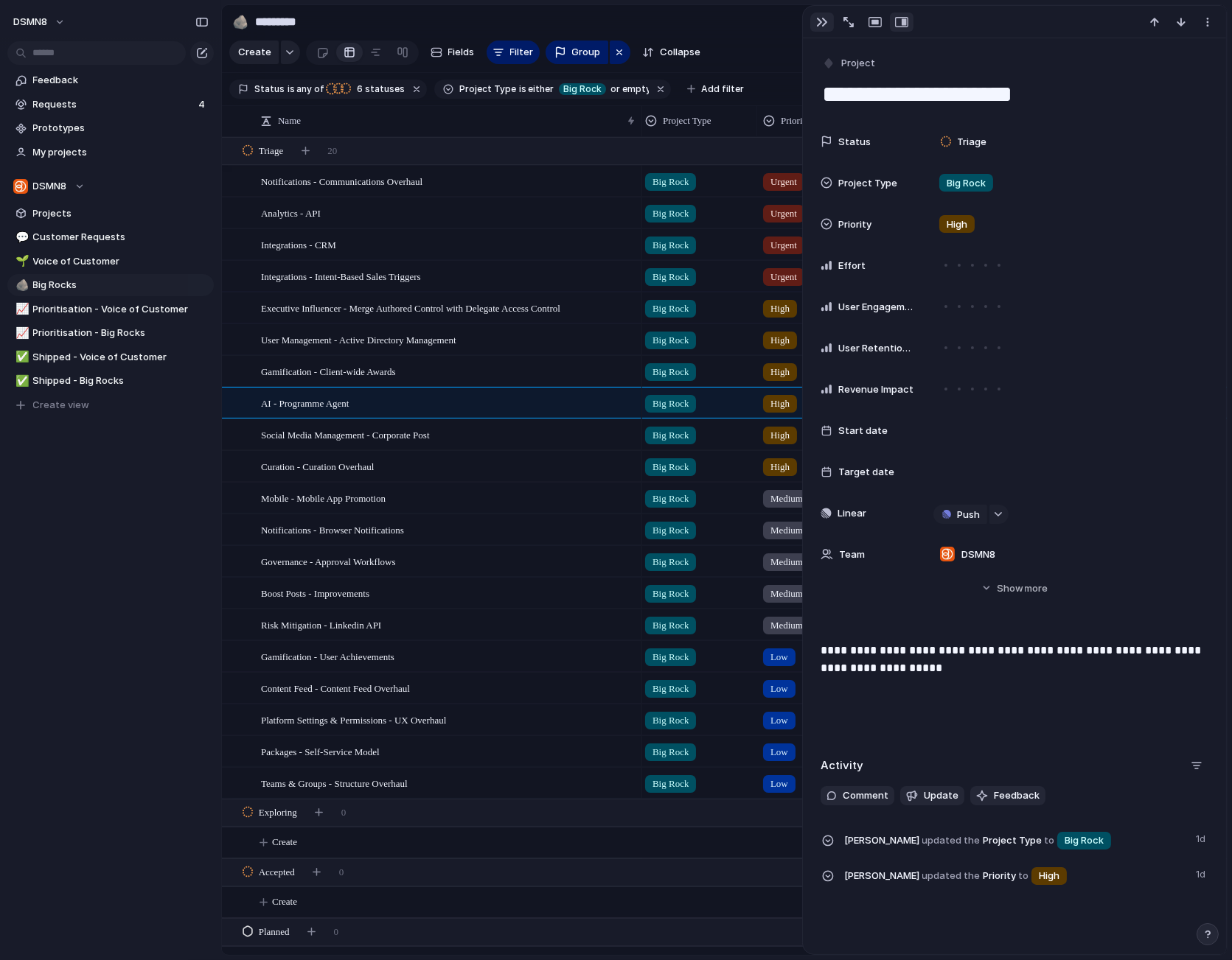
click at [816, 19] on div "button" at bounding box center [822, 22] width 12 height 12
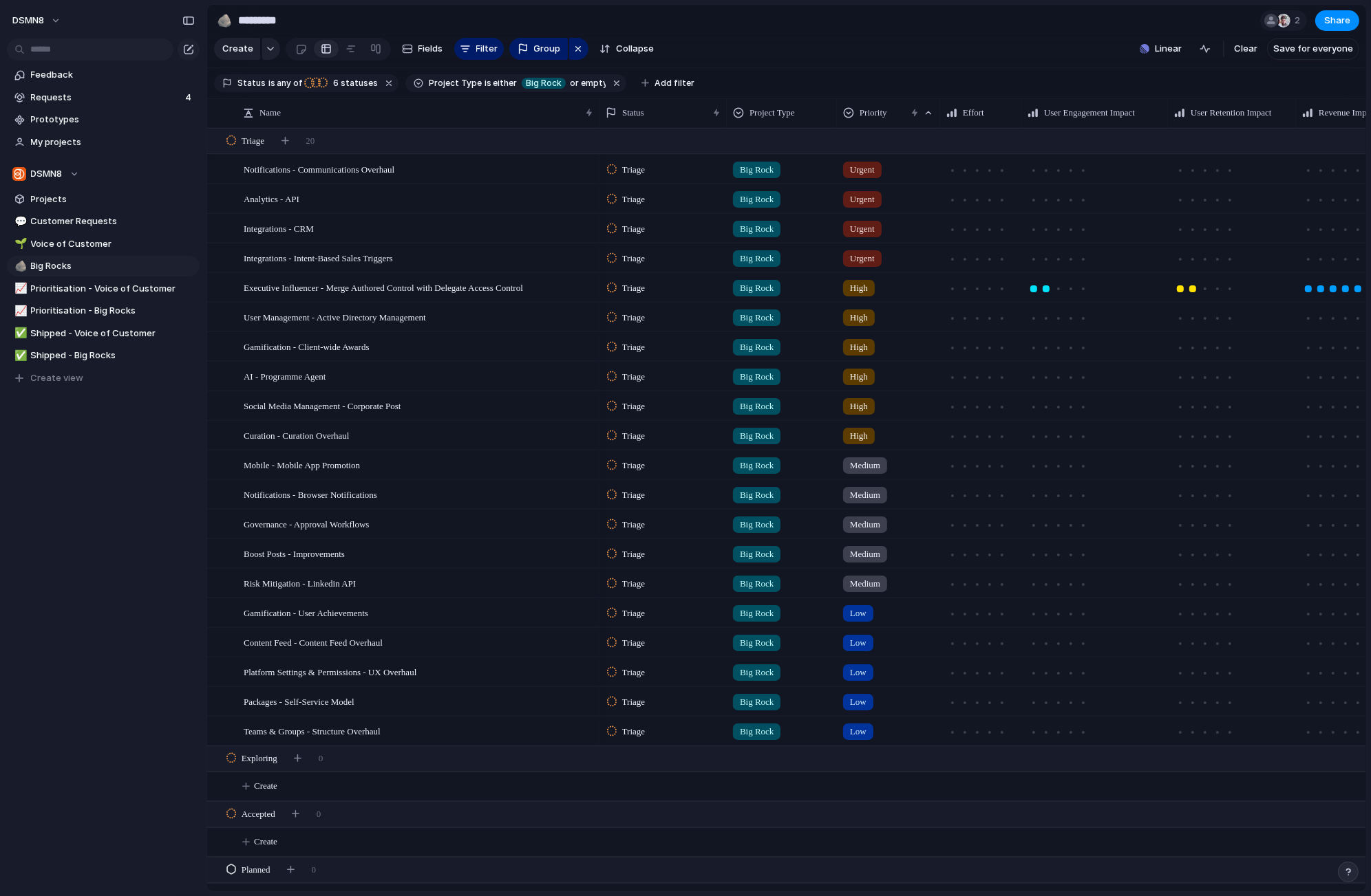
scroll to position [0, 77]
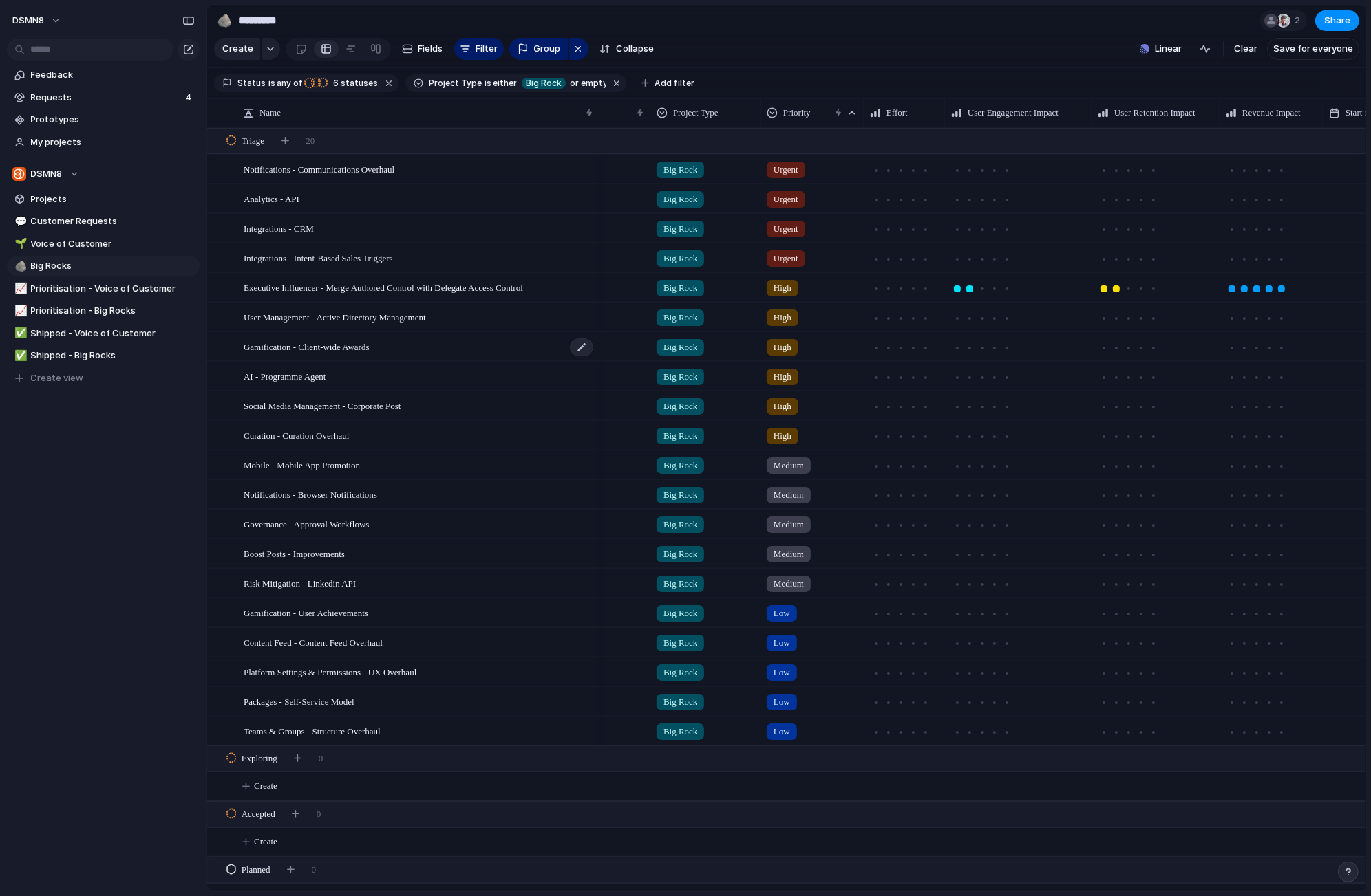
click at [393, 347] on div "Gamification - Client-wide Awards" at bounding box center [419, 346] width 351 height 28
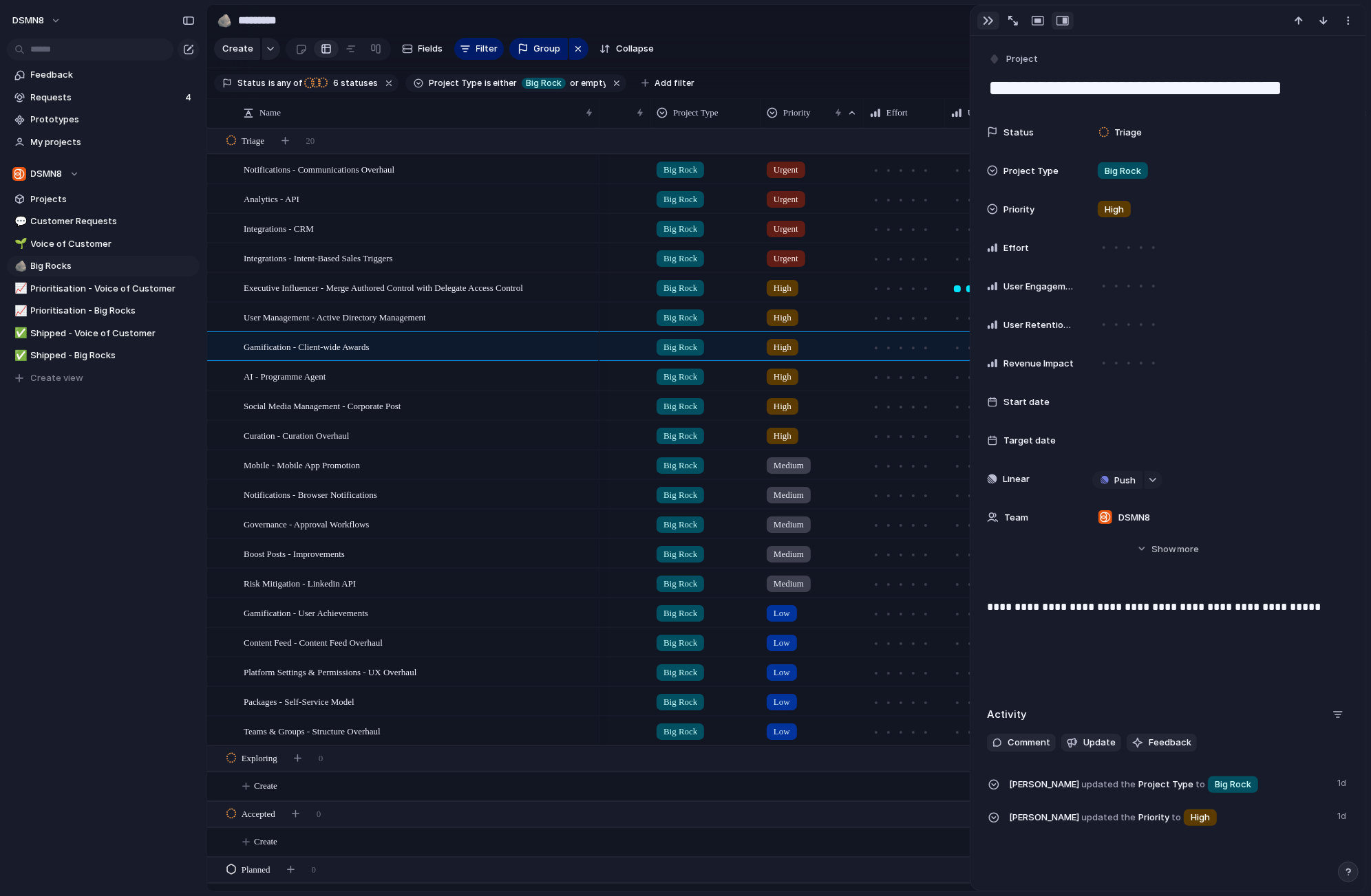
click at [989, 20] on div "button" at bounding box center [988, 21] width 11 height 11
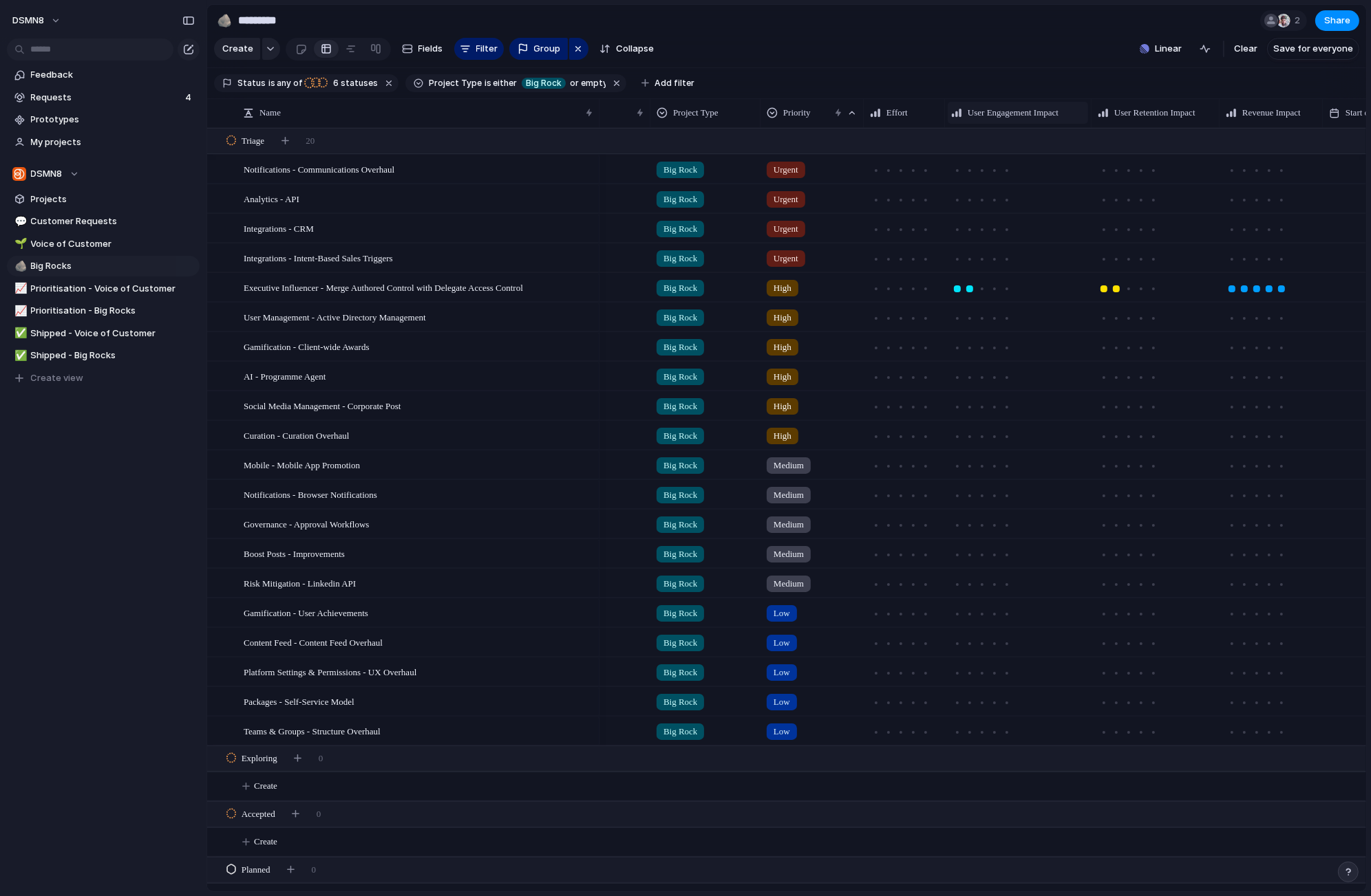
click at [1039, 117] on span "User Engagement Impact" at bounding box center [1013, 112] width 91 height 14
click at [1250, 112] on div "Modify Hide Sort ascending Sort descending" at bounding box center [686, 448] width 1371 height 896
click at [1250, 112] on span "Revenue Impact" at bounding box center [1270, 112] width 58 height 14
click at [884, 47] on div "Modify Hide Sort ascending Sort descending" at bounding box center [686, 448] width 1371 height 896
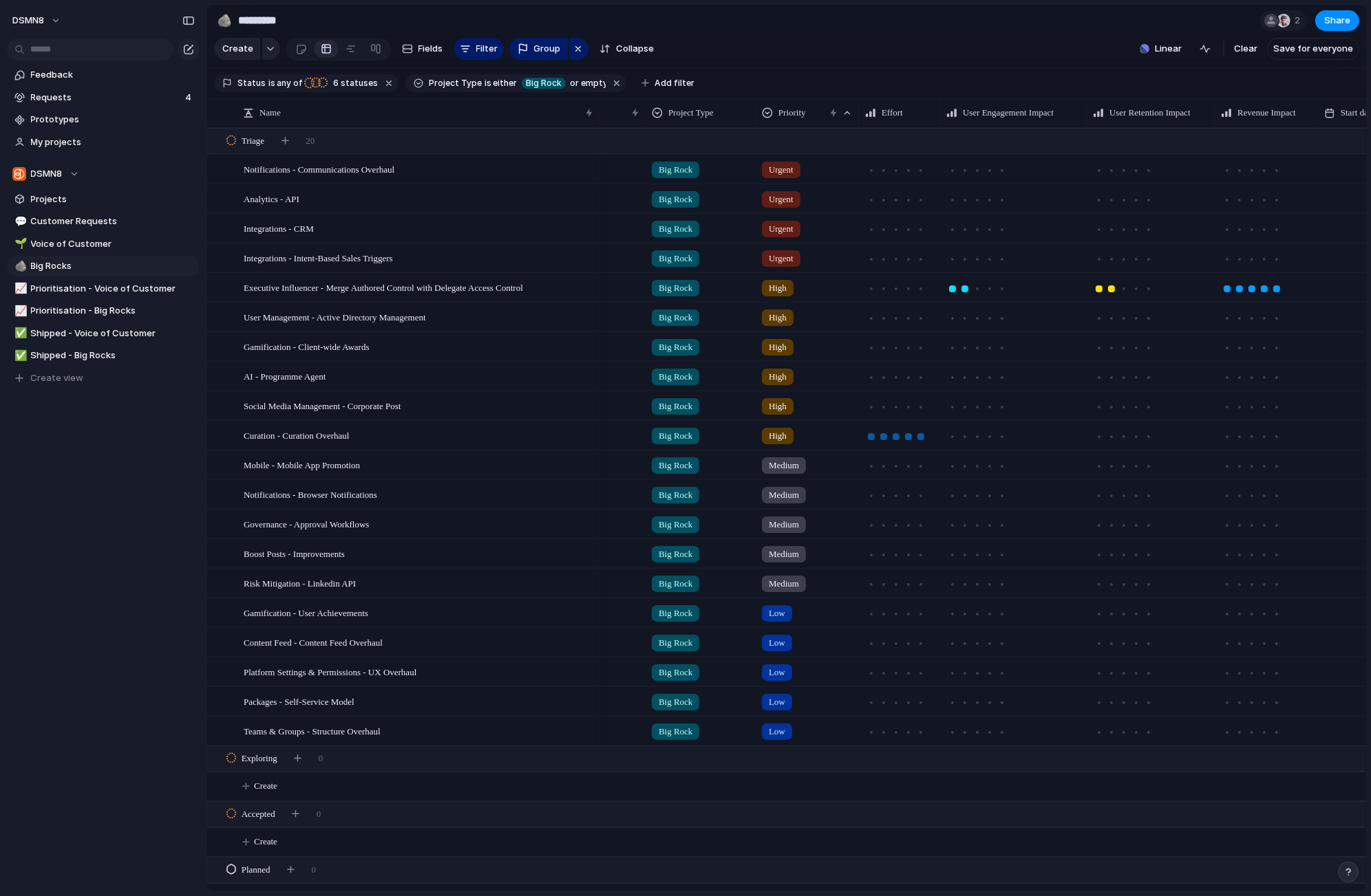
scroll to position [0, 105]
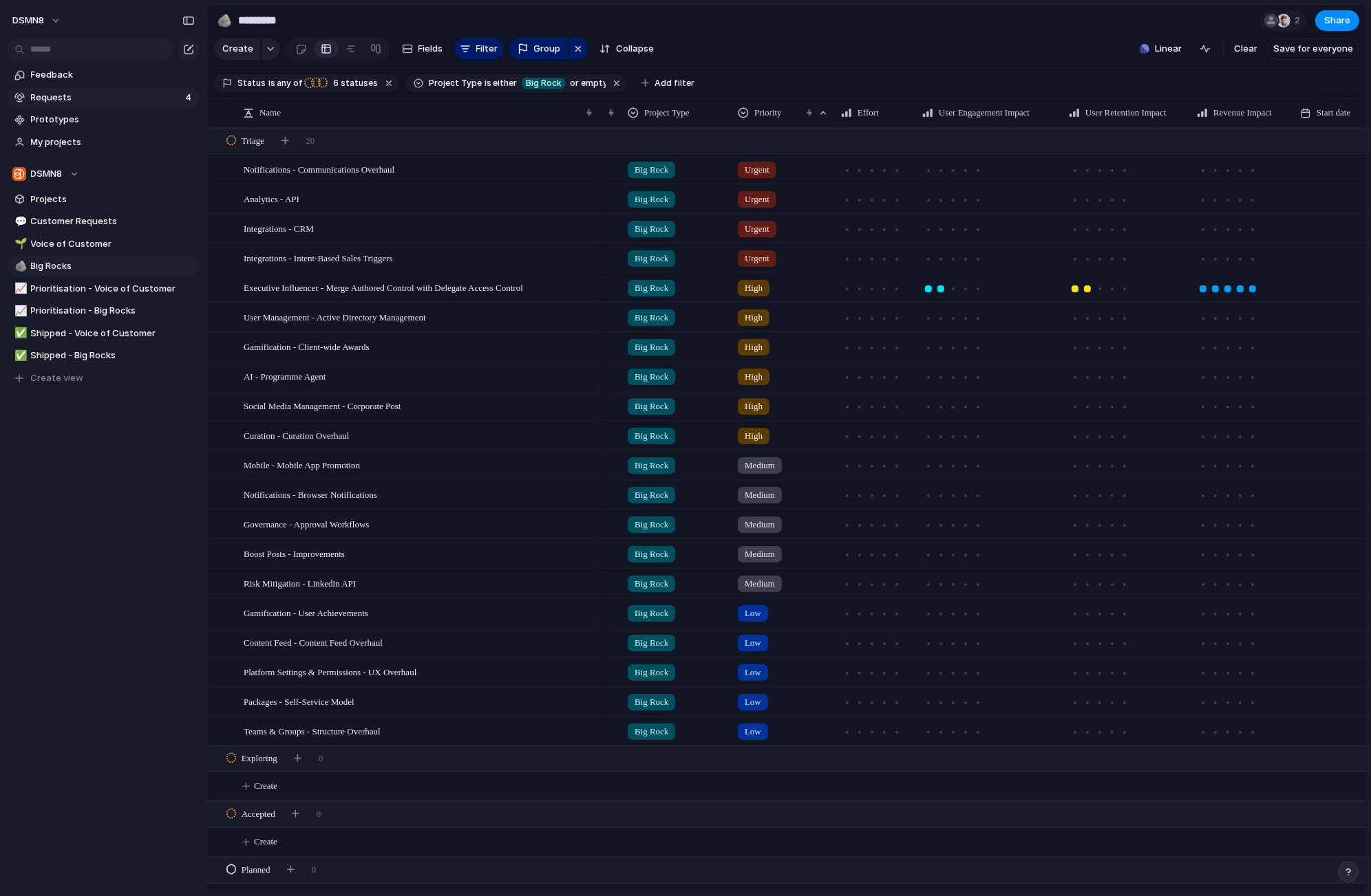
click at [114, 93] on span "Requests" at bounding box center [106, 97] width 150 height 14
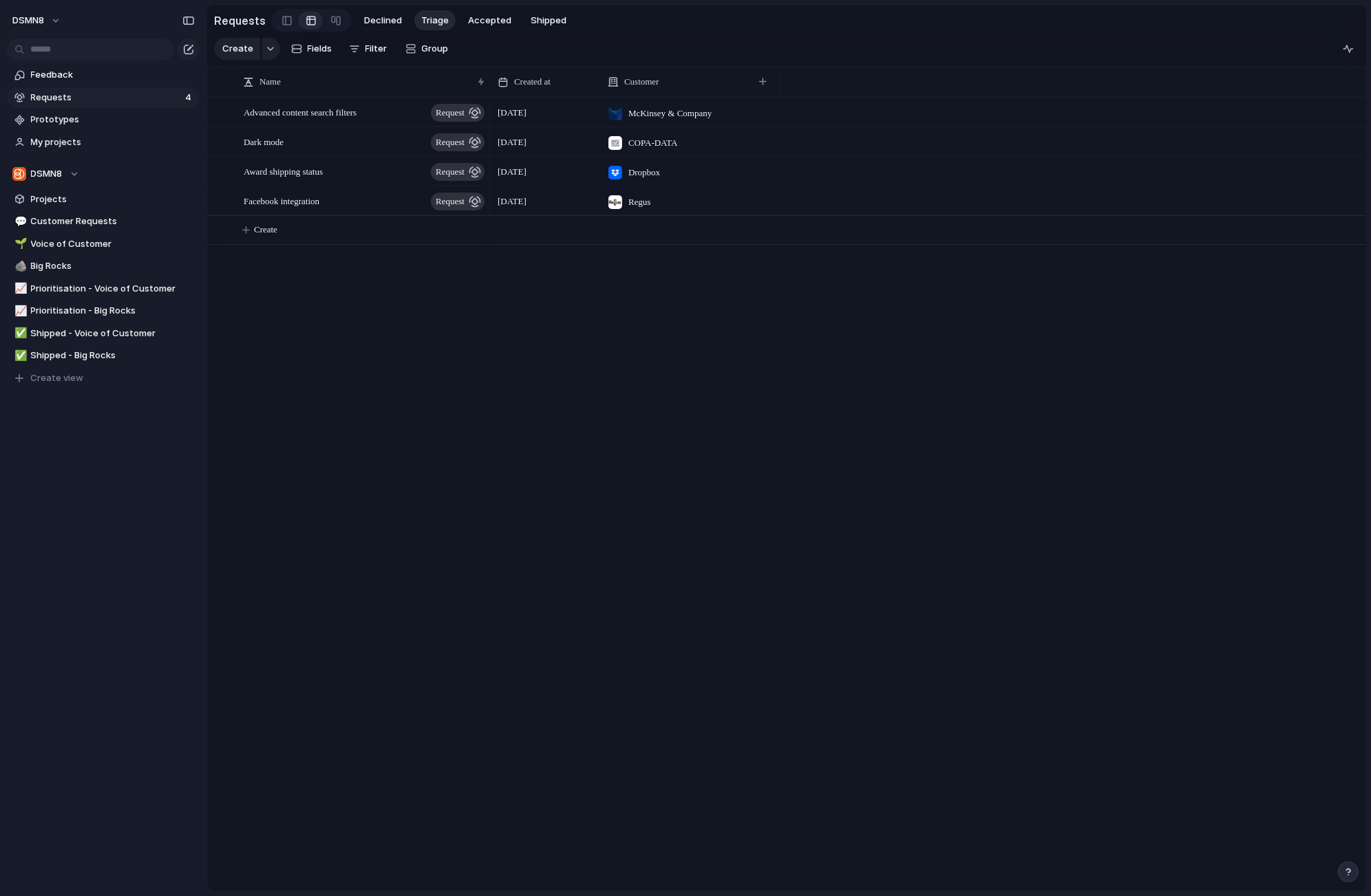
click at [102, 97] on span "Requests" at bounding box center [106, 97] width 150 height 14
click at [64, 100] on span "Requests" at bounding box center [106, 97] width 150 height 14
click at [328, 148] on div "Dark mode request" at bounding box center [365, 141] width 243 height 28
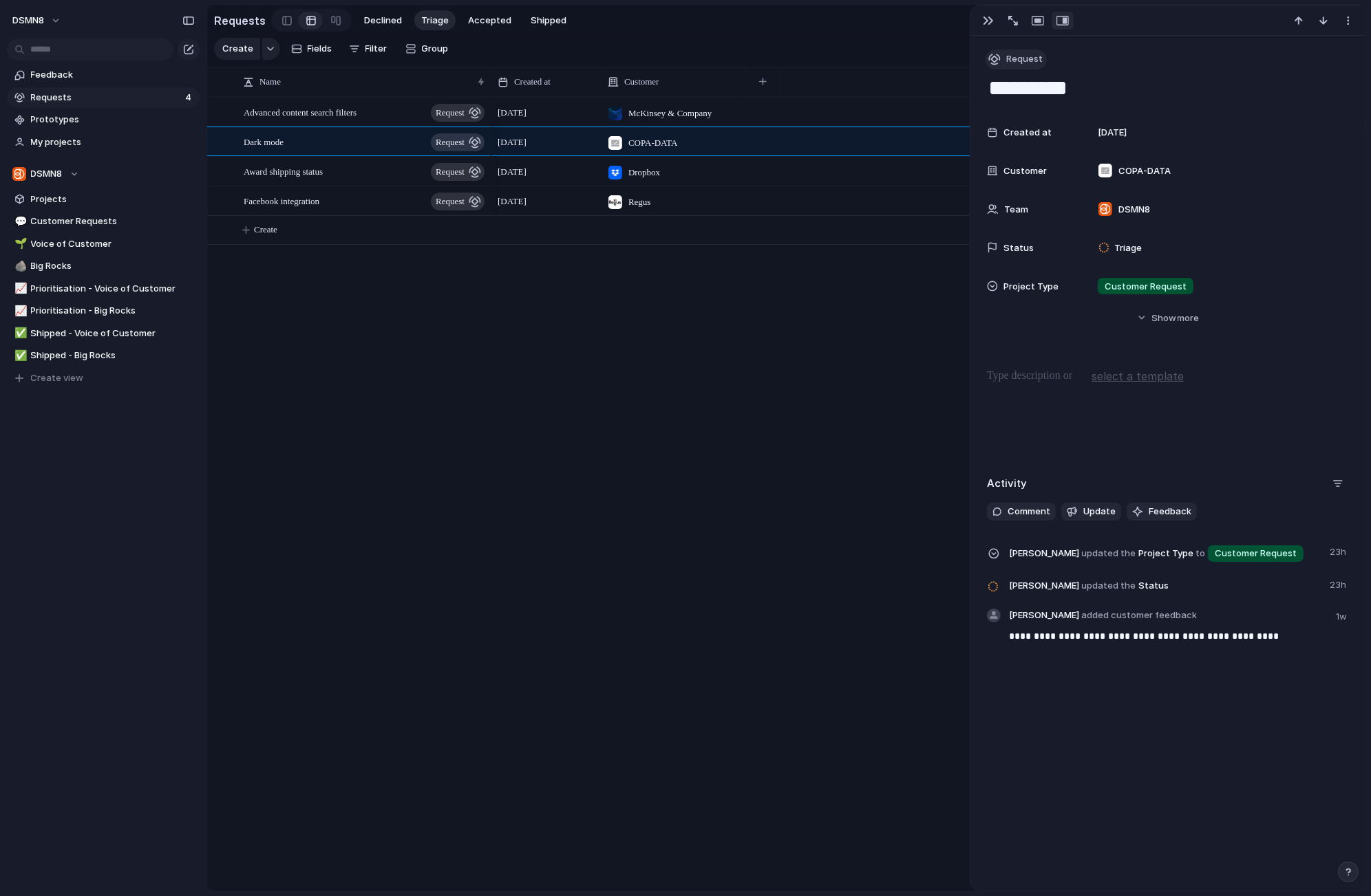
click at [994, 62] on div "button" at bounding box center [994, 59] width 13 height 13
drag, startPoint x: 790, startPoint y: 415, endPoint x: 778, endPoint y: 414, distance: 12.0
click at [786, 415] on div "Goal Program Initiative Launch Request Project Customize" at bounding box center [686, 448] width 1371 height 896
click at [64, 248] on span "Voice of Customer" at bounding box center [113, 243] width 164 height 14
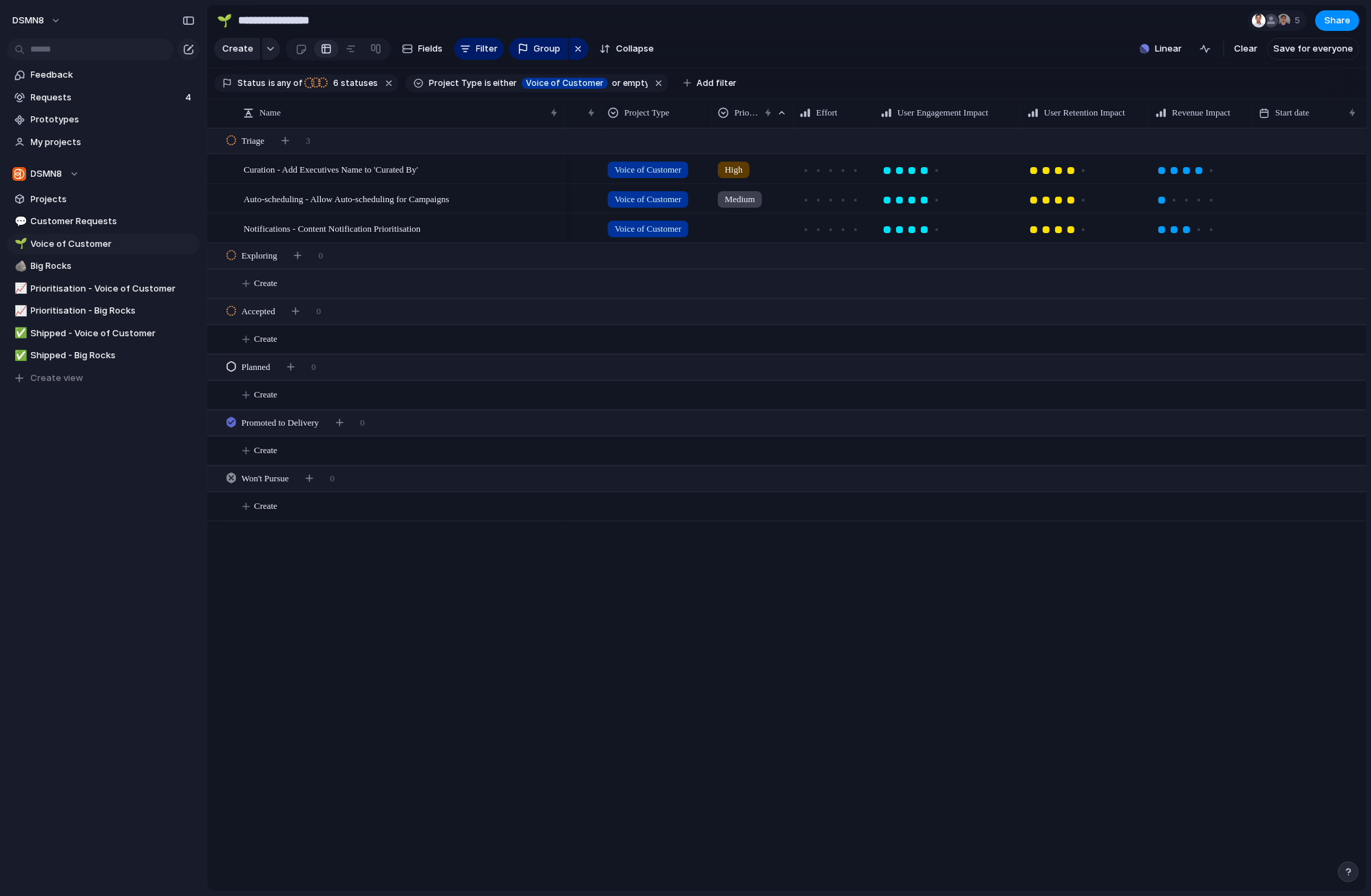
scroll to position [0, 271]
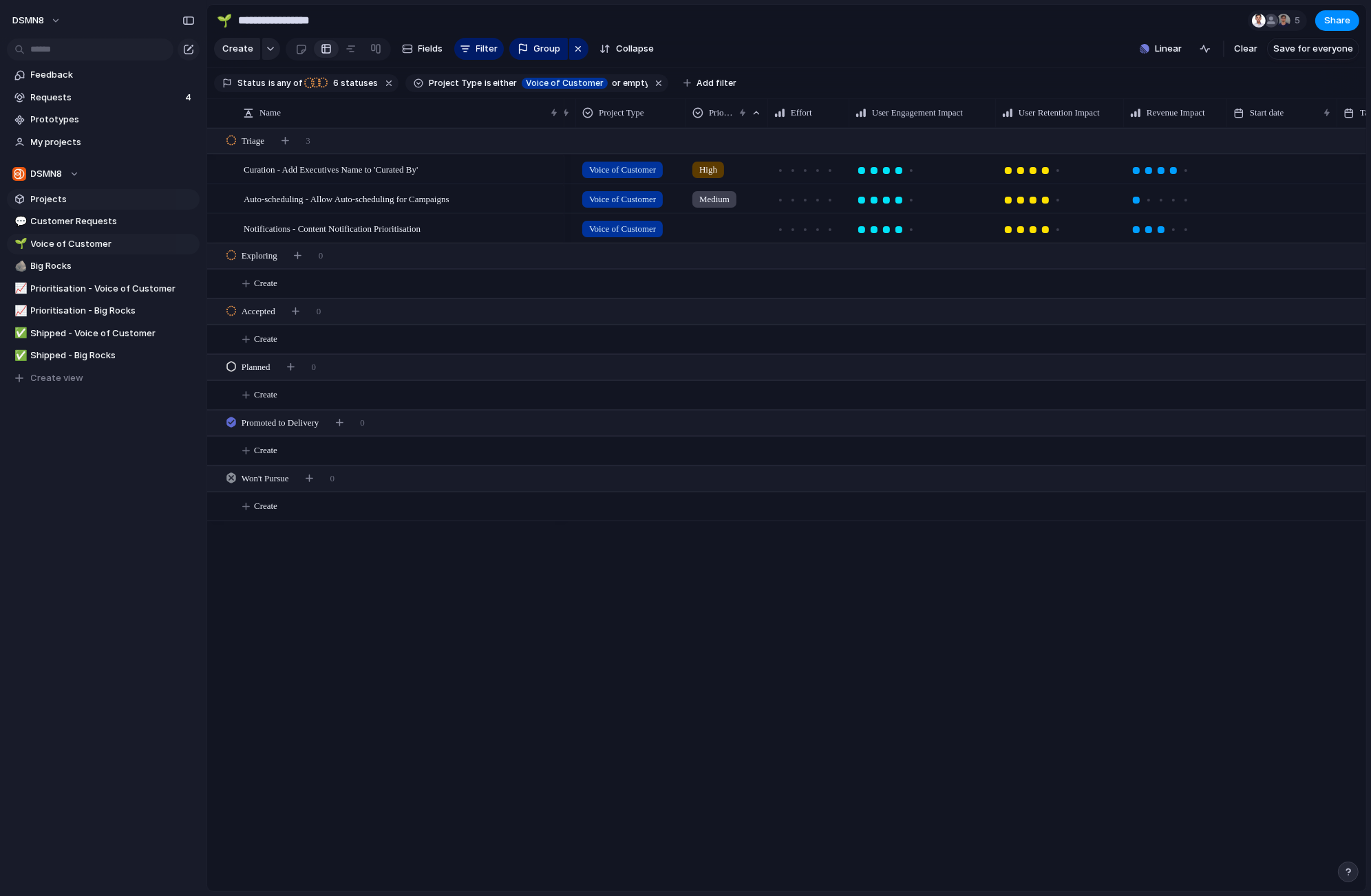
click at [113, 203] on span "Projects" at bounding box center [113, 199] width 164 height 14
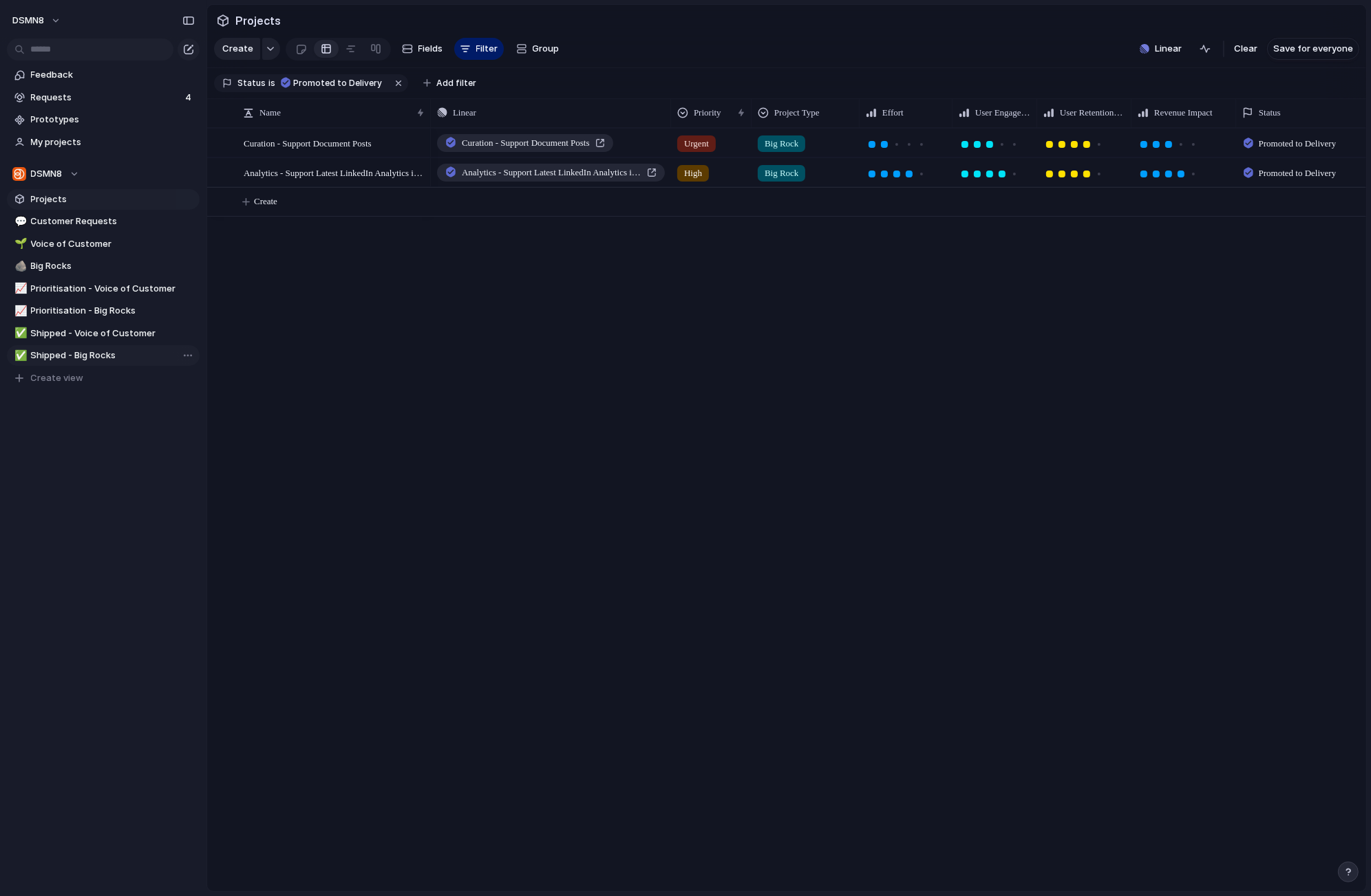
click at [95, 357] on span "Shipped - Big Rocks" at bounding box center [113, 355] width 164 height 14
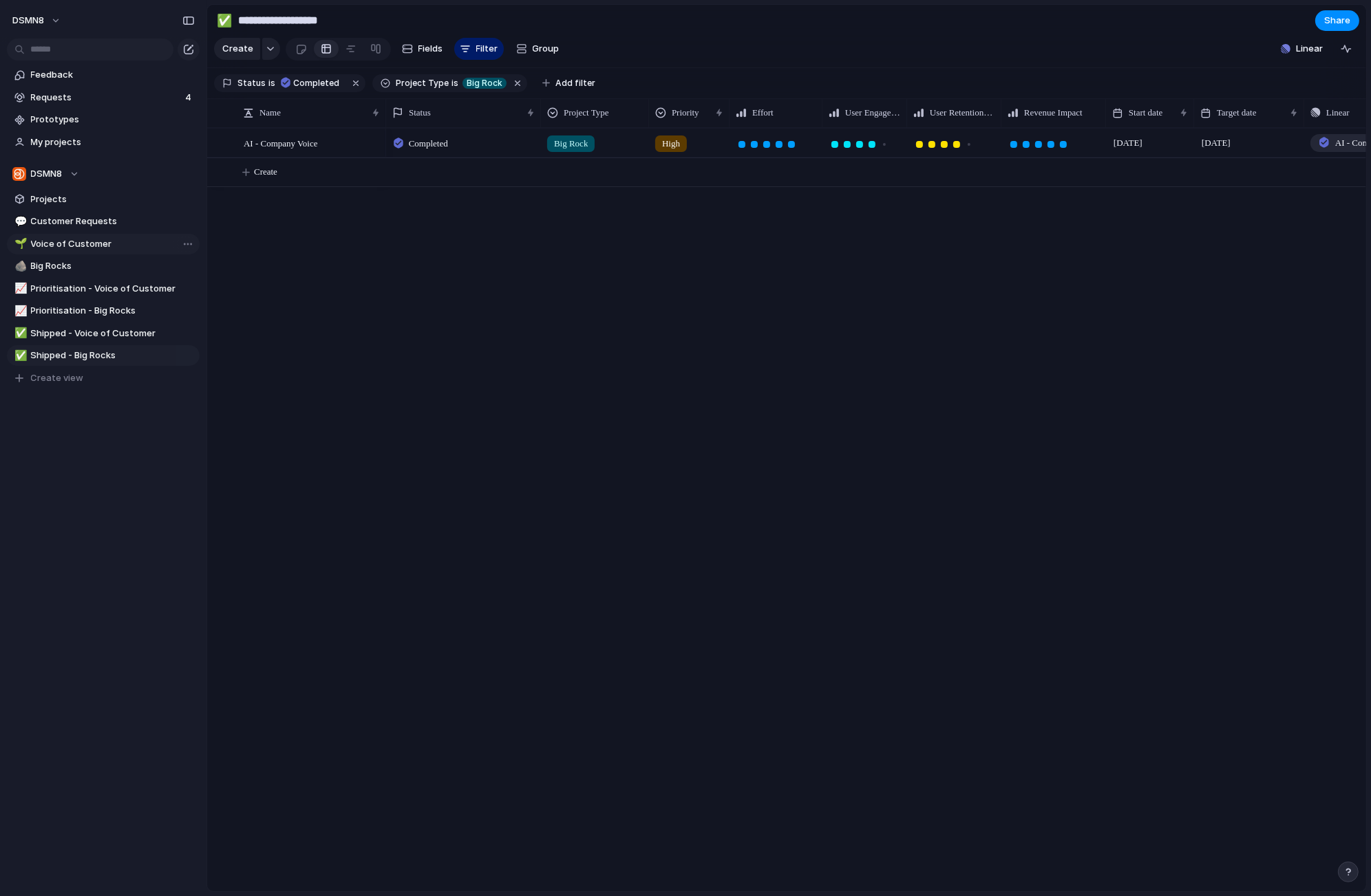
click at [90, 245] on span "Voice of Customer" at bounding box center [113, 243] width 164 height 14
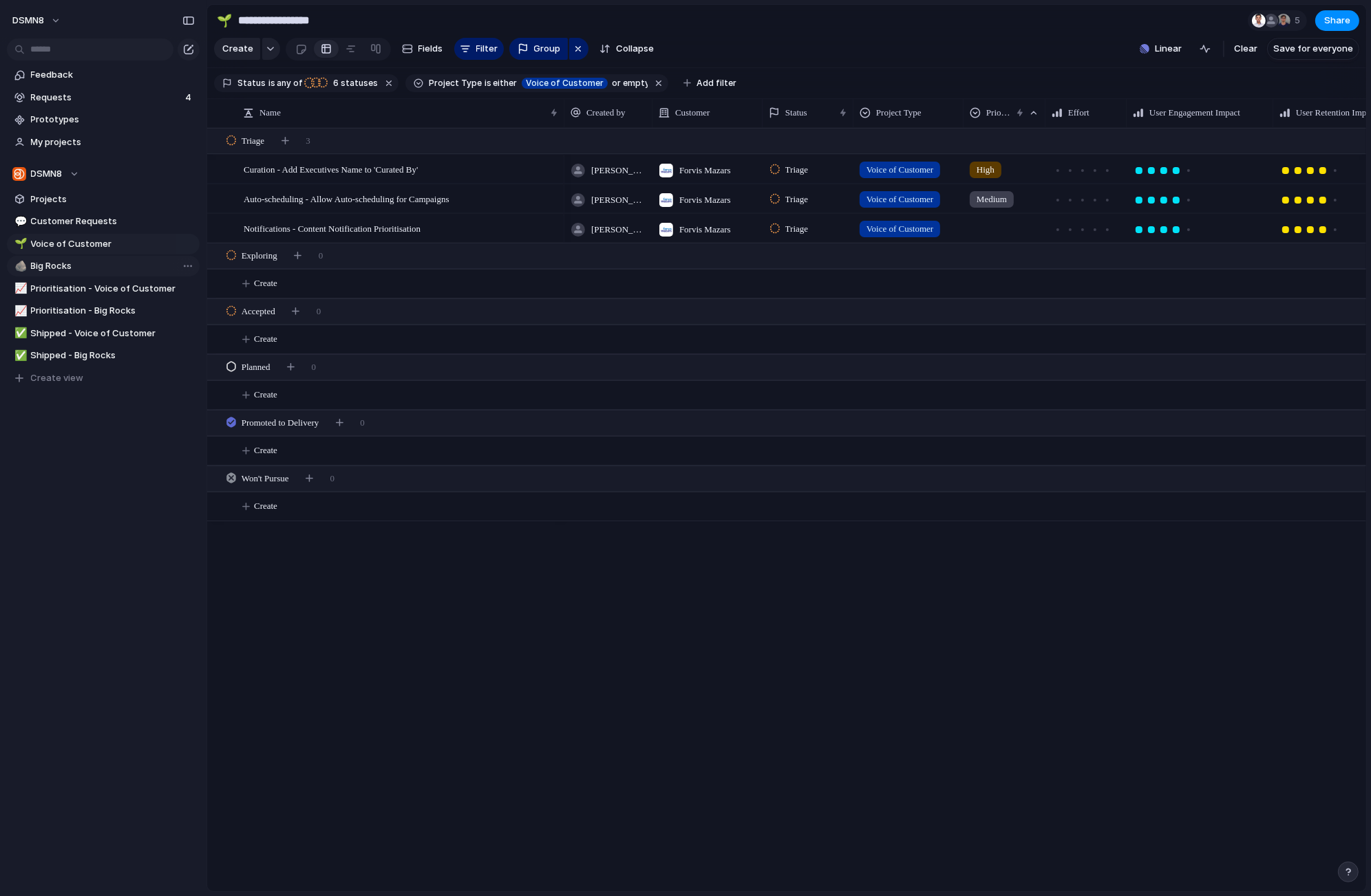
click at [116, 264] on span "Big Rocks" at bounding box center [113, 266] width 164 height 14
type input "*********"
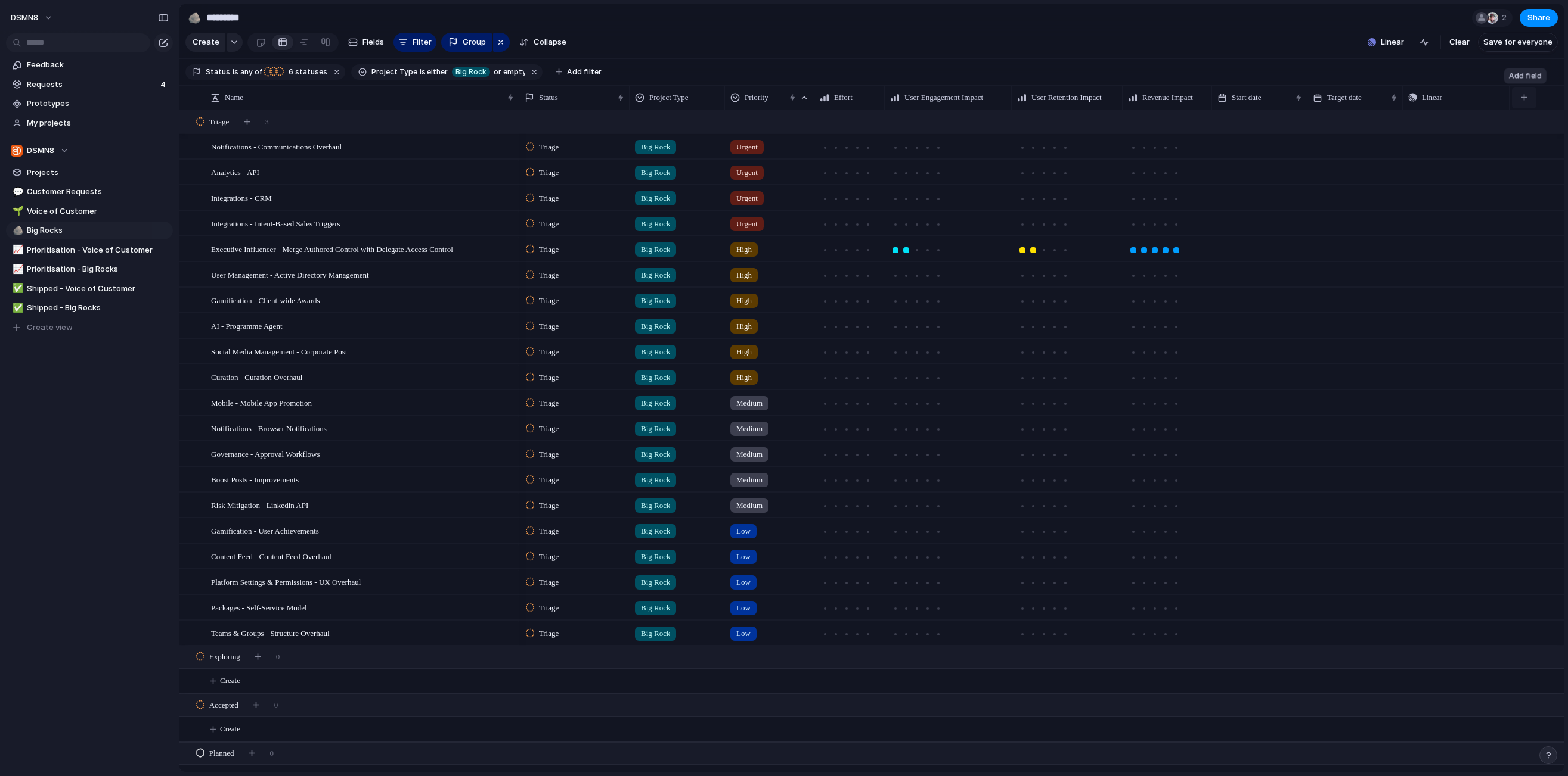
click at [1083, 99] on div "button" at bounding box center [1524, 97] width 6 height 6
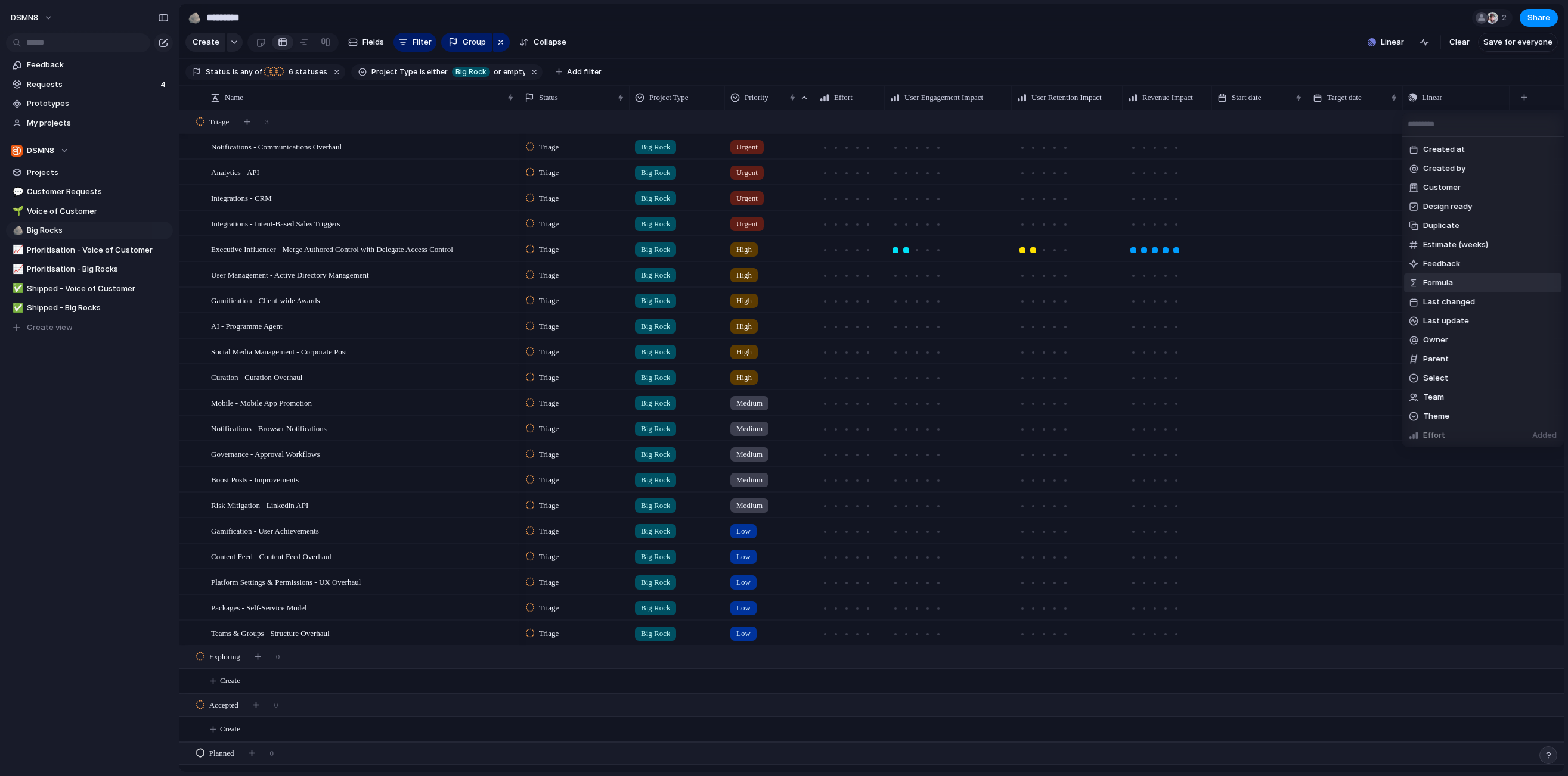
click at [1083, 280] on span "Formula" at bounding box center [1437, 283] width 30 height 12
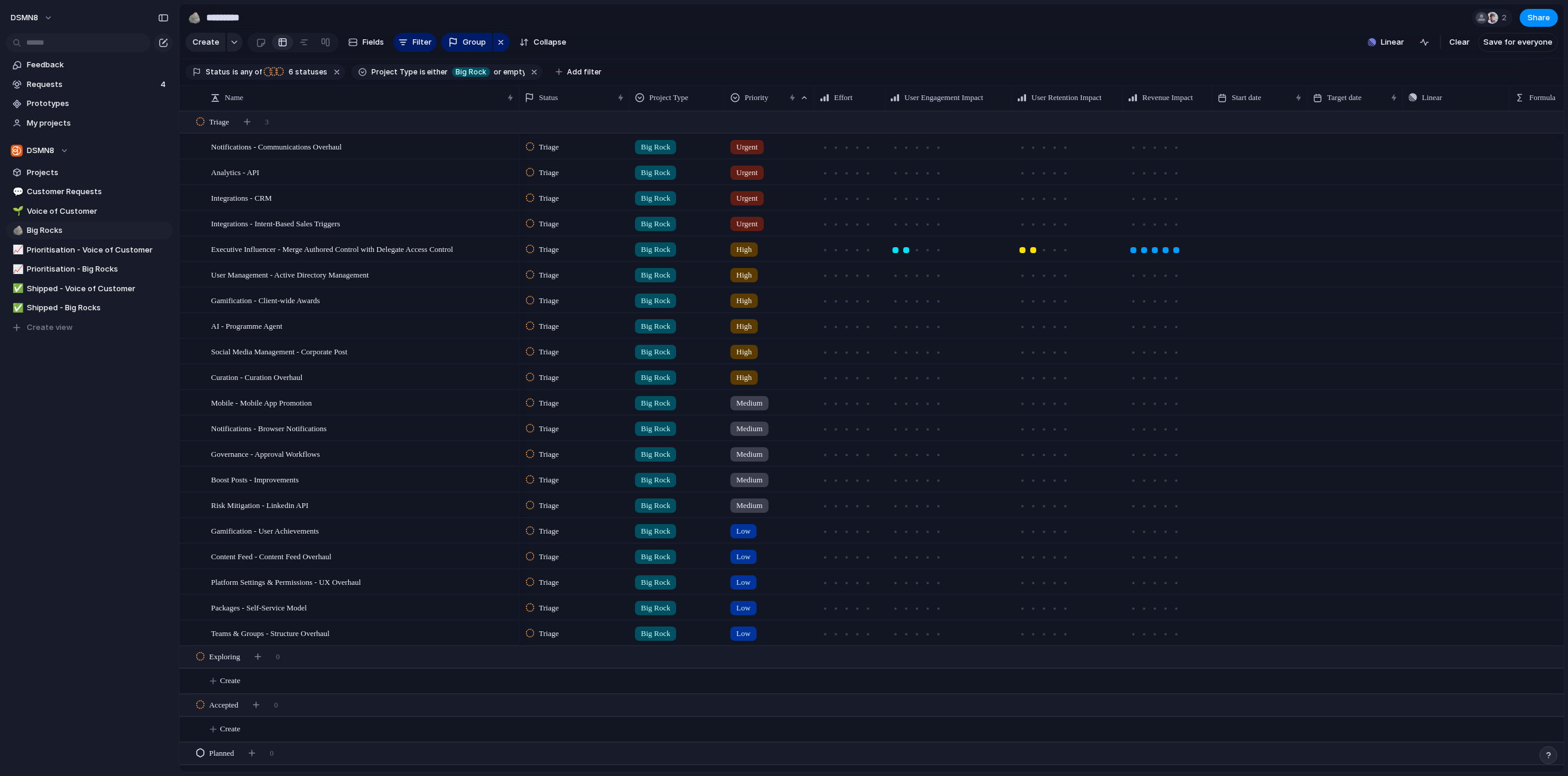
scroll to position [0, 71]
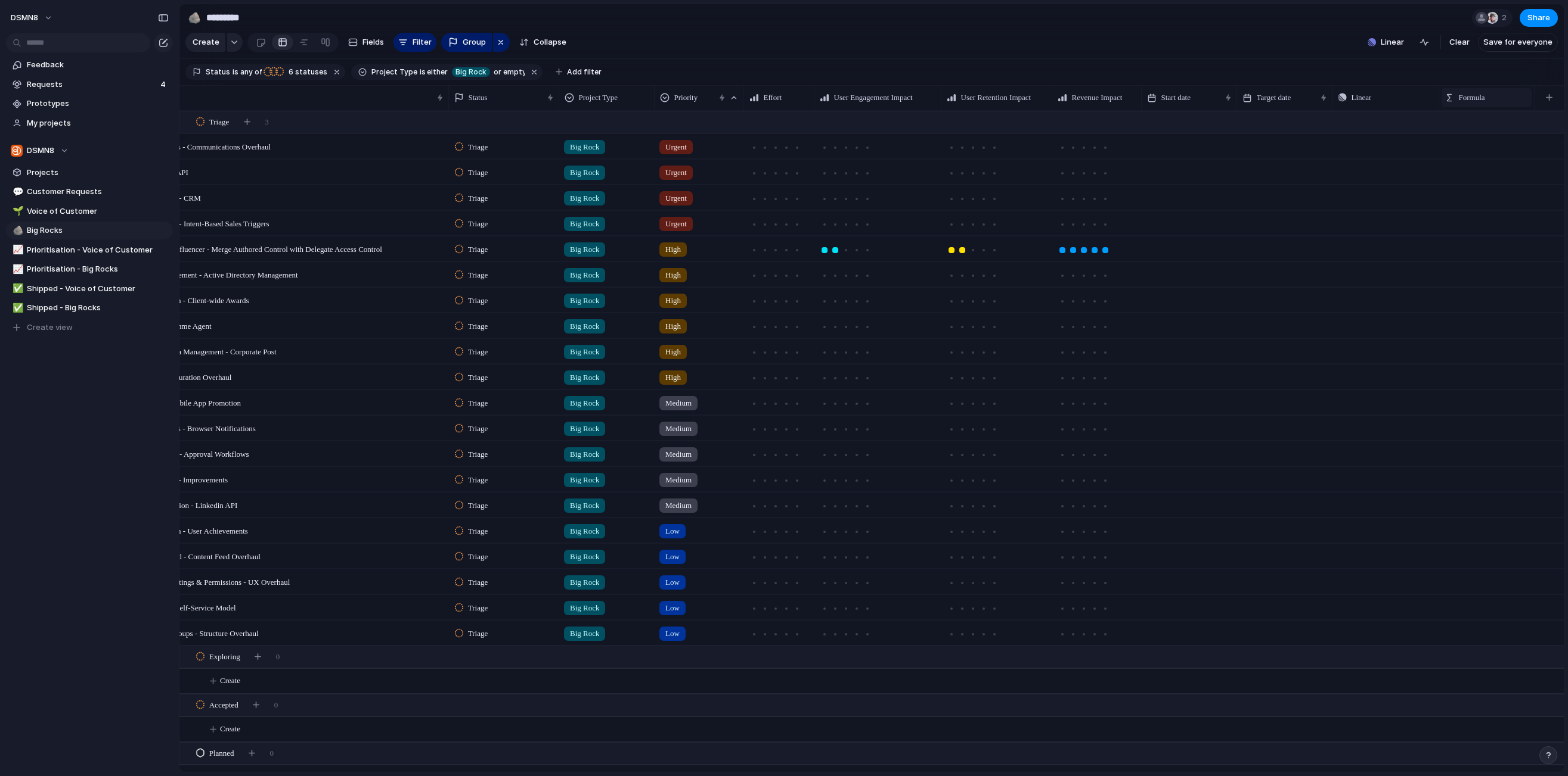
click at [1083, 93] on span "Formula" at bounding box center [1472, 97] width 26 height 12
click at [1083, 128] on span "Modify" at bounding box center [1476, 124] width 26 height 12
click at [1083, 156] on span "Type" at bounding box center [1410, 157] width 26 height 12
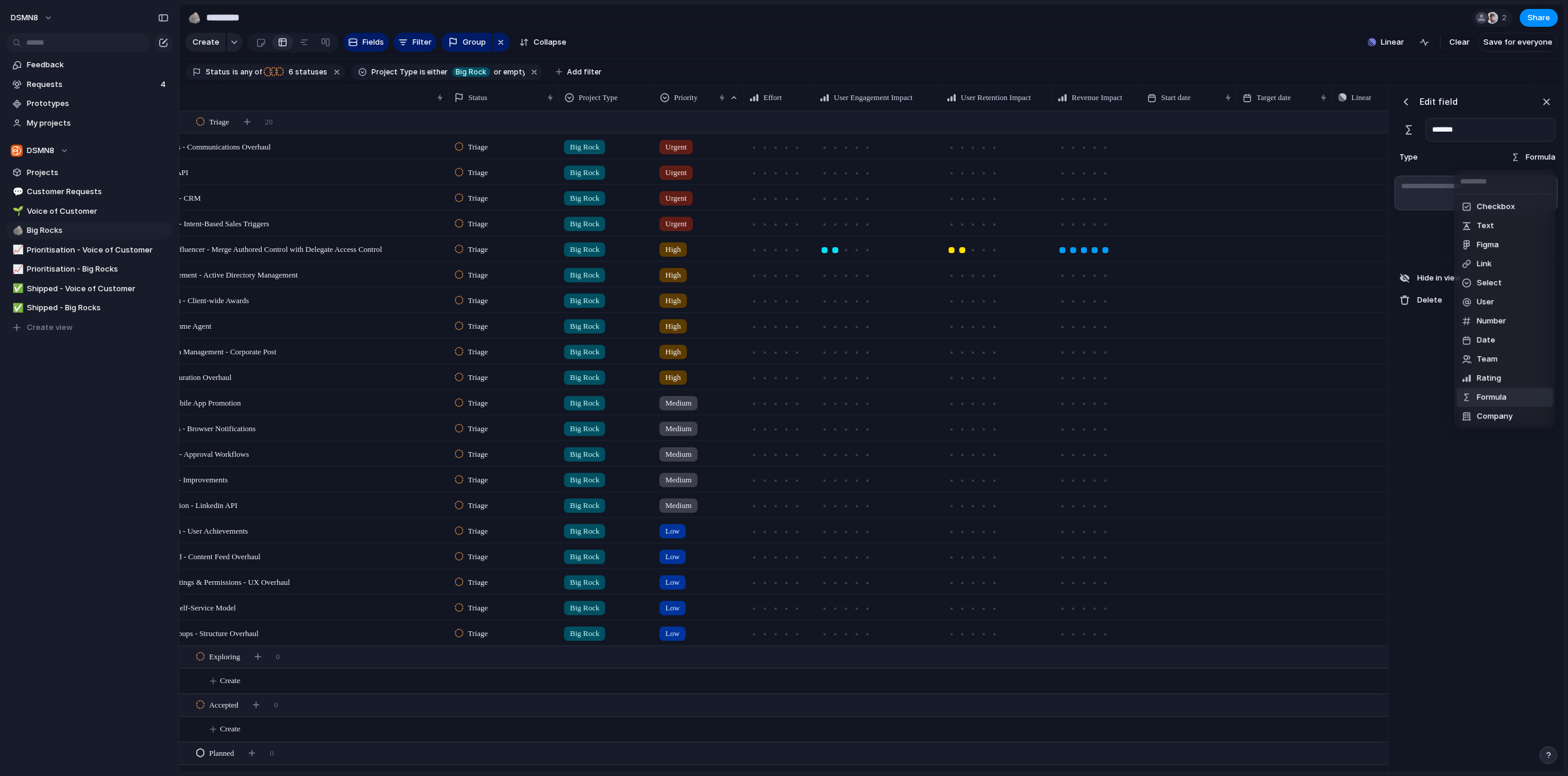
click at [1083, 156] on div "Checkbox Text Figma Link Select User Number Date Team Rating Formula Company" at bounding box center [784, 388] width 1568 height 776
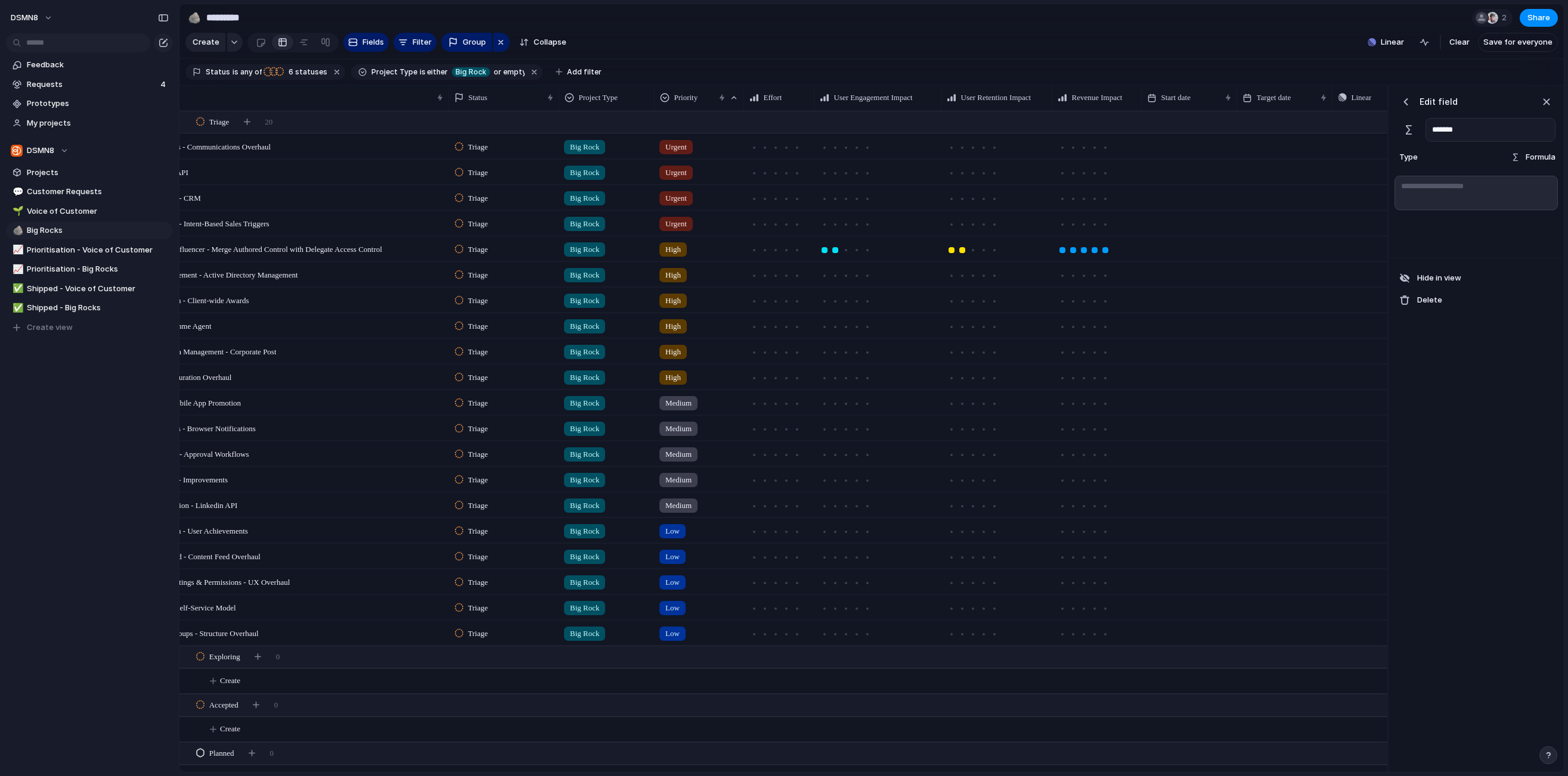
click at [1083, 153] on span "Formula" at bounding box center [1540, 157] width 30 height 12
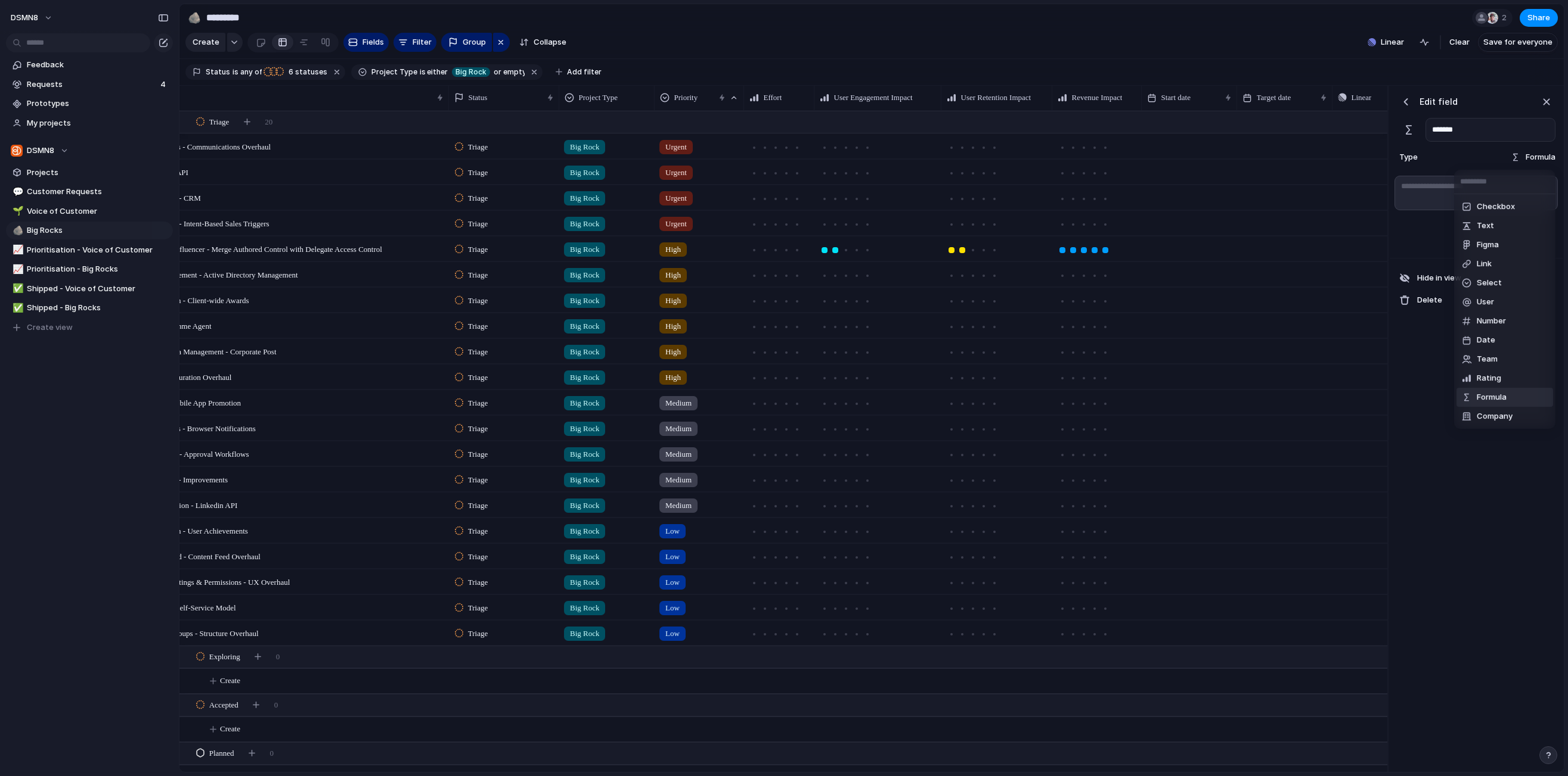
click at [1083, 154] on div "Checkbox Text Figma Link Select User Number Date Team Rating Formula Company" at bounding box center [784, 388] width 1568 height 776
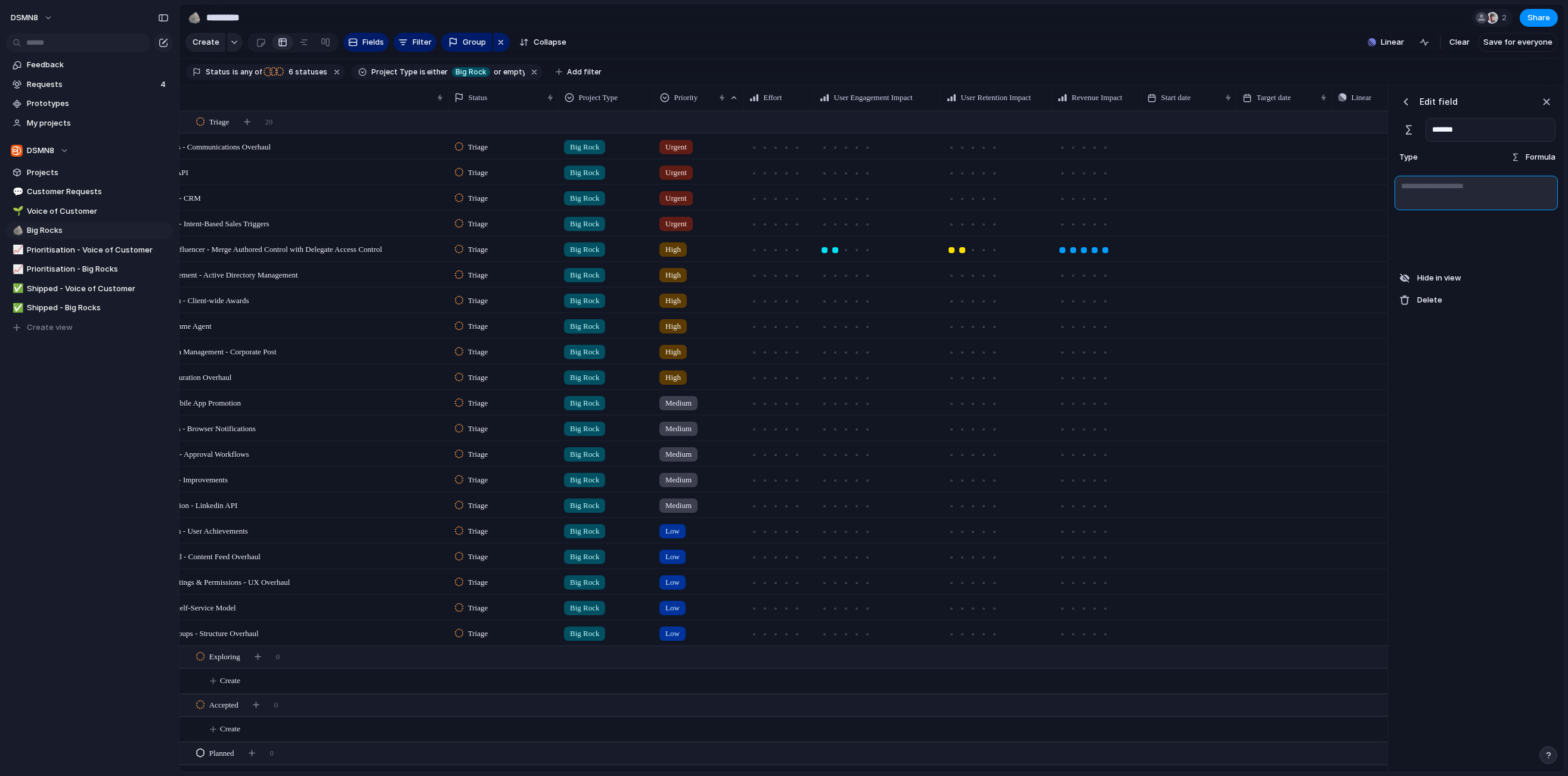
click at [1083, 182] on textarea at bounding box center [1476, 193] width 163 height 35
drag, startPoint x: 1477, startPoint y: 187, endPoint x: 1396, endPoint y: 189, distance: 81.0
click at [1083, 189] on textarea at bounding box center [1476, 193] width 163 height 35
click at [1083, 366] on div "Edit field ******* Type Formula Hide in view Delete" at bounding box center [1476, 429] width 173 height 687
click at [1083, 103] on div "button" at bounding box center [1546, 102] width 13 height 13
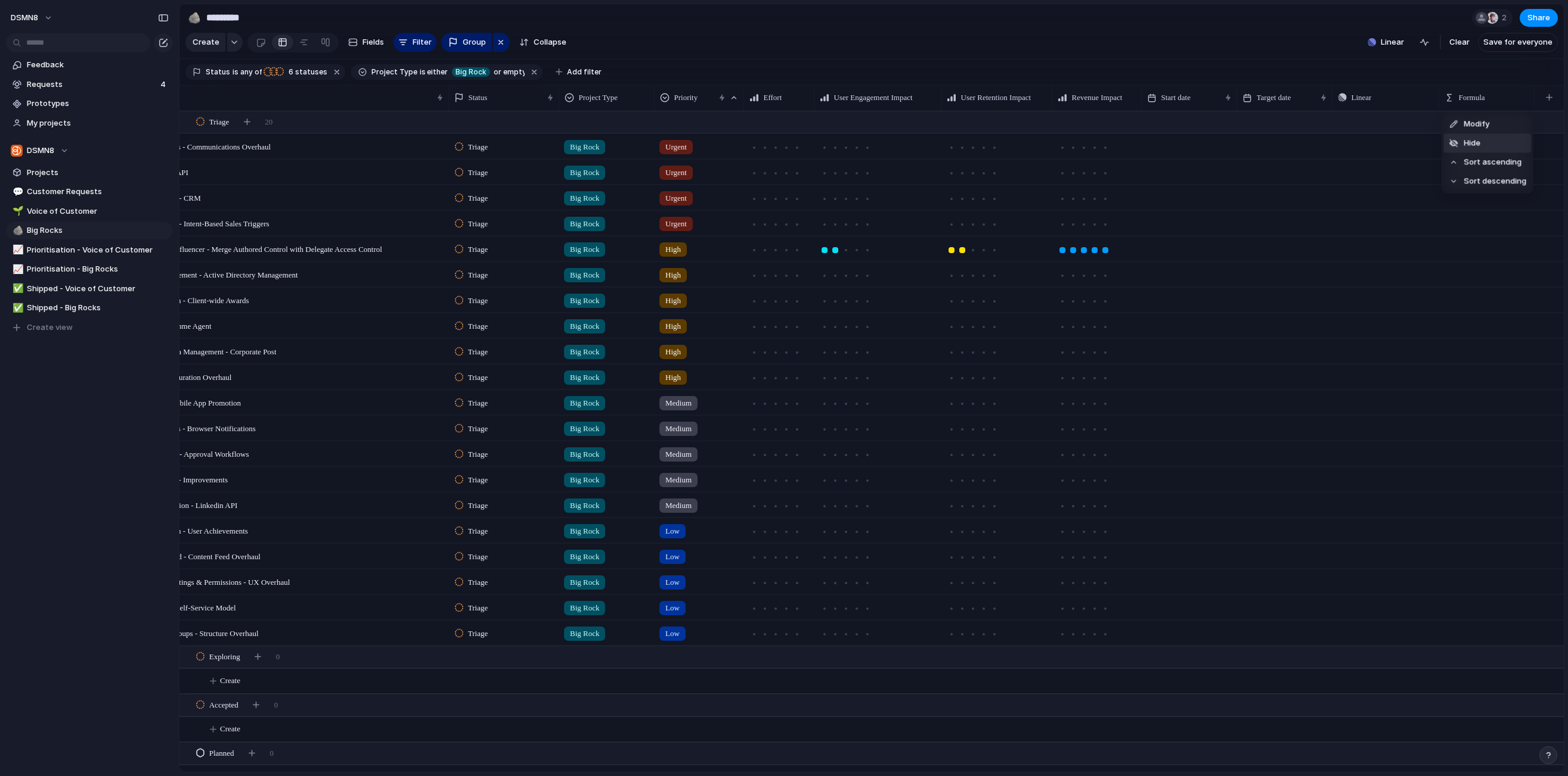
click at [1083, 144] on li "Hide" at bounding box center [1486, 143] width 88 height 19
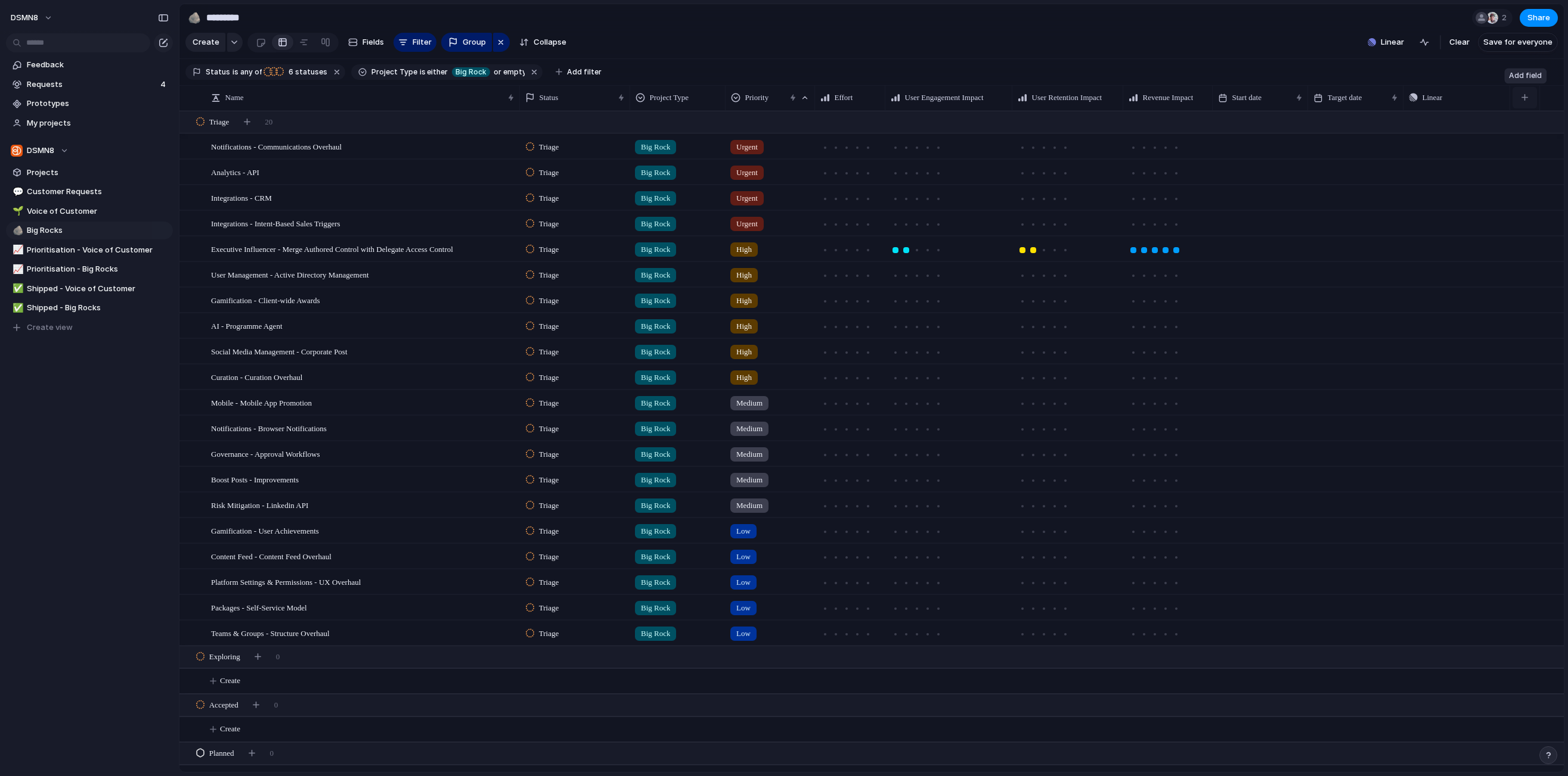
click at [1083, 97] on div "button" at bounding box center [1524, 97] width 6 height 6
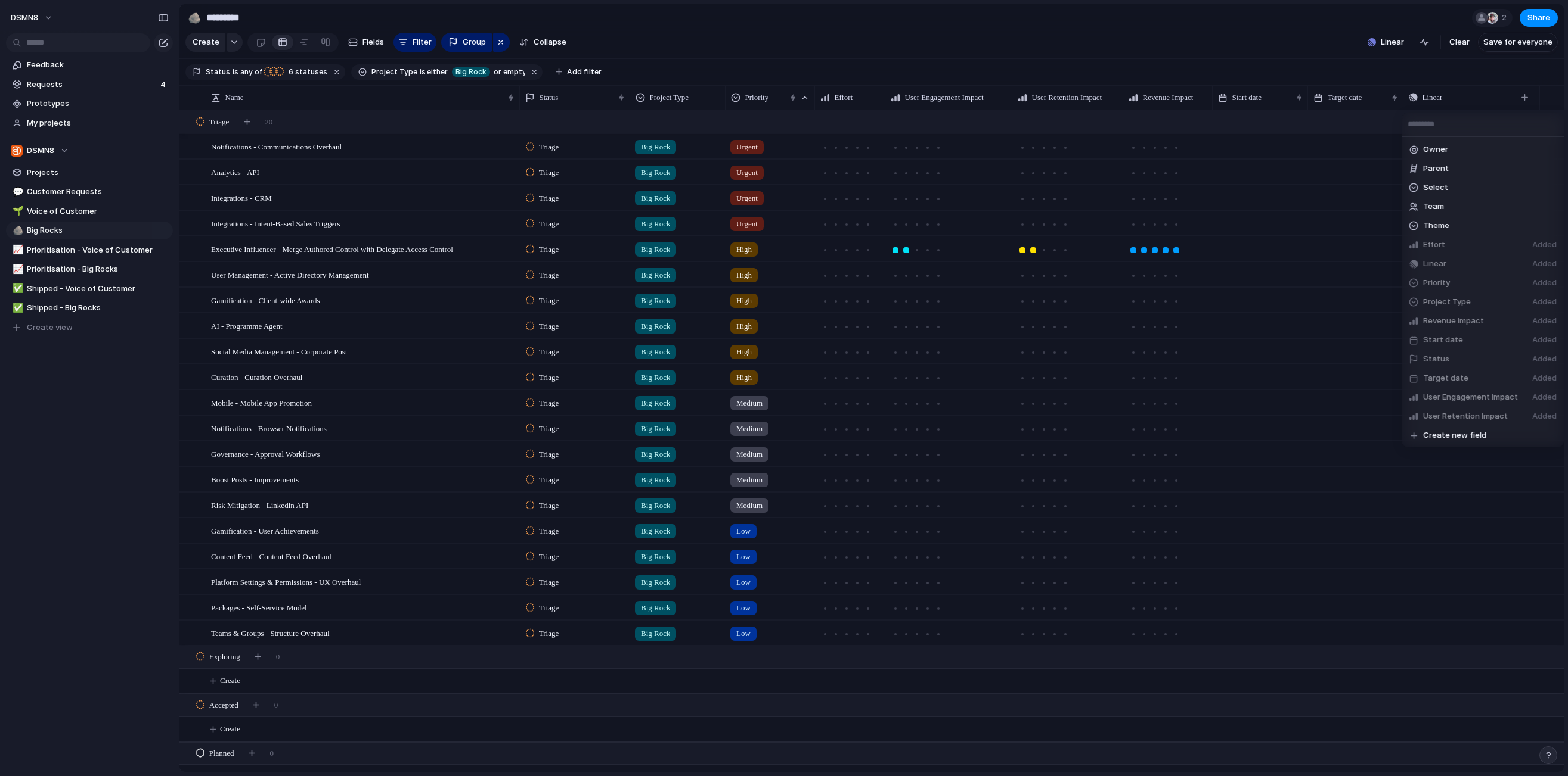
scroll to position [0, 0]
click at [1083, 283] on span "Formula" at bounding box center [1437, 283] width 30 height 12
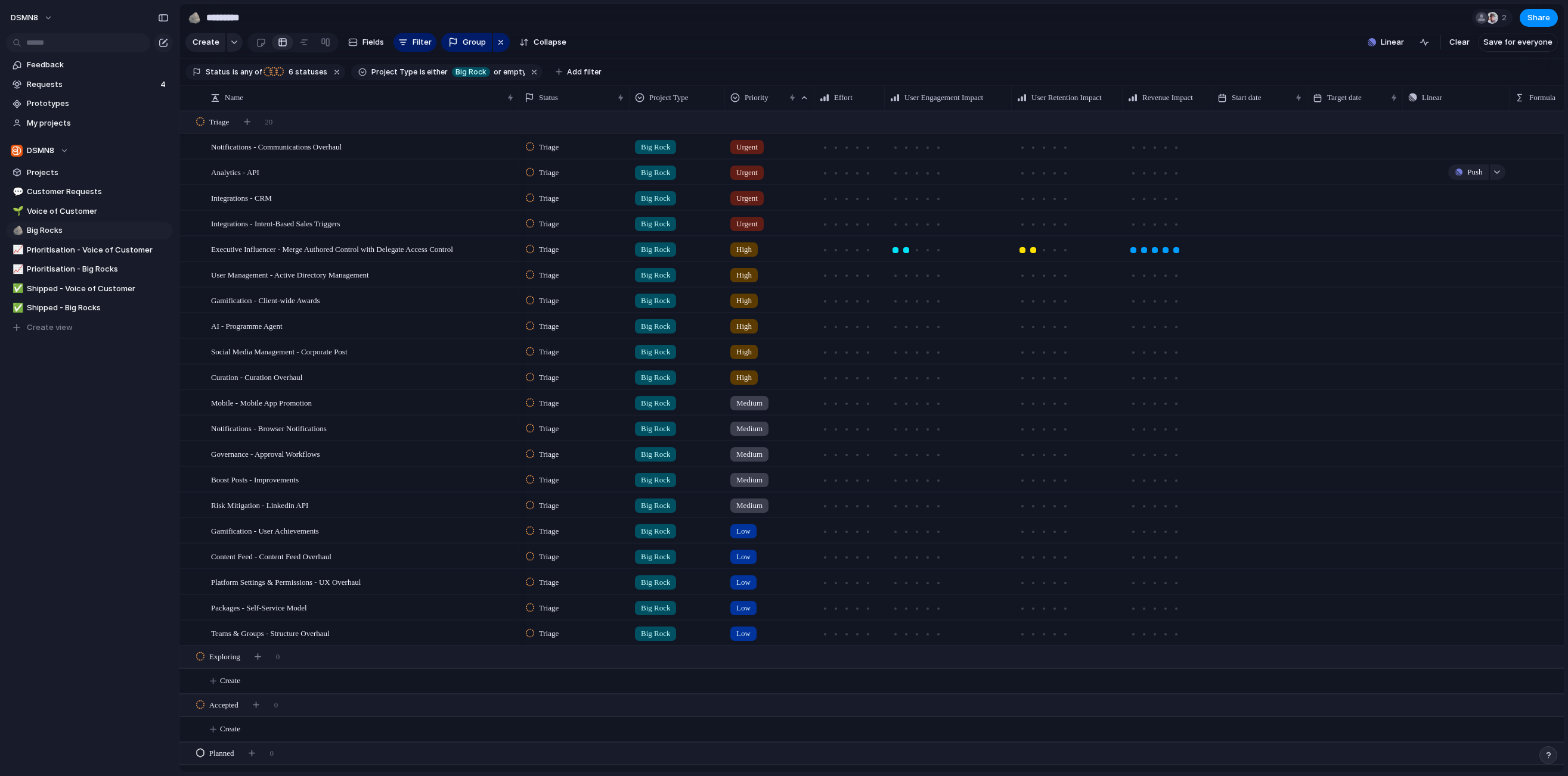
scroll to position [0, 71]
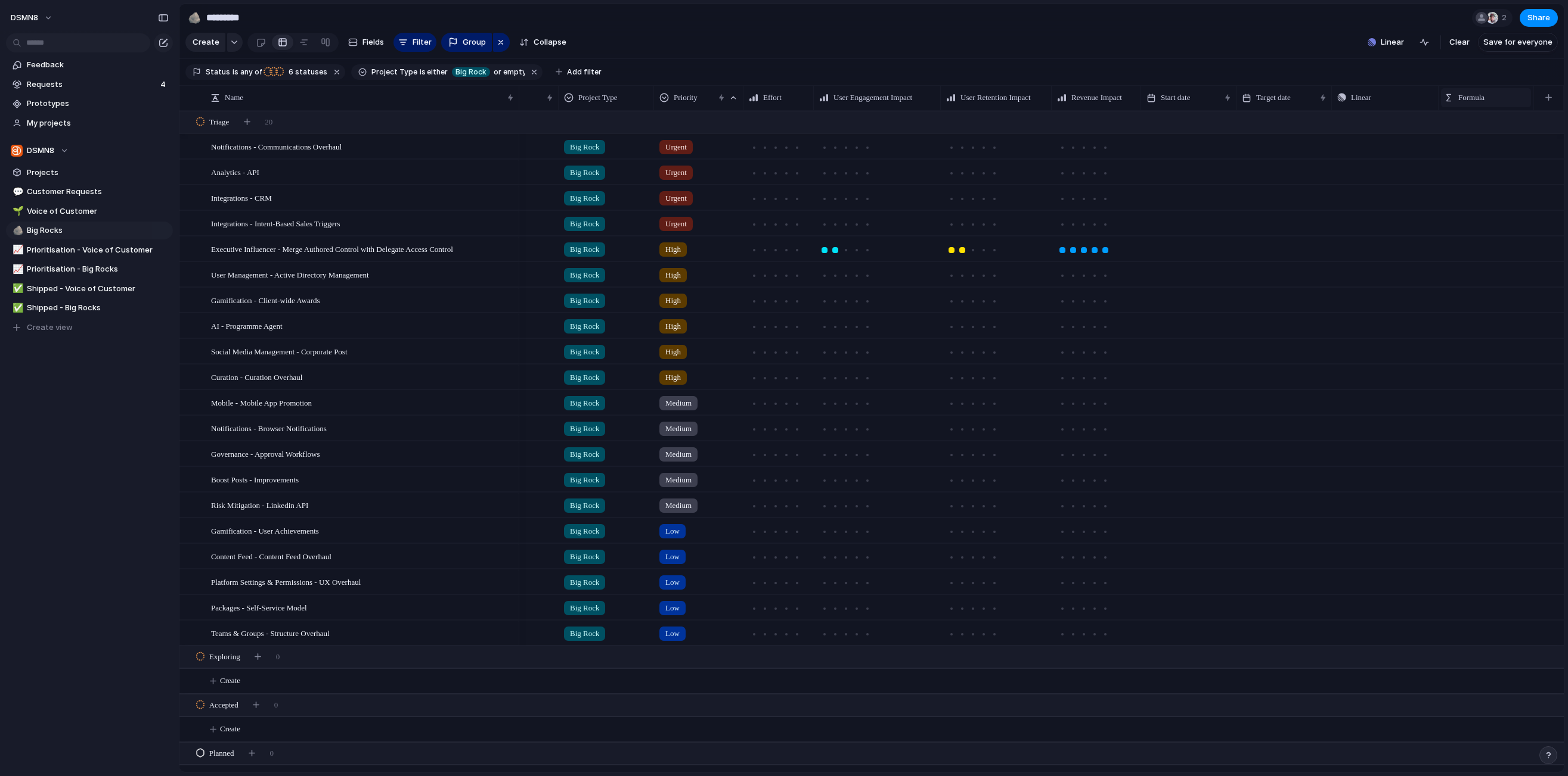
click at [1083, 98] on div "Formula" at bounding box center [1486, 97] width 84 height 12
click at [1083, 124] on span "Modify" at bounding box center [1476, 124] width 26 height 12
drag, startPoint x: 1477, startPoint y: 189, endPoint x: 1404, endPoint y: 189, distance: 73.0
click at [1083, 189] on textarea at bounding box center [1476, 193] width 163 height 35
drag, startPoint x: 1400, startPoint y: 189, endPoint x: 1491, endPoint y: 189, distance: 91.0
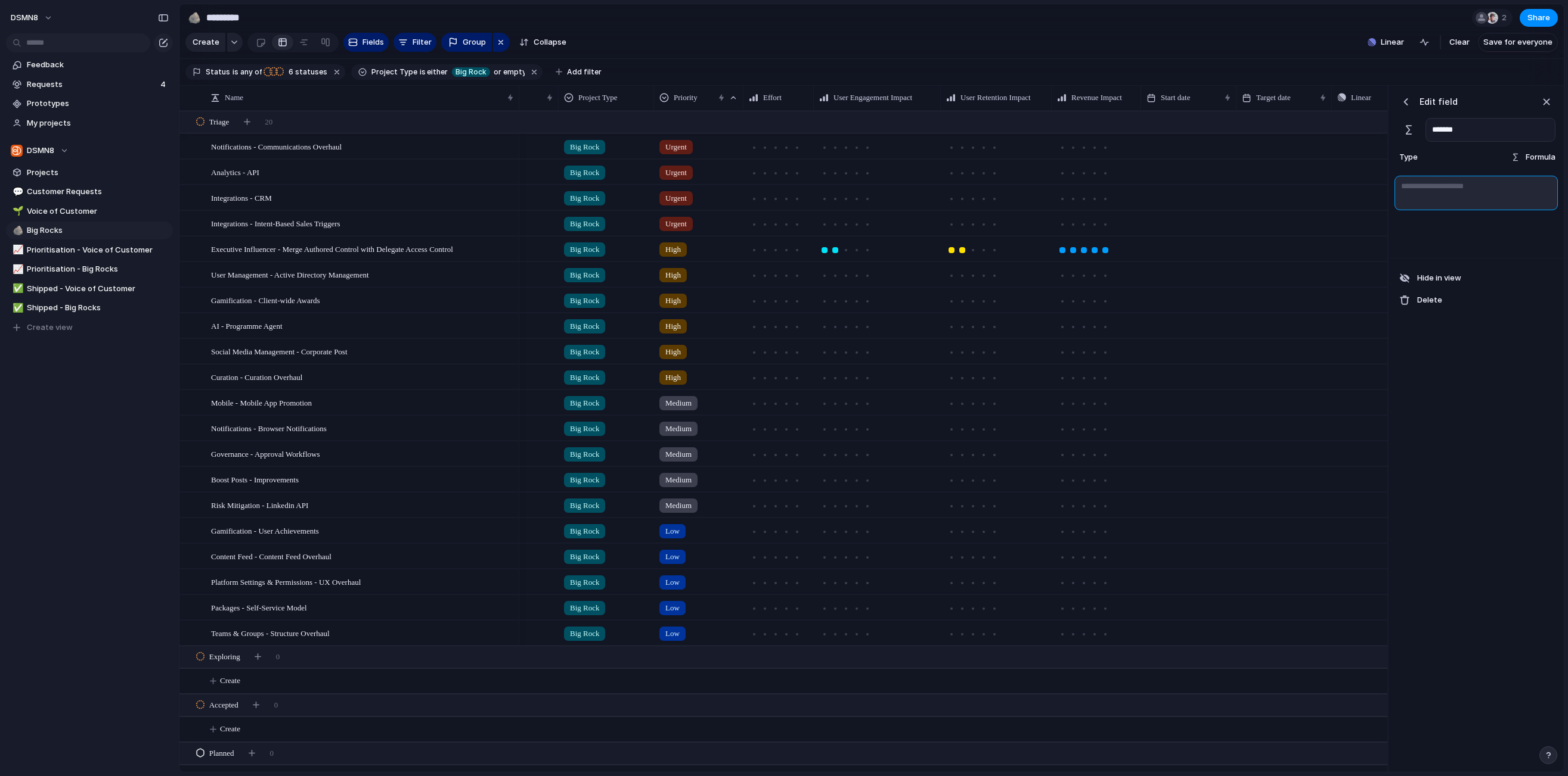
click at [1083, 189] on textarea at bounding box center [1476, 193] width 163 height 35
click at [1083, 187] on textarea at bounding box center [1476, 193] width 163 height 35
click at [1083, 103] on div "button" at bounding box center [1546, 102] width 13 height 13
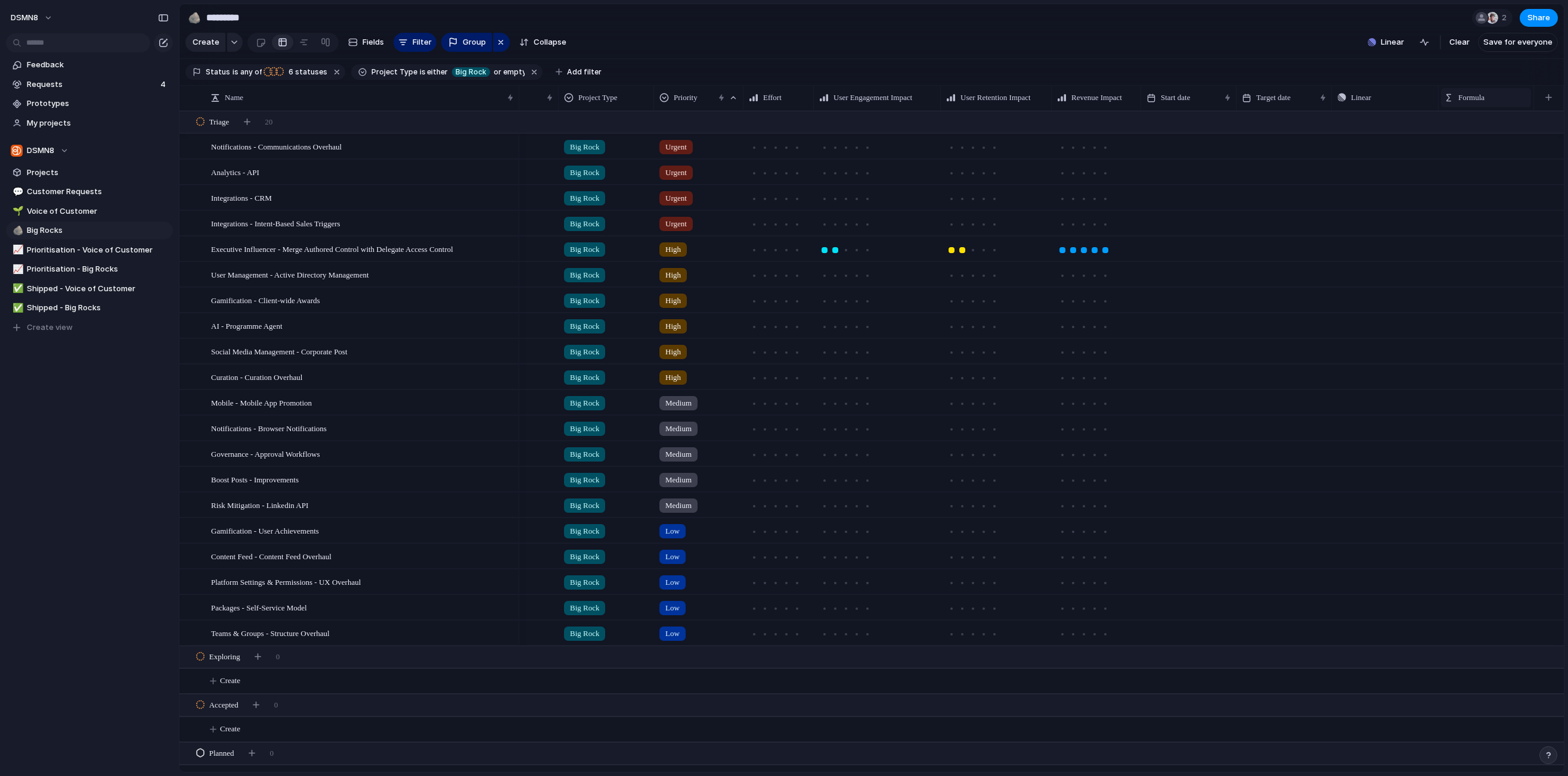
click at [1083, 102] on span "Formula" at bounding box center [1471, 97] width 26 height 12
click at [1083, 124] on span "Modify" at bounding box center [1476, 124] width 26 height 12
click at [1083, 99] on div "button" at bounding box center [1546, 102] width 13 height 13
click at [1083, 144] on li "Hide" at bounding box center [1486, 143] width 88 height 19
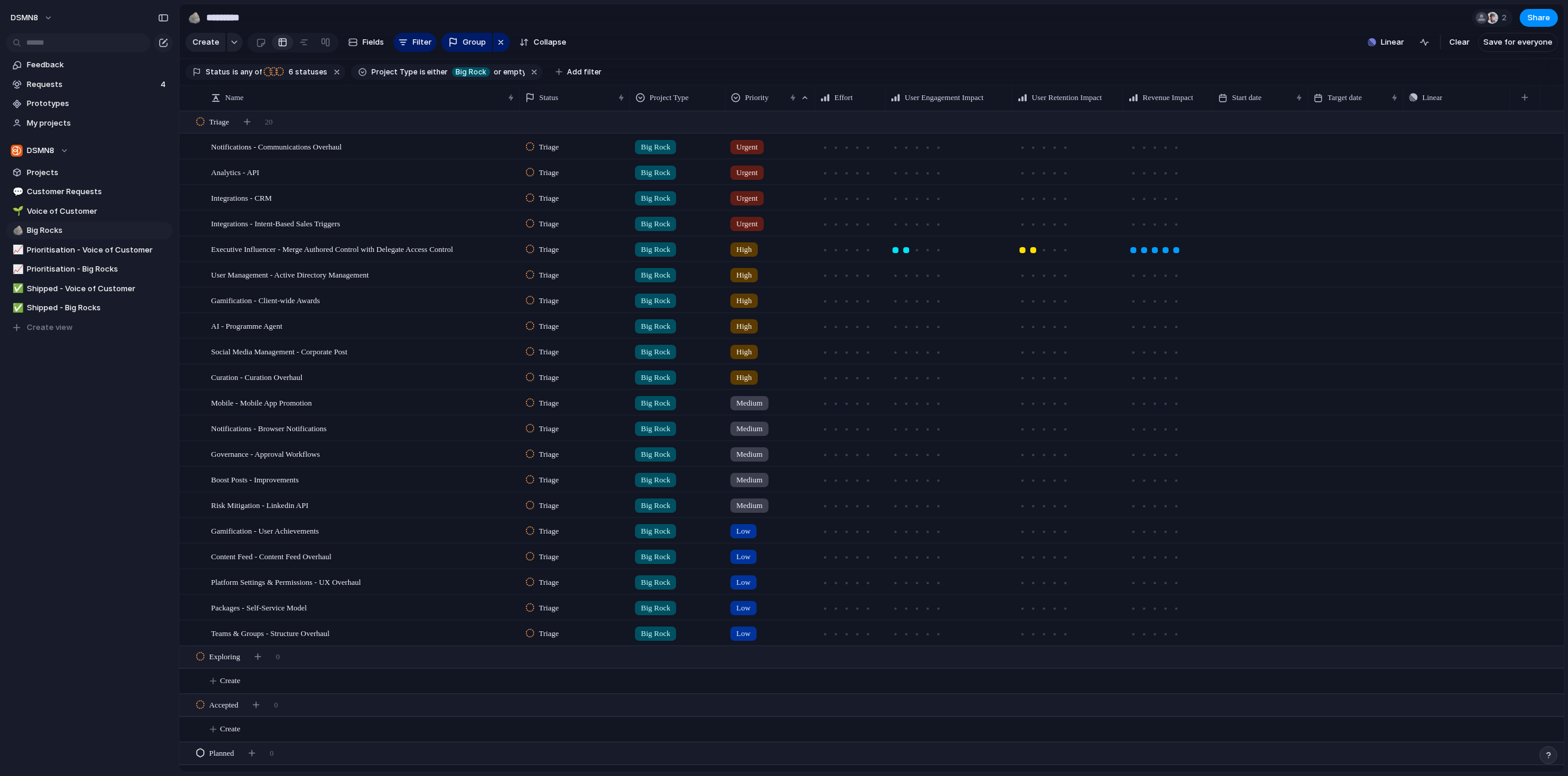
scroll to position [140, 0]
